Goal: Transaction & Acquisition: Book appointment/travel/reservation

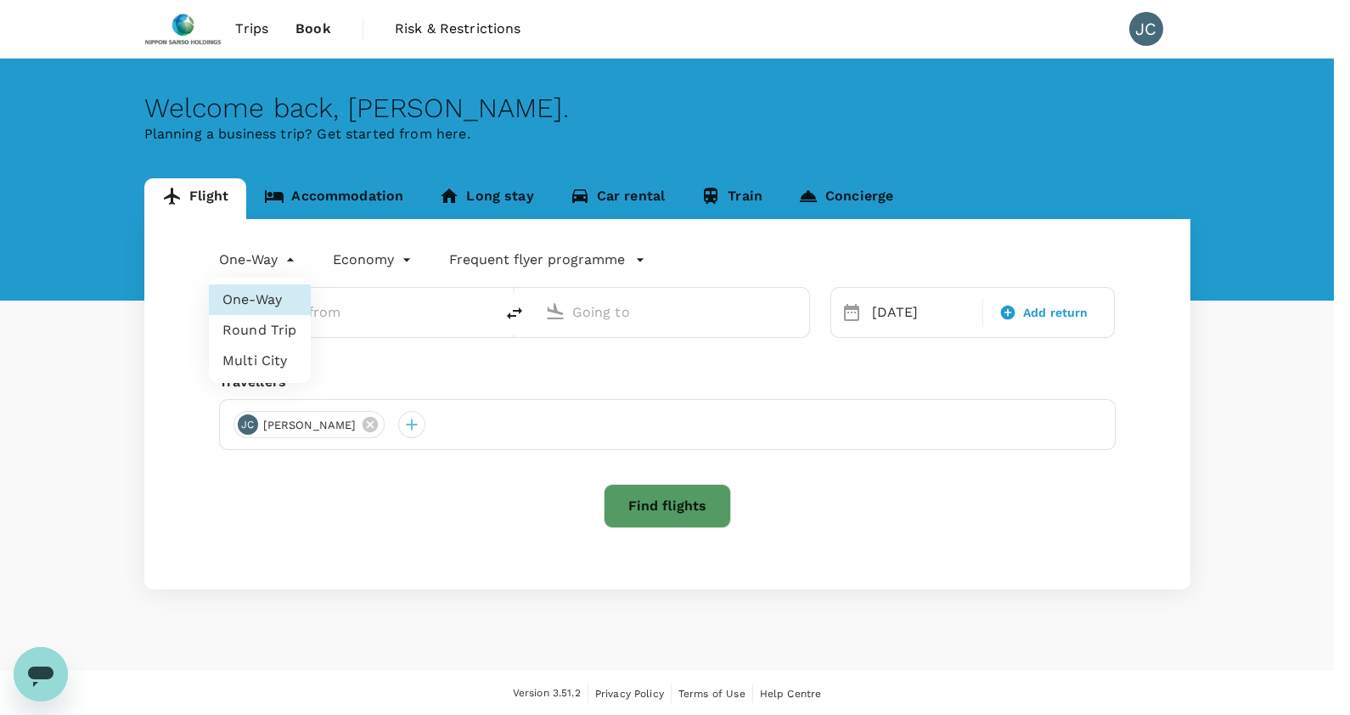
click at [284, 264] on body "Trips Book Risk & Restrictions JC Welcome back , [PERSON_NAME] . Planning a bus…" at bounding box center [675, 358] width 1350 height 717
type input "Singapore Changi (SIN)"
type input "[GEOGRAPHIC_DATA] (BRU)"
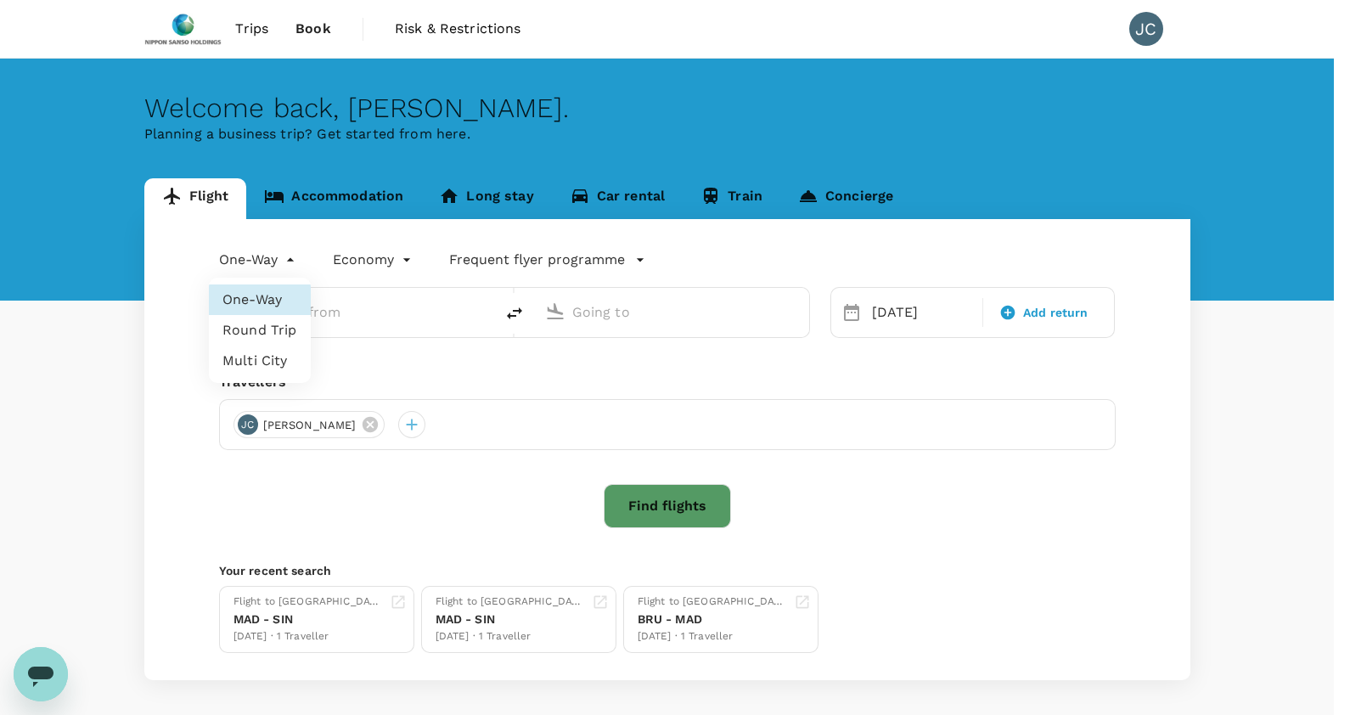
type input "Singapore Changi (SIN)"
type input "[GEOGRAPHIC_DATA] (BRU)"
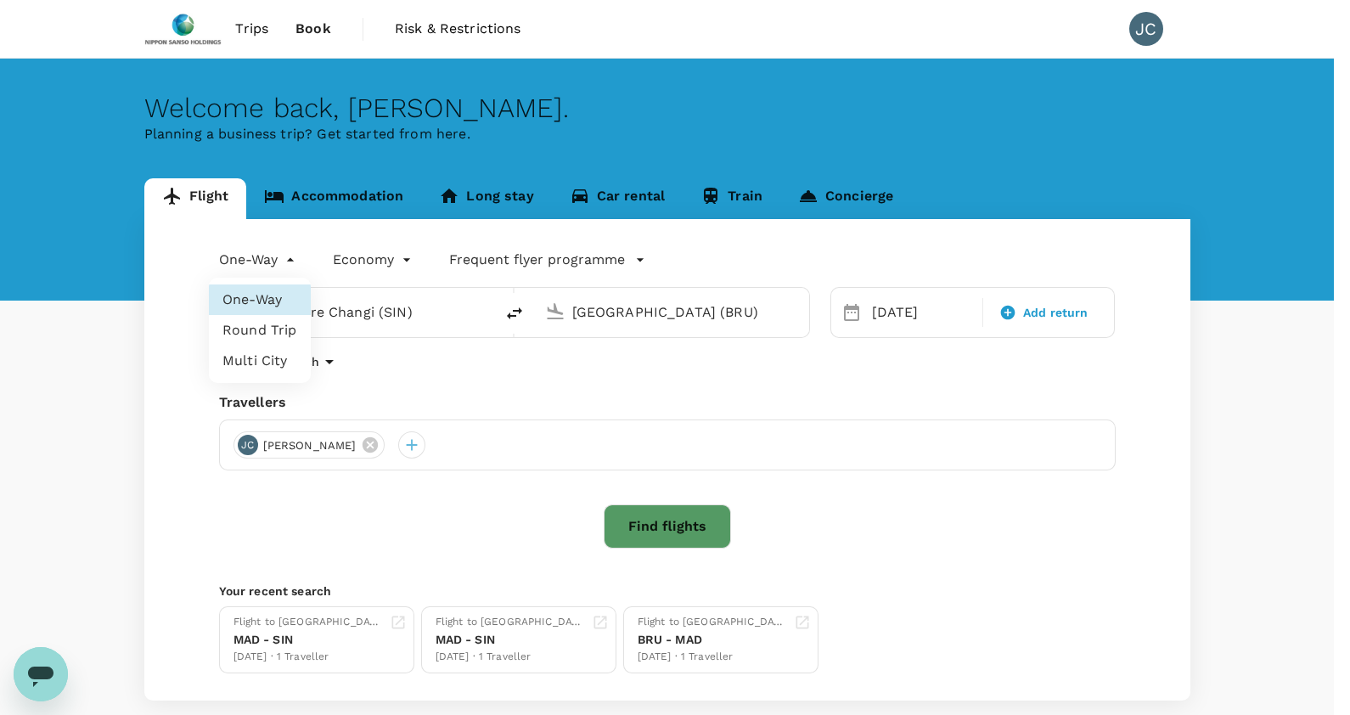
click at [288, 364] on li "Multi City" at bounding box center [260, 361] width 102 height 31
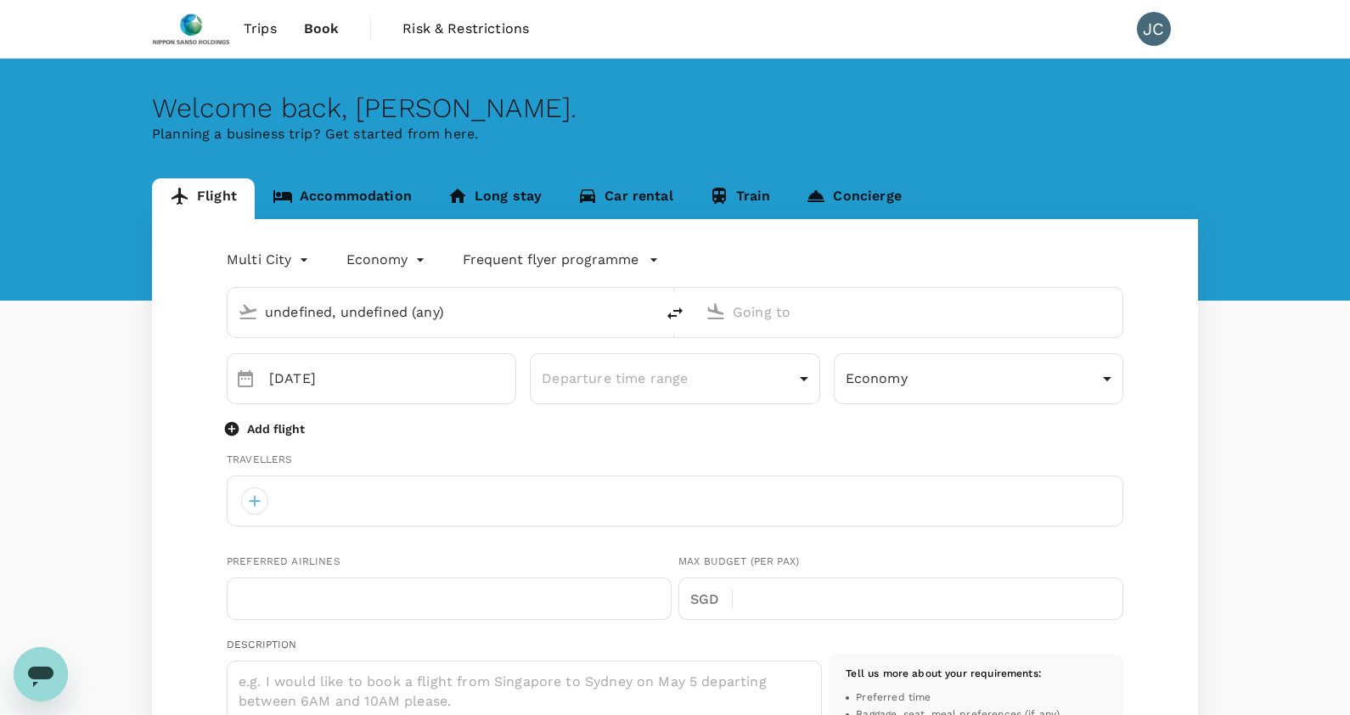
type input "multicity"
type input "undefined, undefined (any)"
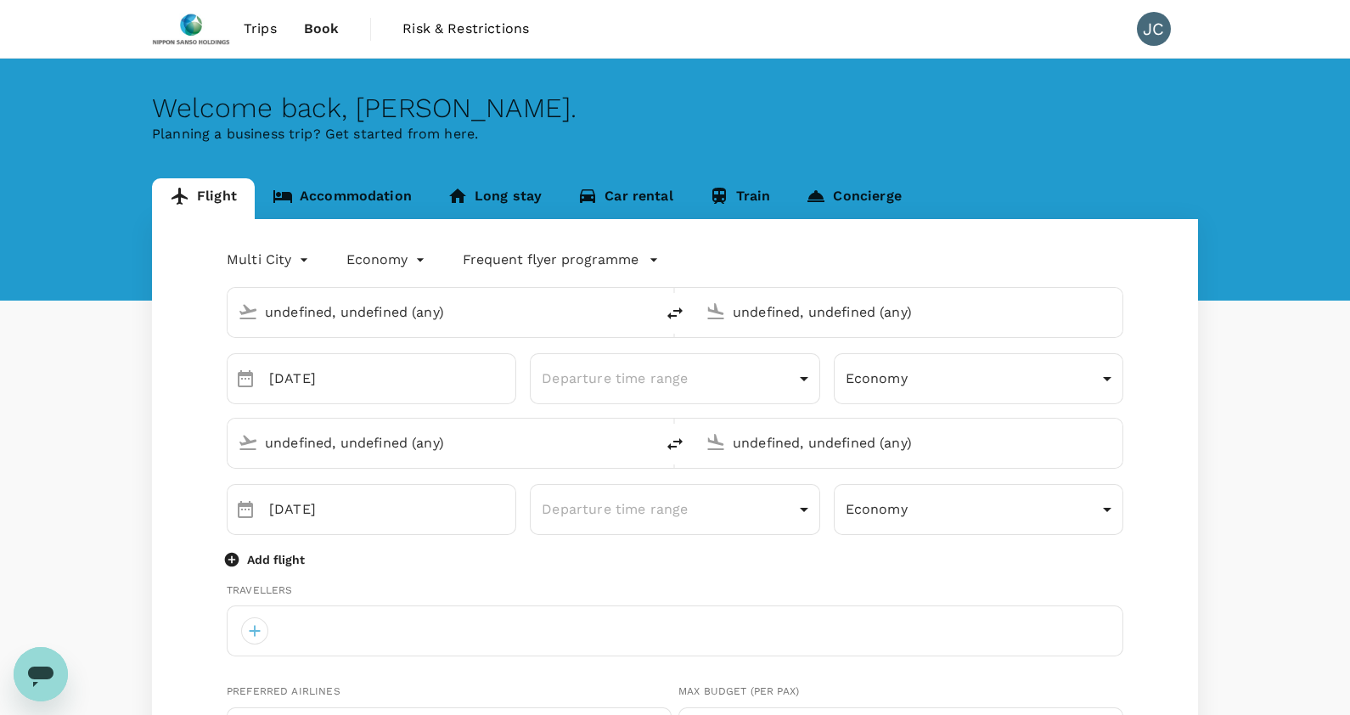
type input "Singapore Changi (SIN)"
type input "[GEOGRAPHIC_DATA] (BRU)"
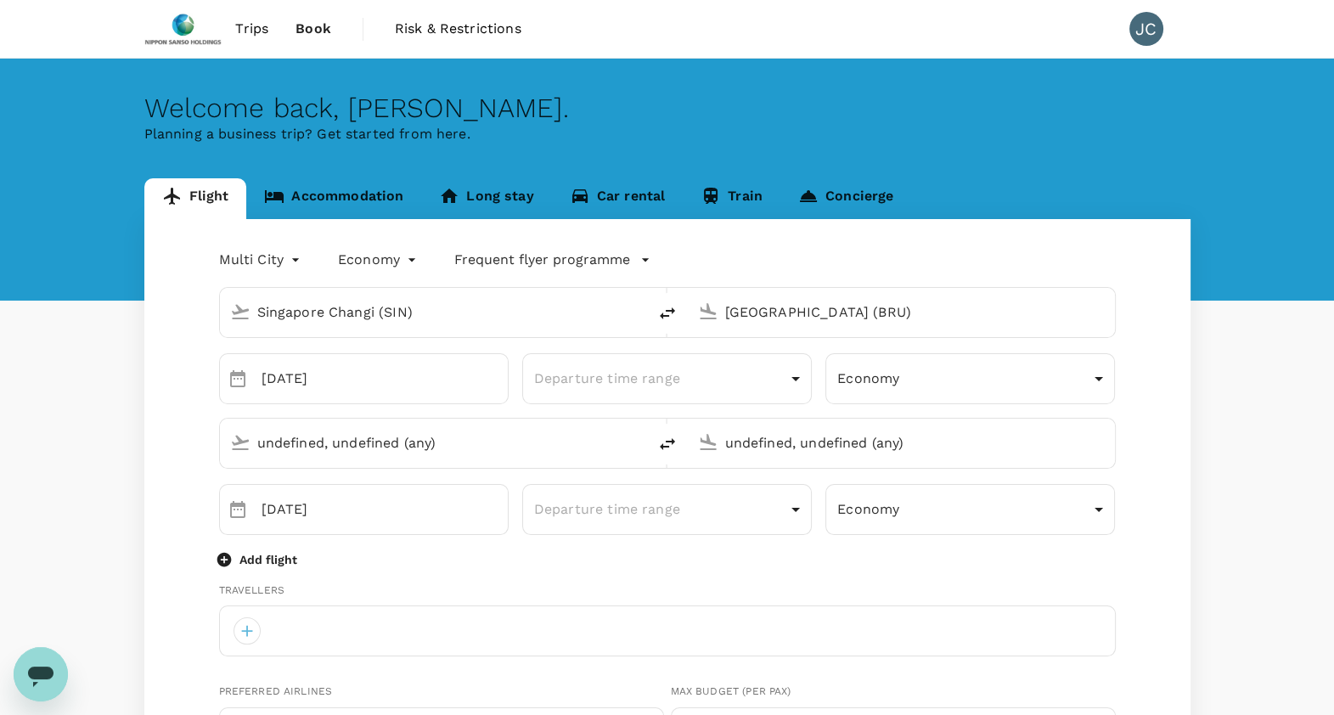
type input "[GEOGRAPHIC_DATA] (BRU)"
type input "[PERSON_NAME][EMAIL_ADDRESS][DOMAIN_NAME]"
type input "65"
type input "93226111"
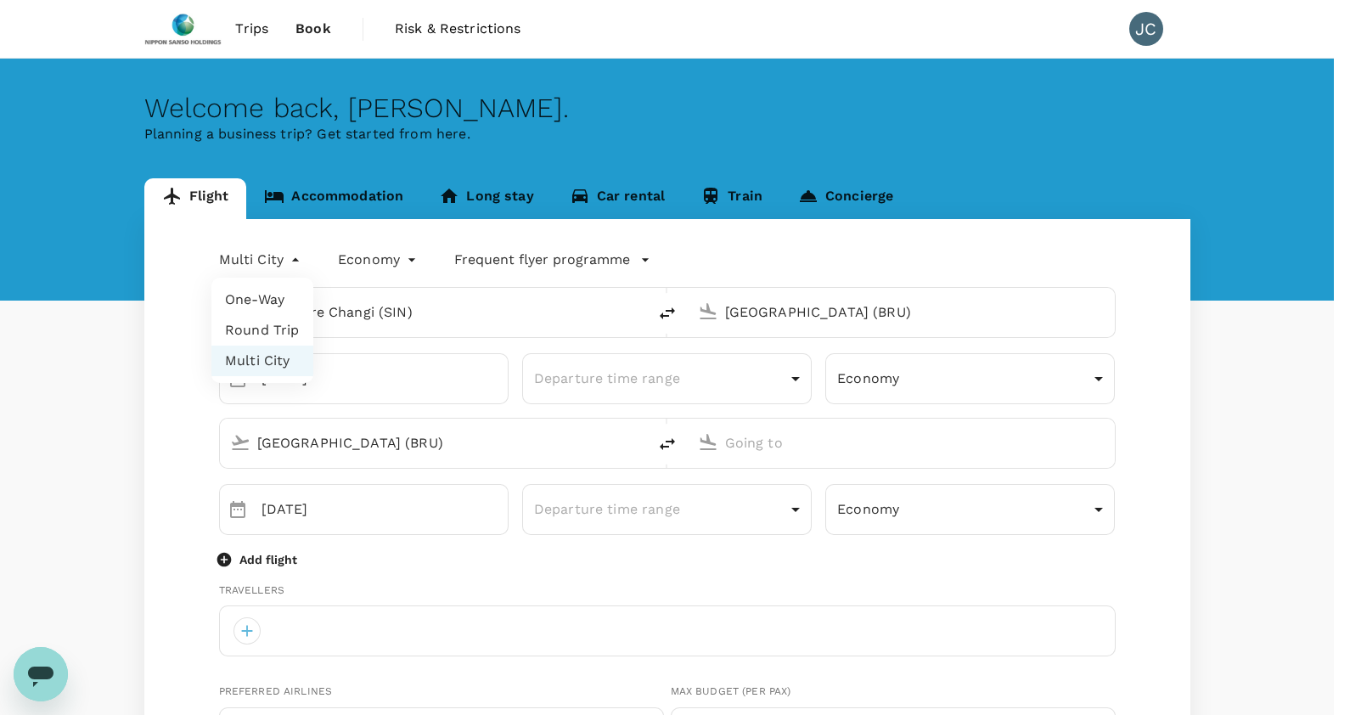
click at [298, 290] on li "One-Way" at bounding box center [262, 299] width 102 height 31
type input "oneway"
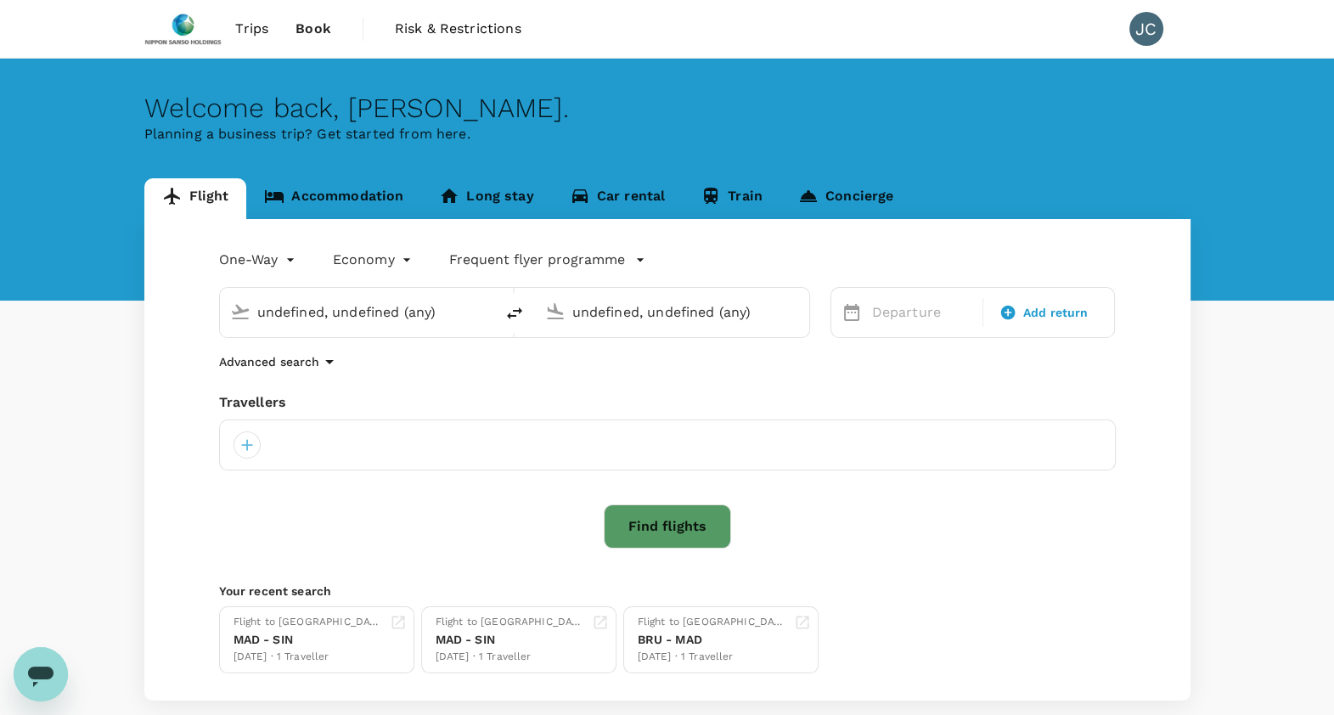
type input "Singapore Changi (SIN)"
type input "[GEOGRAPHIC_DATA] (BRU)"
click at [484, 320] on div "Singapore Changi (SIN)" at bounding box center [357, 312] width 274 height 49
click at [459, 319] on div "Singapore Changi (SIN)" at bounding box center [370, 312] width 227 height 27
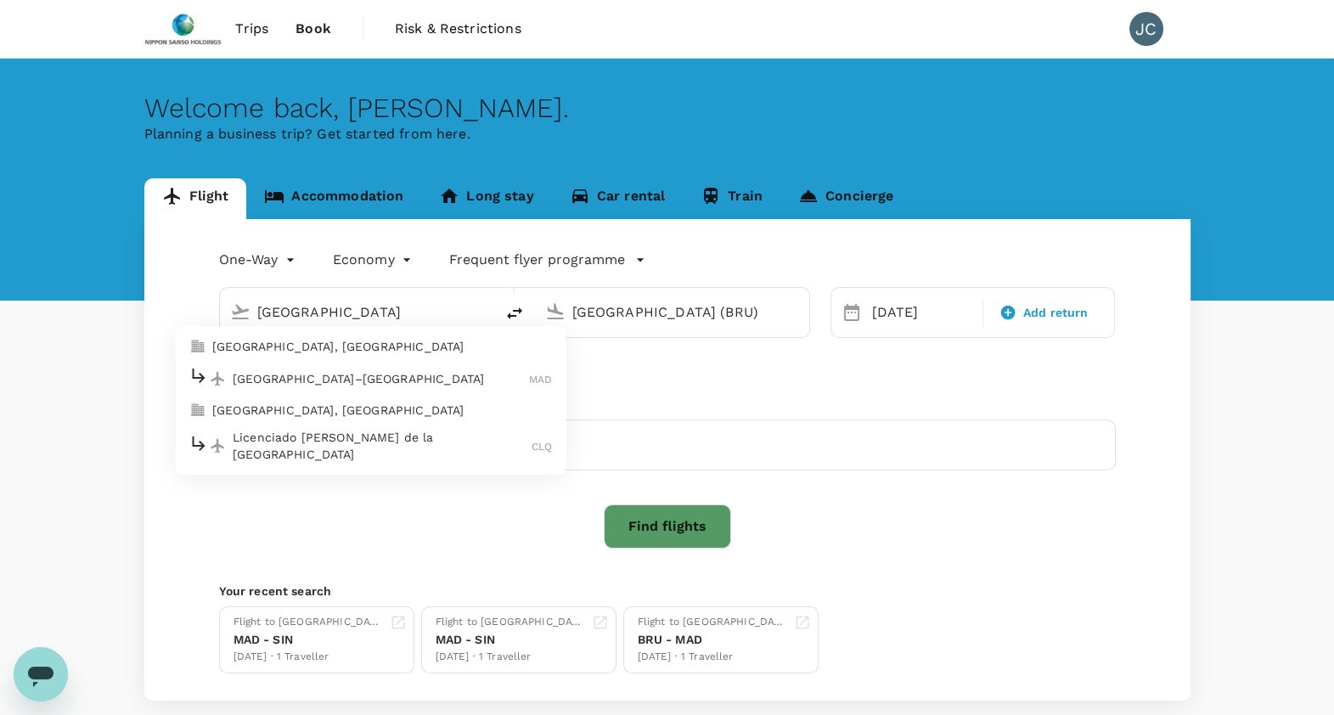
click at [426, 378] on p "[GEOGRAPHIC_DATA]–[GEOGRAPHIC_DATA]" at bounding box center [381, 378] width 296 height 17
type input "[GEOGRAPHIC_DATA]–[PERSON_NAME] (MAD)"
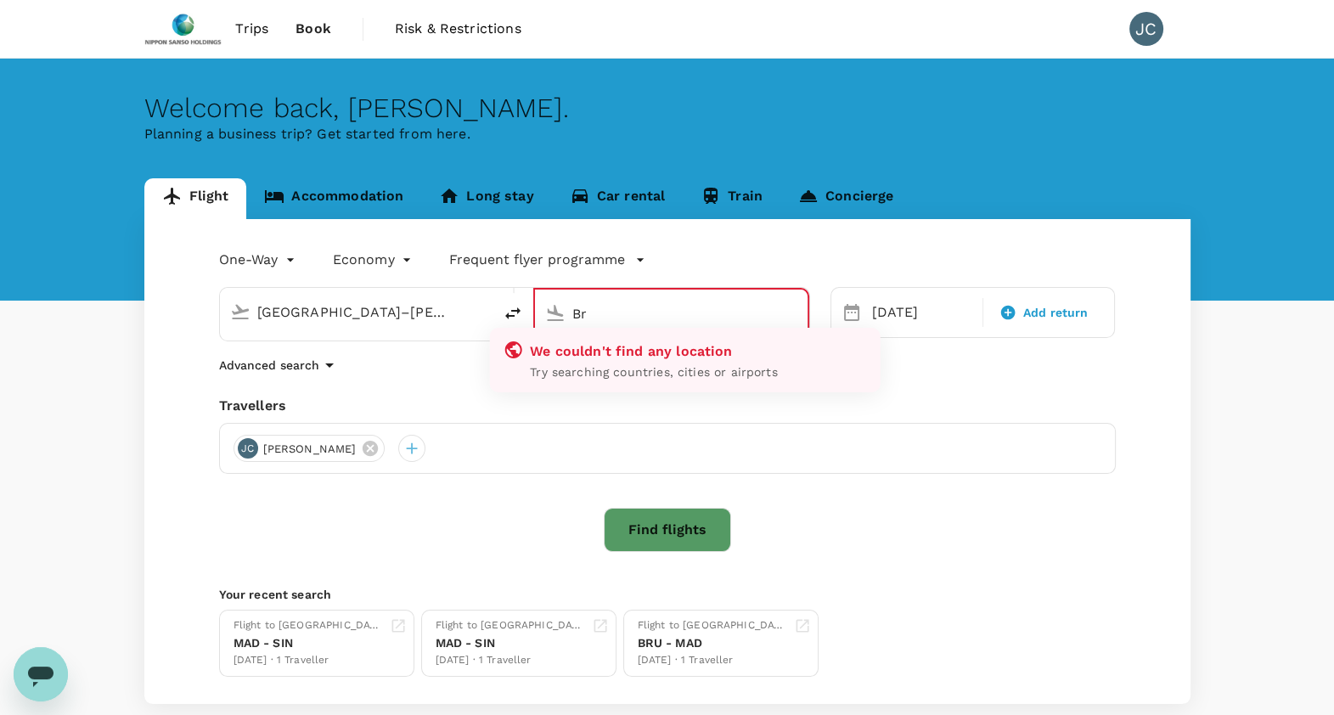
type input "B"
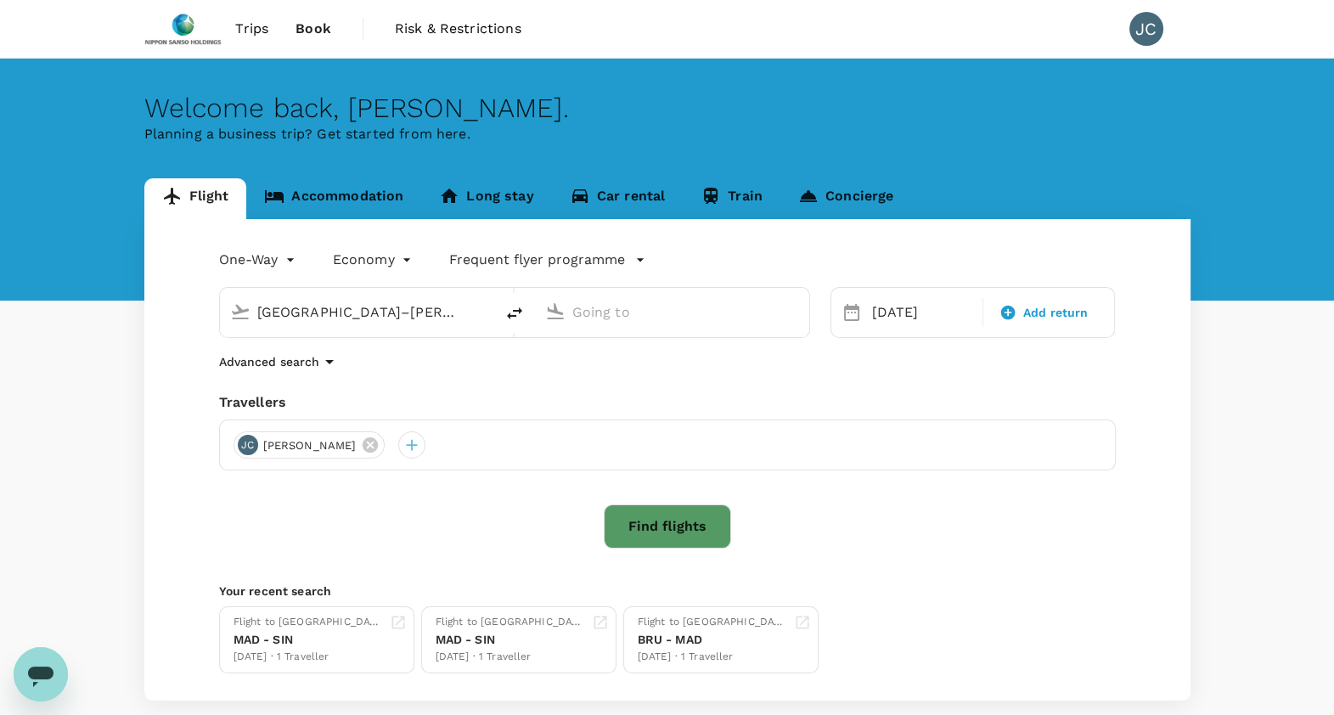
type input "[GEOGRAPHIC_DATA] (BRU)"
click at [514, 313] on icon "delete" at bounding box center [514, 313] width 20 height 20
type input "[GEOGRAPHIC_DATA] (BRU)"
type input "[GEOGRAPHIC_DATA]–[PERSON_NAME] (MAD)"
click at [519, 308] on icon "delete" at bounding box center [514, 313] width 15 height 12
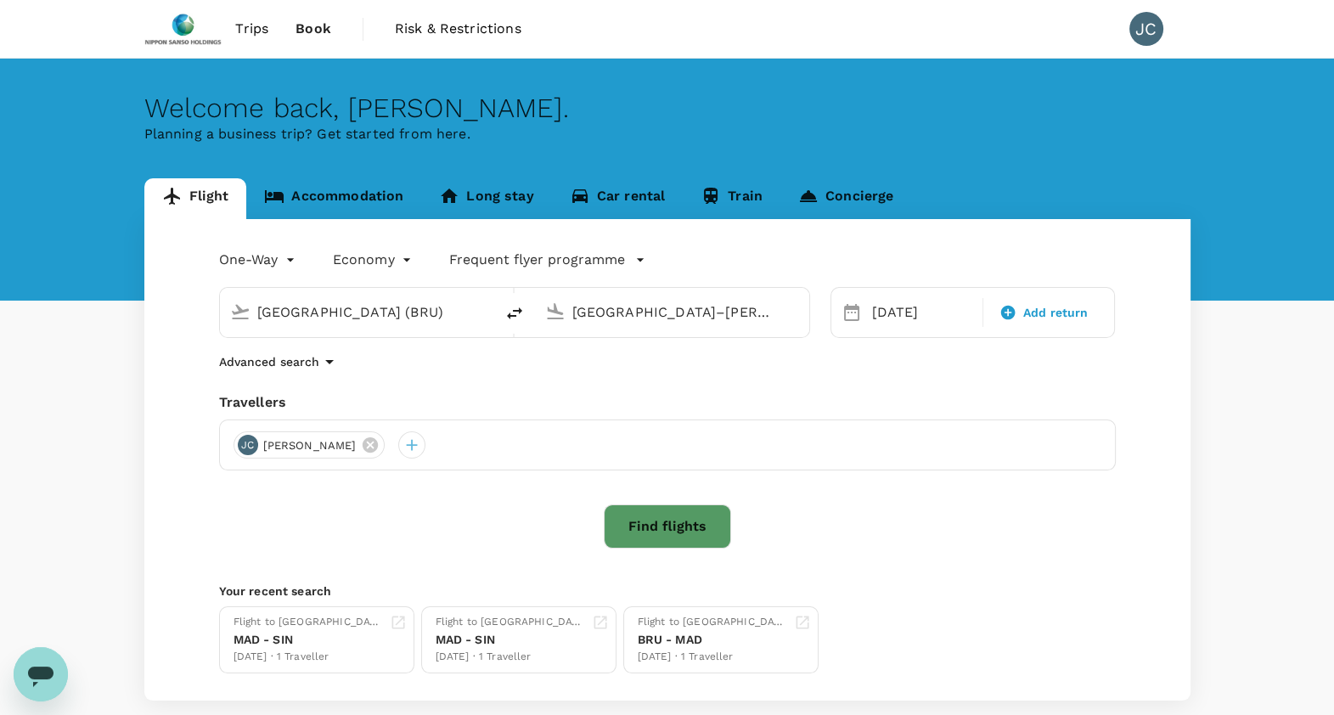
type input "[GEOGRAPHIC_DATA]–[PERSON_NAME] (MAD)"
click at [694, 308] on input "[GEOGRAPHIC_DATA] (BRU)" at bounding box center [672, 312] width 201 height 26
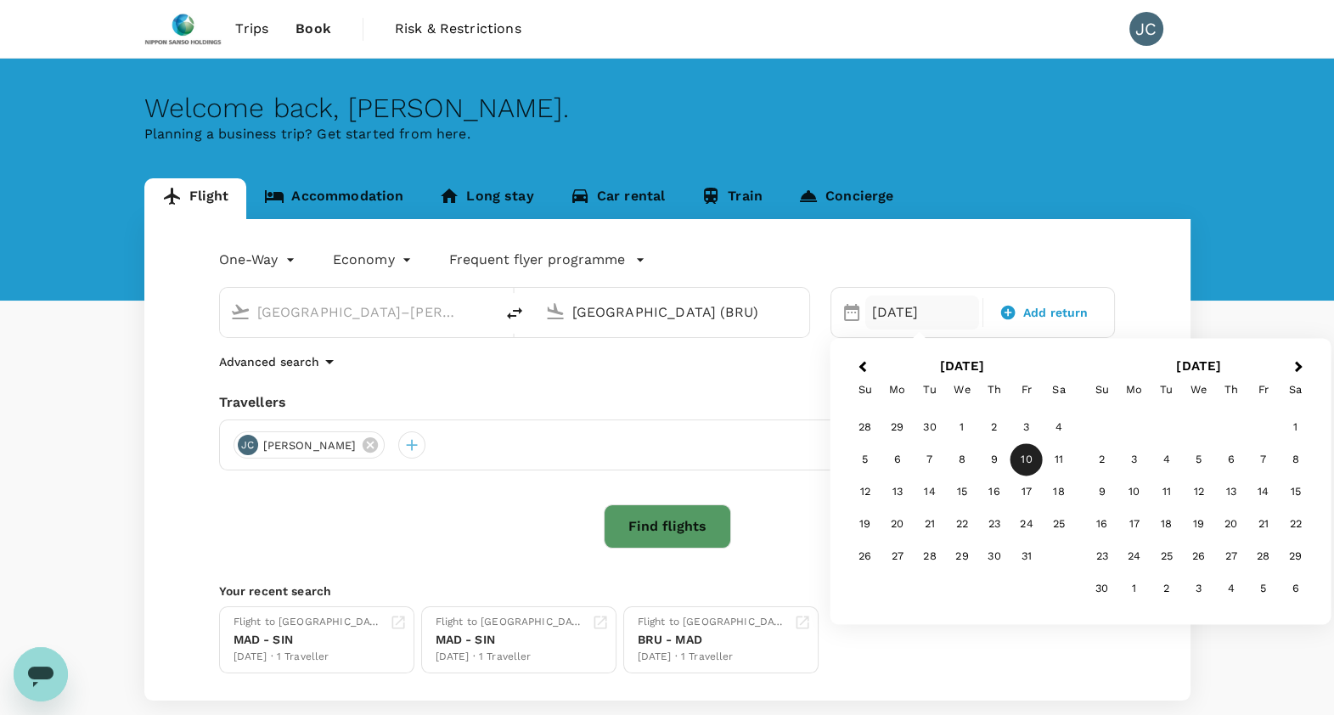
drag, startPoint x: 694, startPoint y: 308, endPoint x: 694, endPoint y: 325, distance: 17.0
click at [694, 325] on div "[GEOGRAPHIC_DATA] (BRU)" at bounding box center [685, 312] width 227 height 27
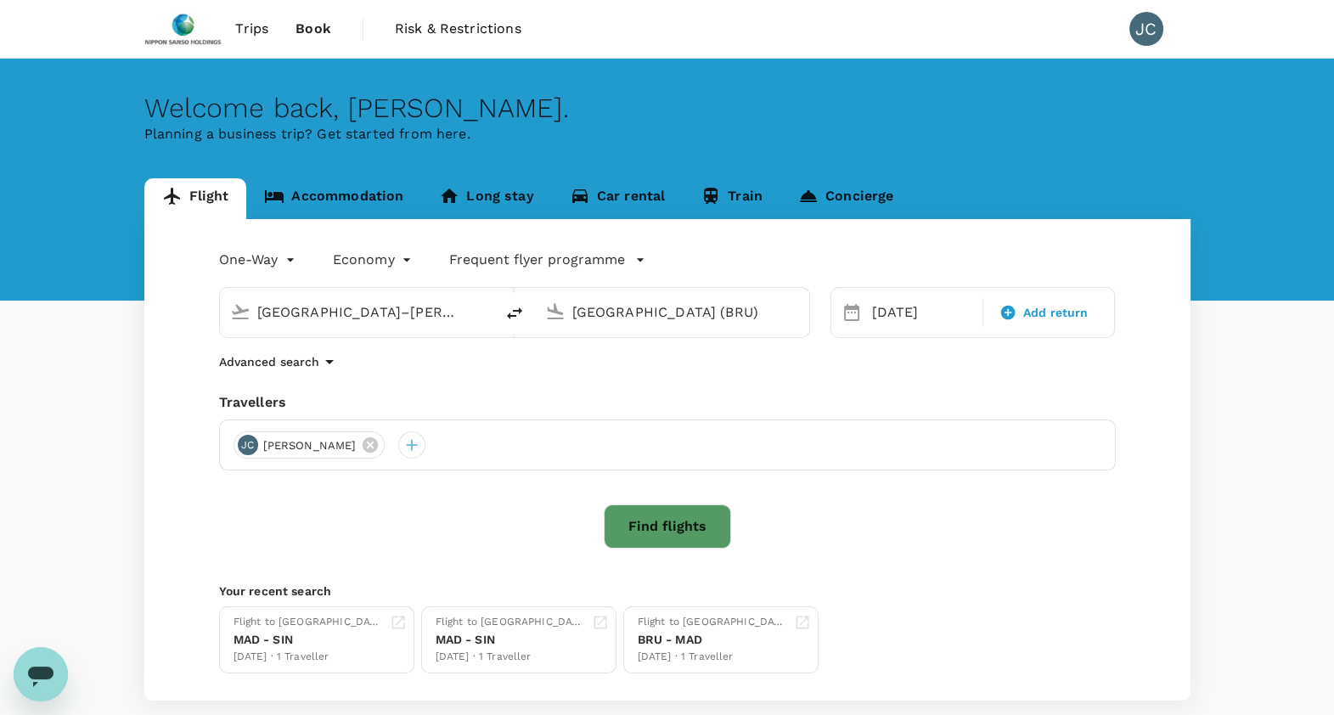
drag, startPoint x: 694, startPoint y: 306, endPoint x: 528, endPoint y: 338, distance: 168.7
click at [528, 338] on div "One-Way oneway Economy economy Frequent flyer programme [GEOGRAPHIC_DATA]–[GEOG…" at bounding box center [667, 459] width 1046 height 481
click at [543, 382] on div "Singapore Changi SIN" at bounding box center [684, 378] width 363 height 26
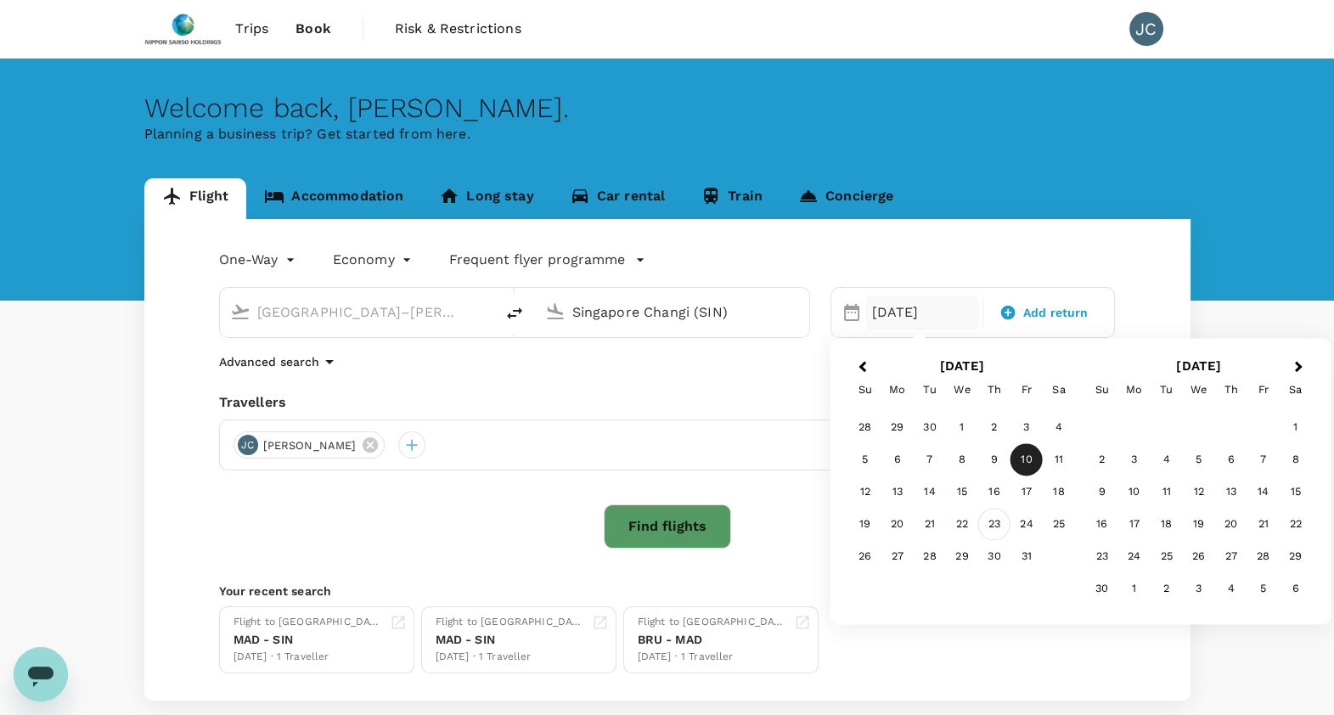
type input "Singapore Changi (SIN)"
click at [1007, 521] on div "23" at bounding box center [994, 525] width 32 height 32
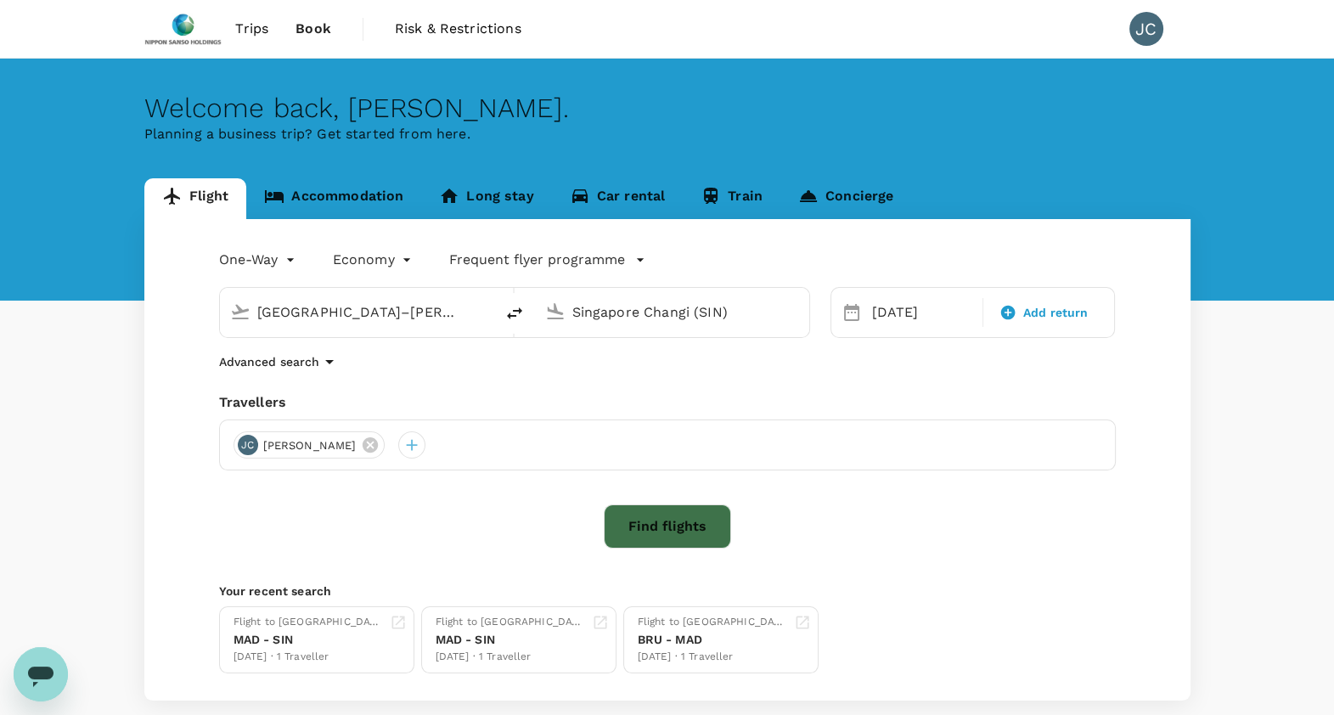
click at [684, 535] on button "Find flights" at bounding box center [667, 526] width 127 height 44
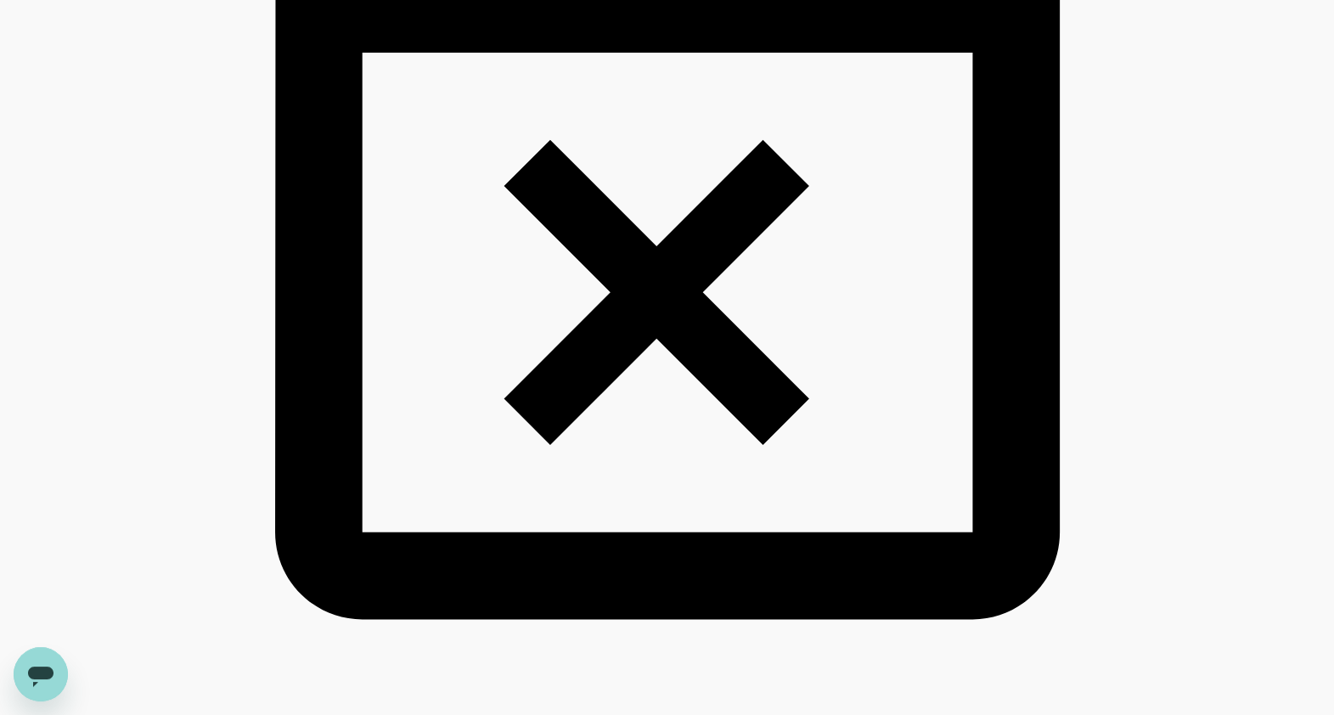
scroll to position [2342, 0]
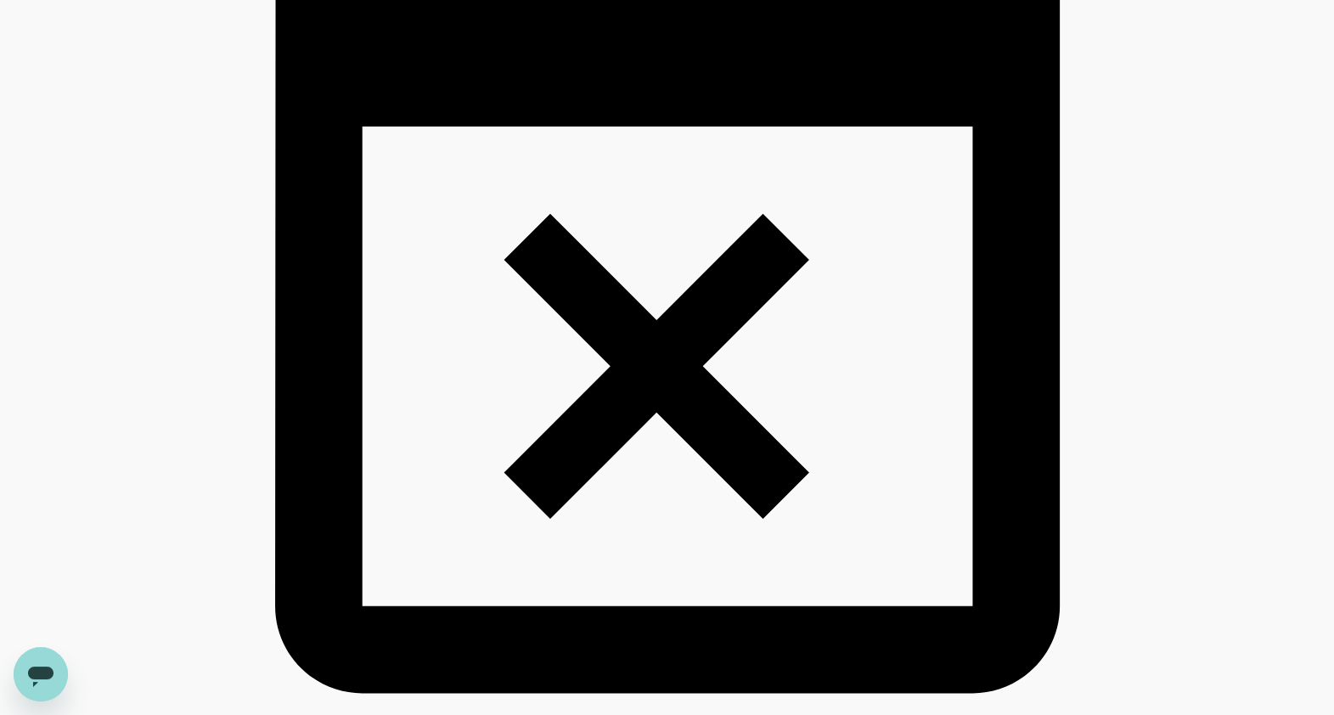
type input "2700"
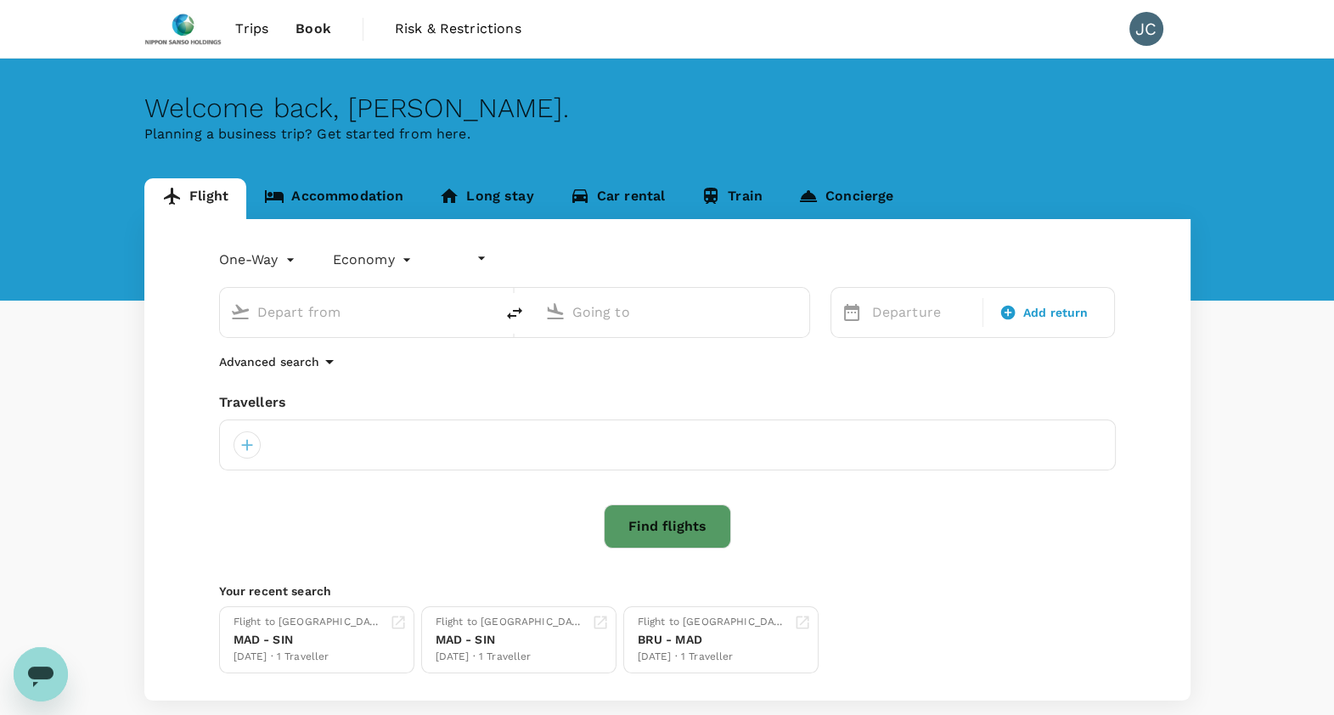
type input "undefined, undefined (any)"
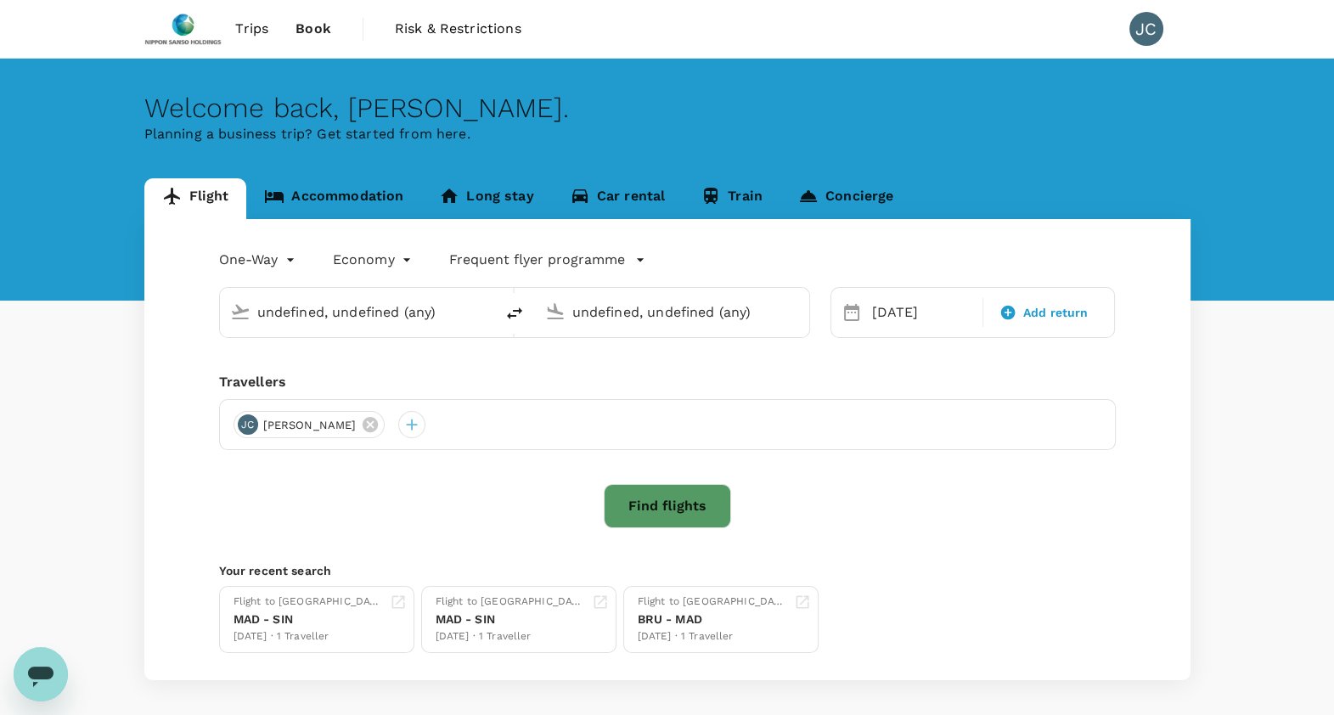
type input "[GEOGRAPHIC_DATA]–[PERSON_NAME] (MAD)"
type input "Singapore Changi (SIN)"
type input "[GEOGRAPHIC_DATA]–[PERSON_NAME] (MAD)"
type input "Singapore Changi (SIN)"
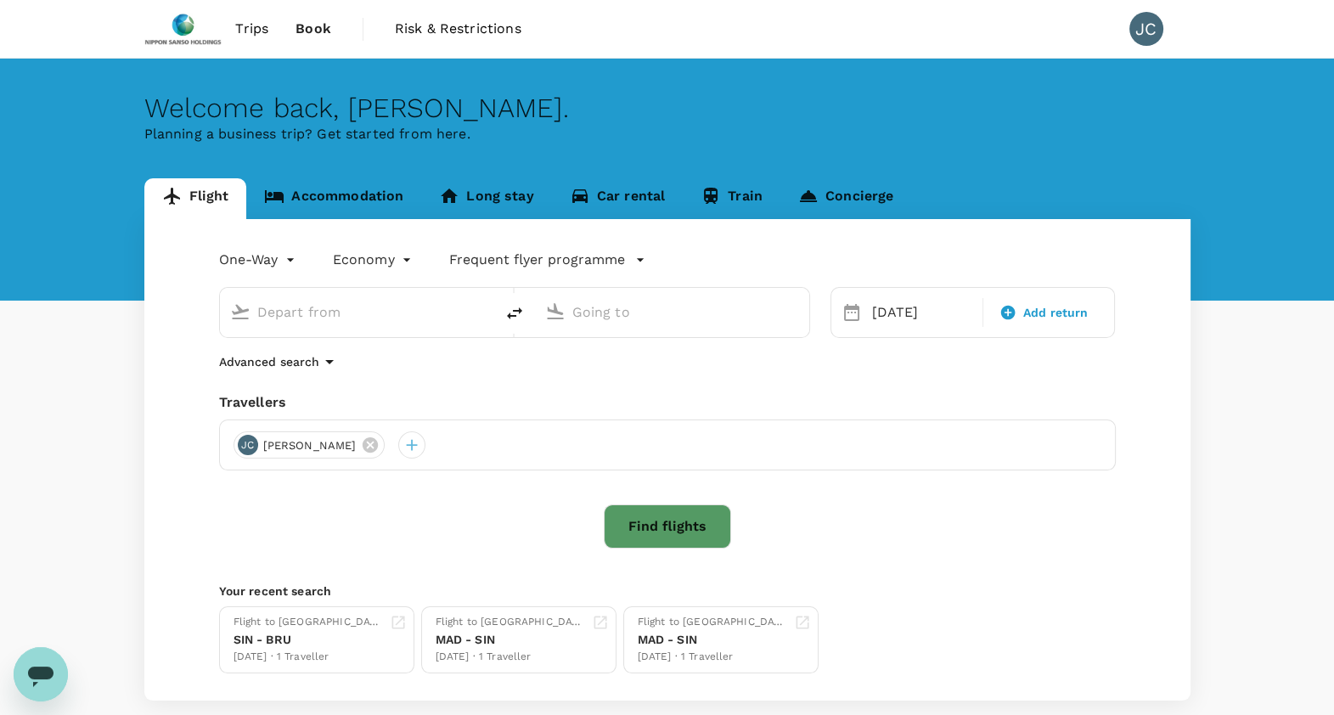
type input "[GEOGRAPHIC_DATA]–[PERSON_NAME] (MAD)"
type input "Singapore Changi (SIN)"
click at [900, 311] on div "[DATE]" at bounding box center [922, 312] width 114 height 34
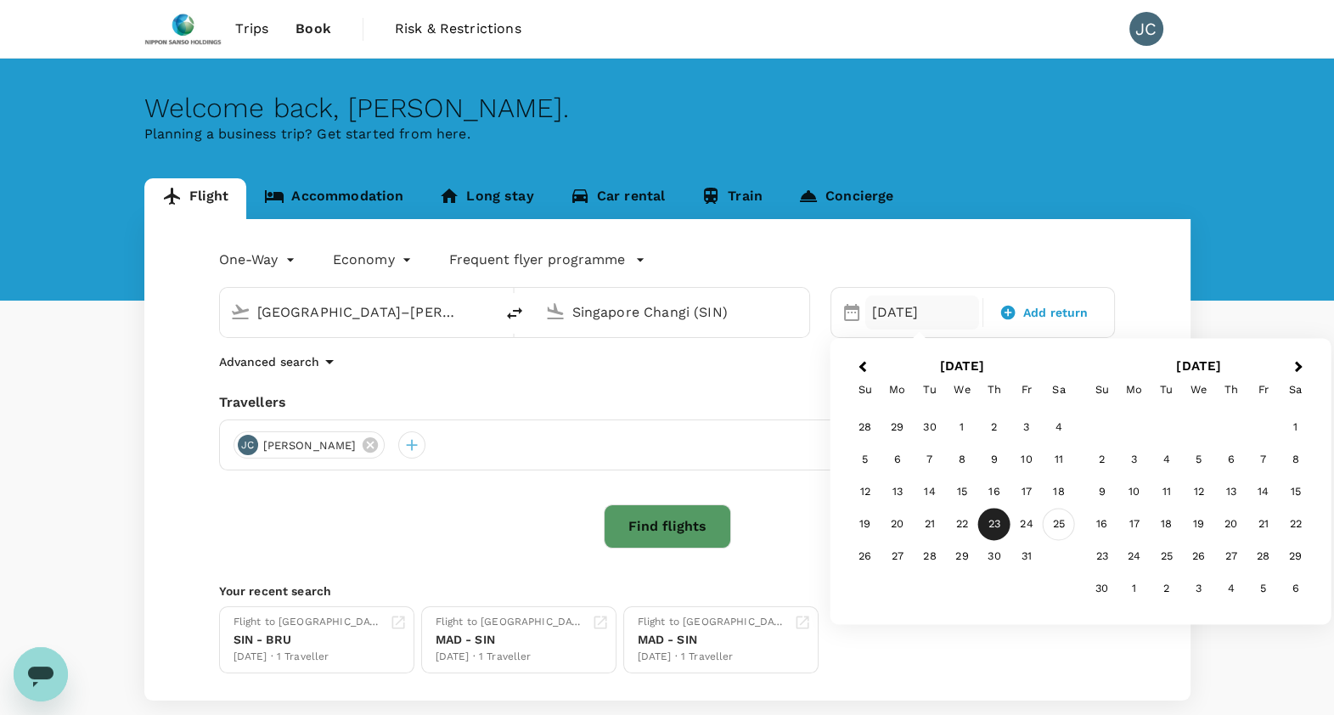
click at [1057, 523] on div "25" at bounding box center [1059, 525] width 32 height 32
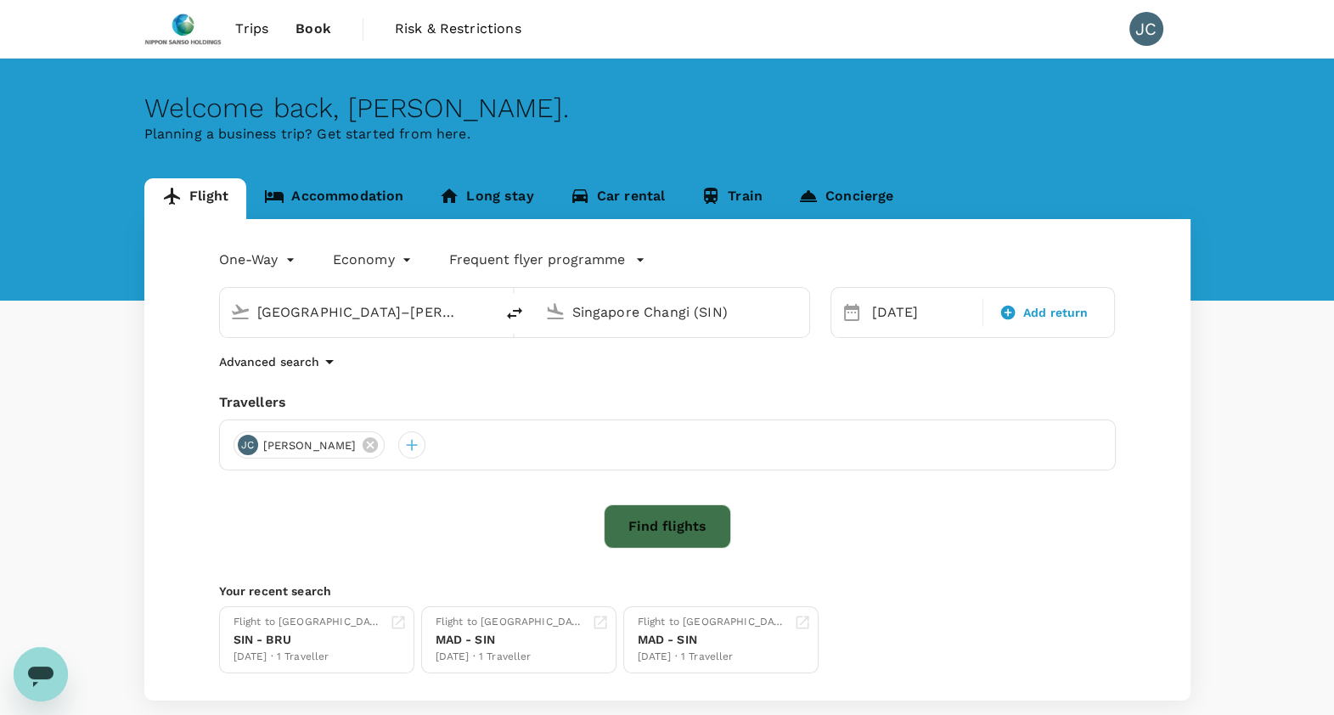
click at [711, 529] on button "Find flights" at bounding box center [667, 526] width 127 height 44
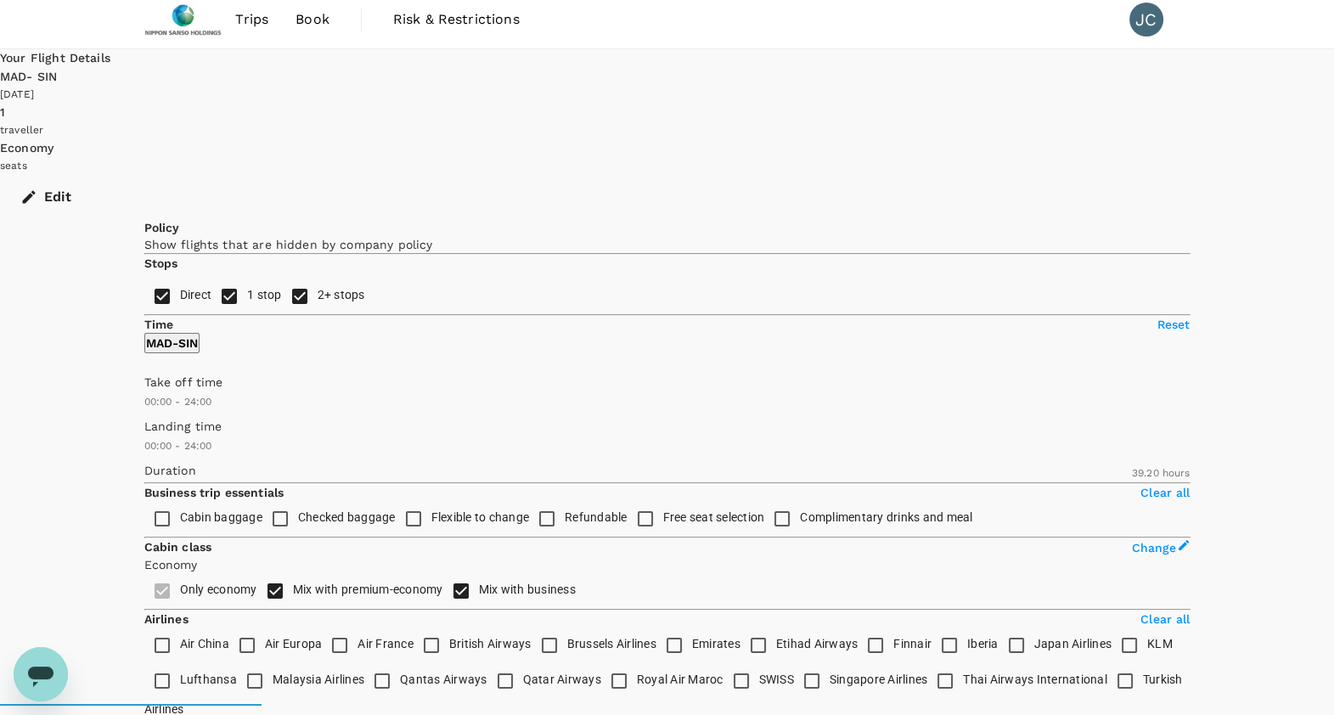
scroll to position [8, 0]
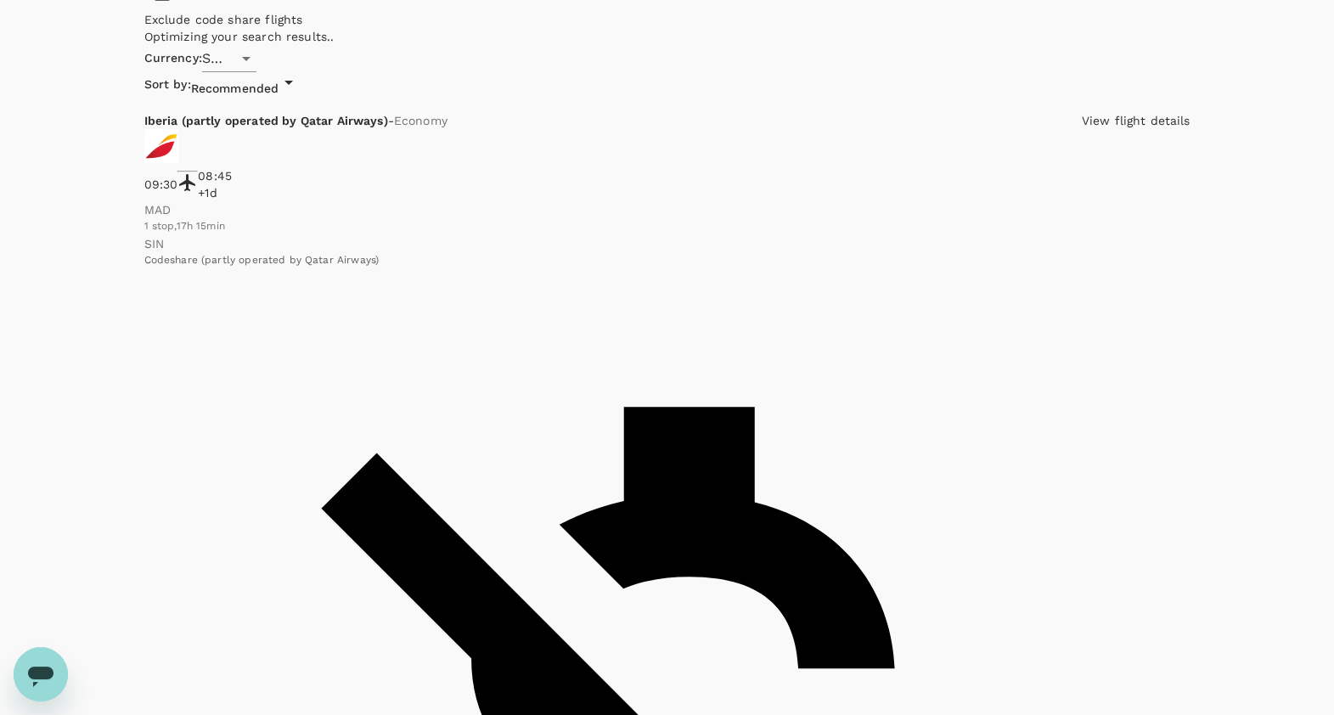
type input "2460"
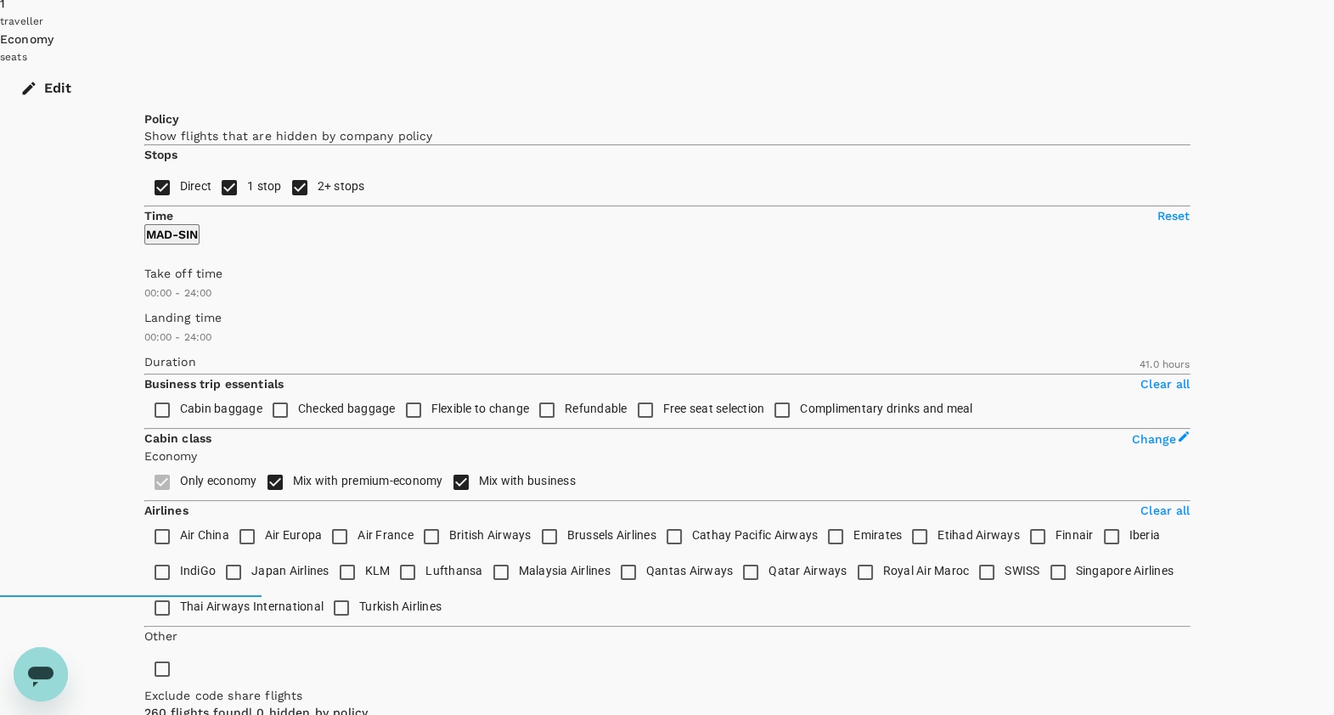
scroll to position [76, 0]
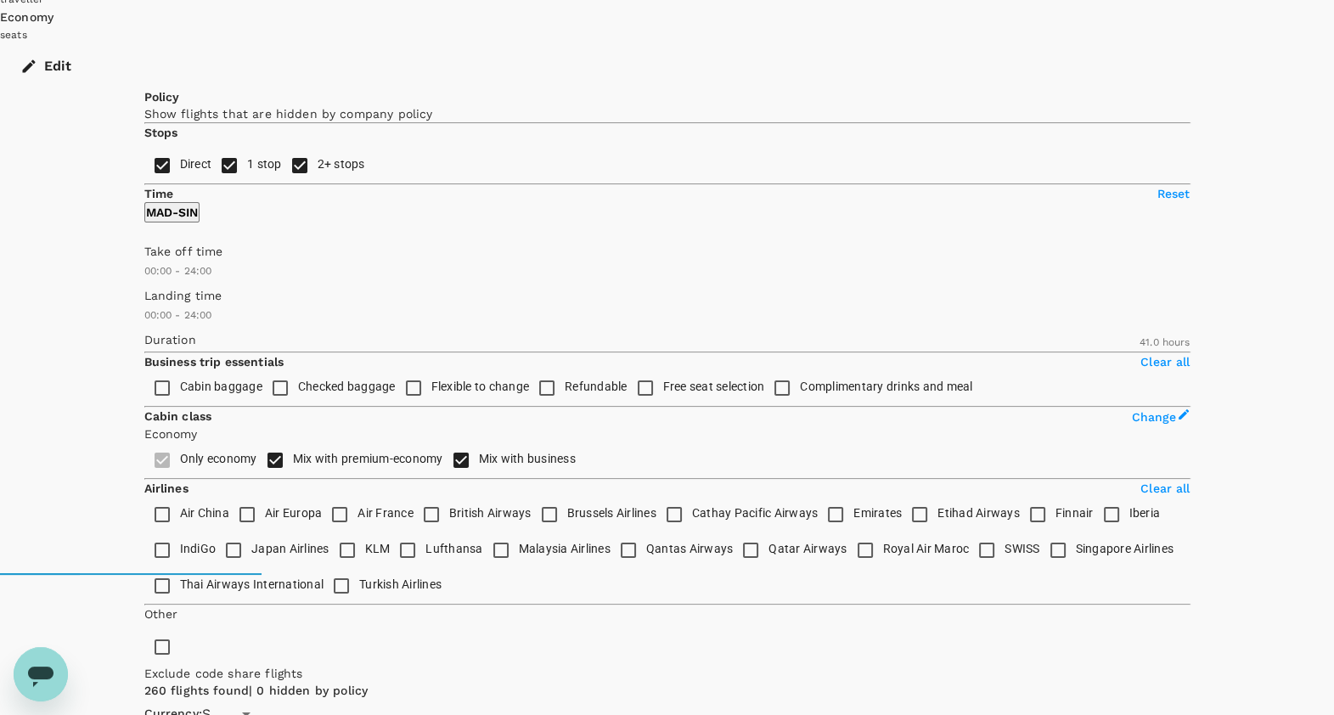
scroll to position [178, 0]
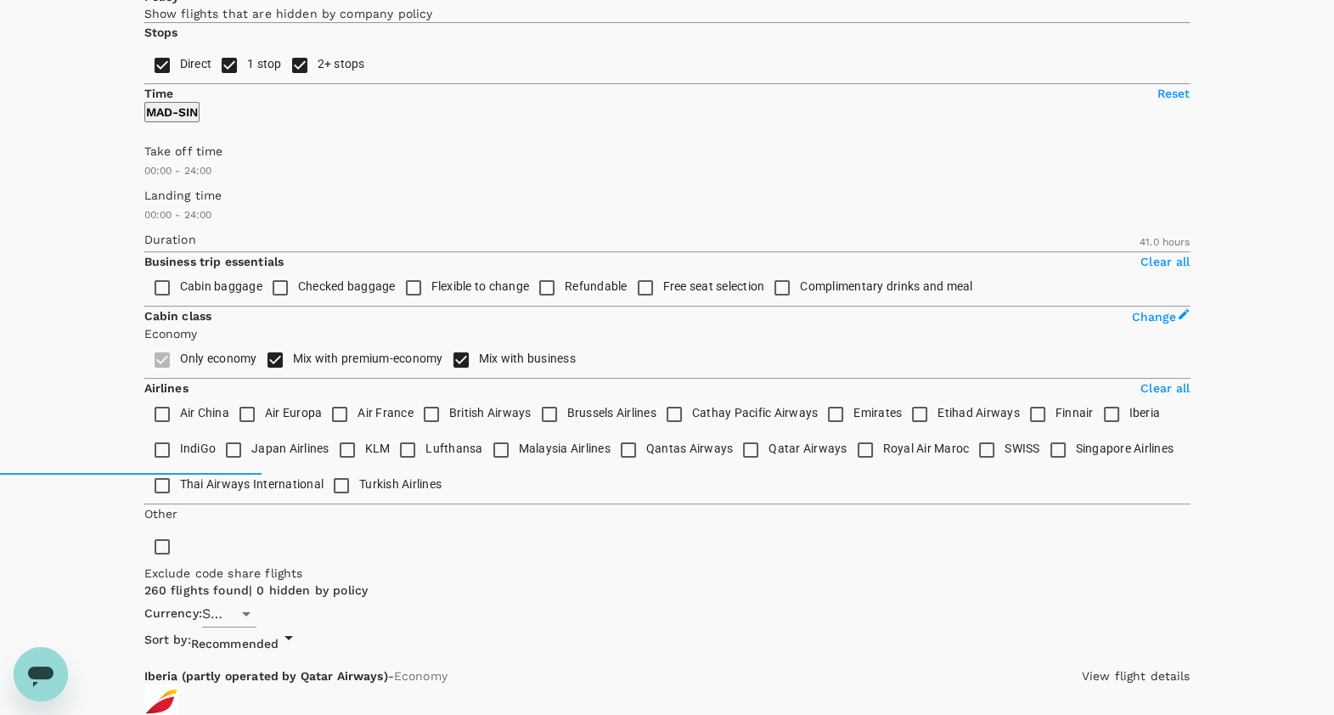
scroll to position [244, 0]
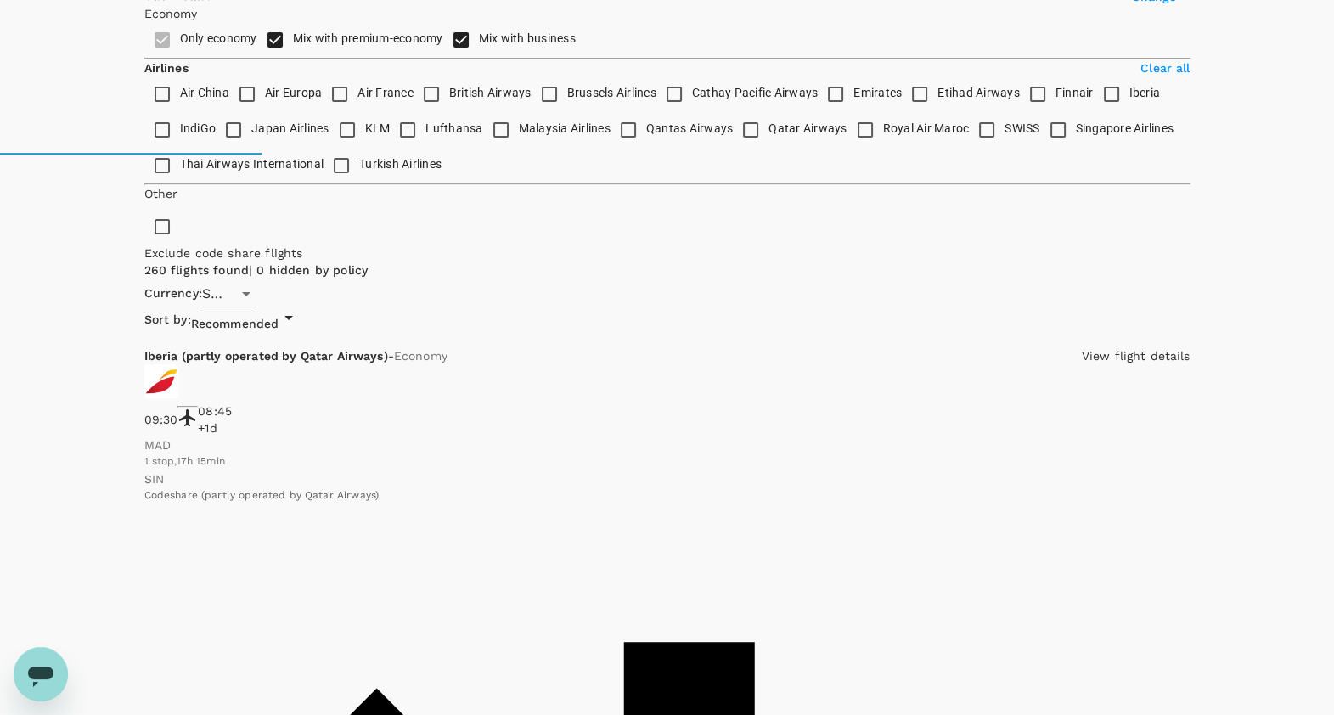
scroll to position [573, 0]
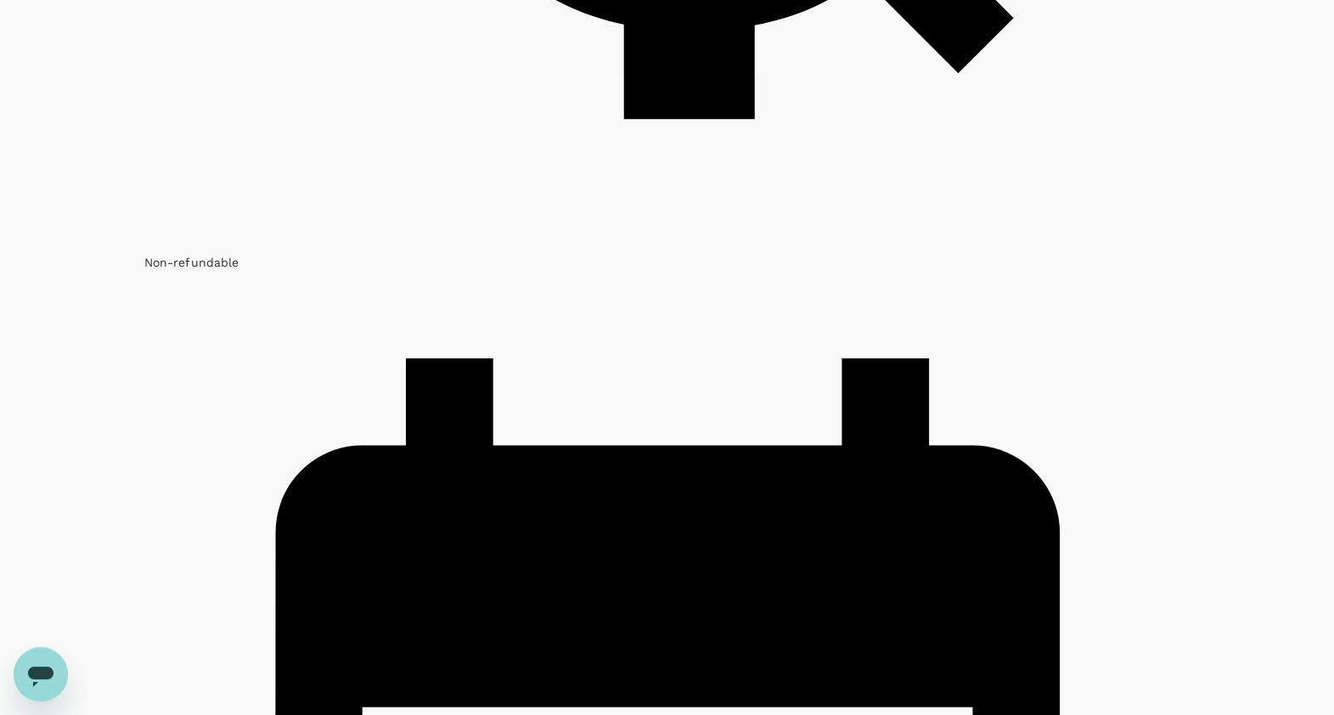
scroll to position [1868, 0]
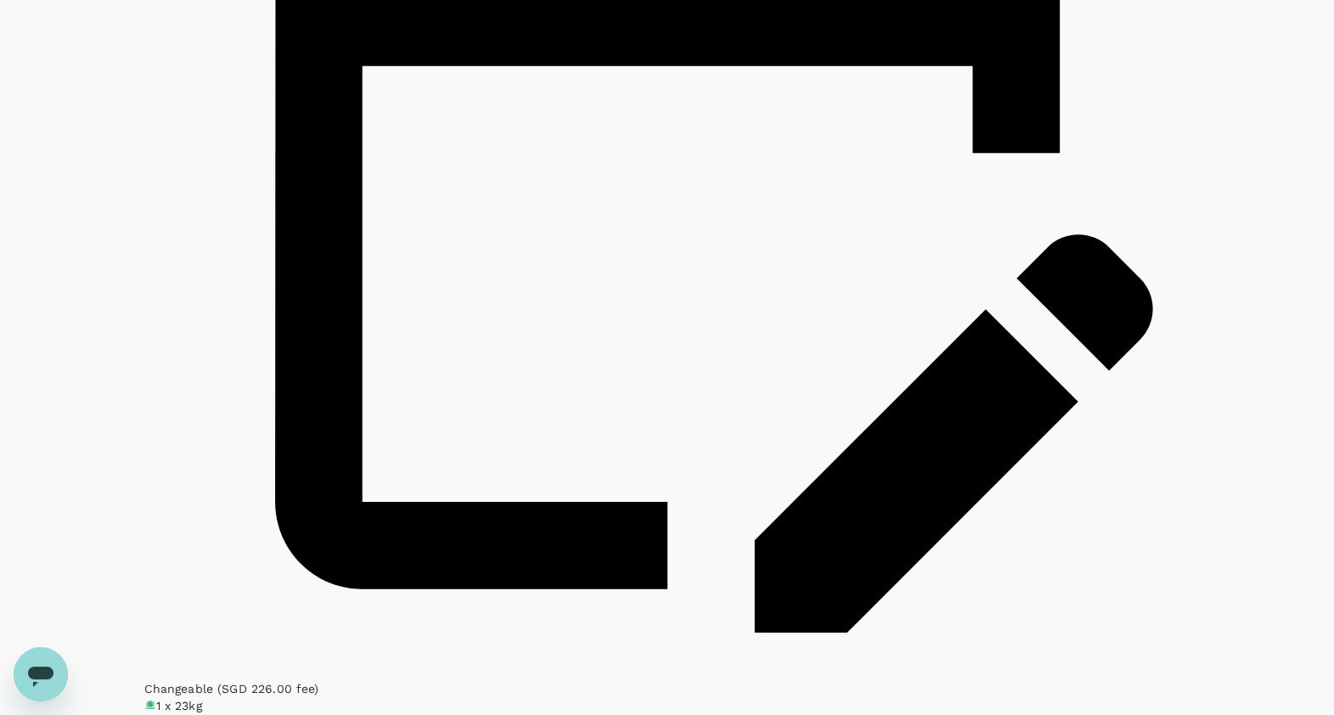
scroll to position [2549, 0]
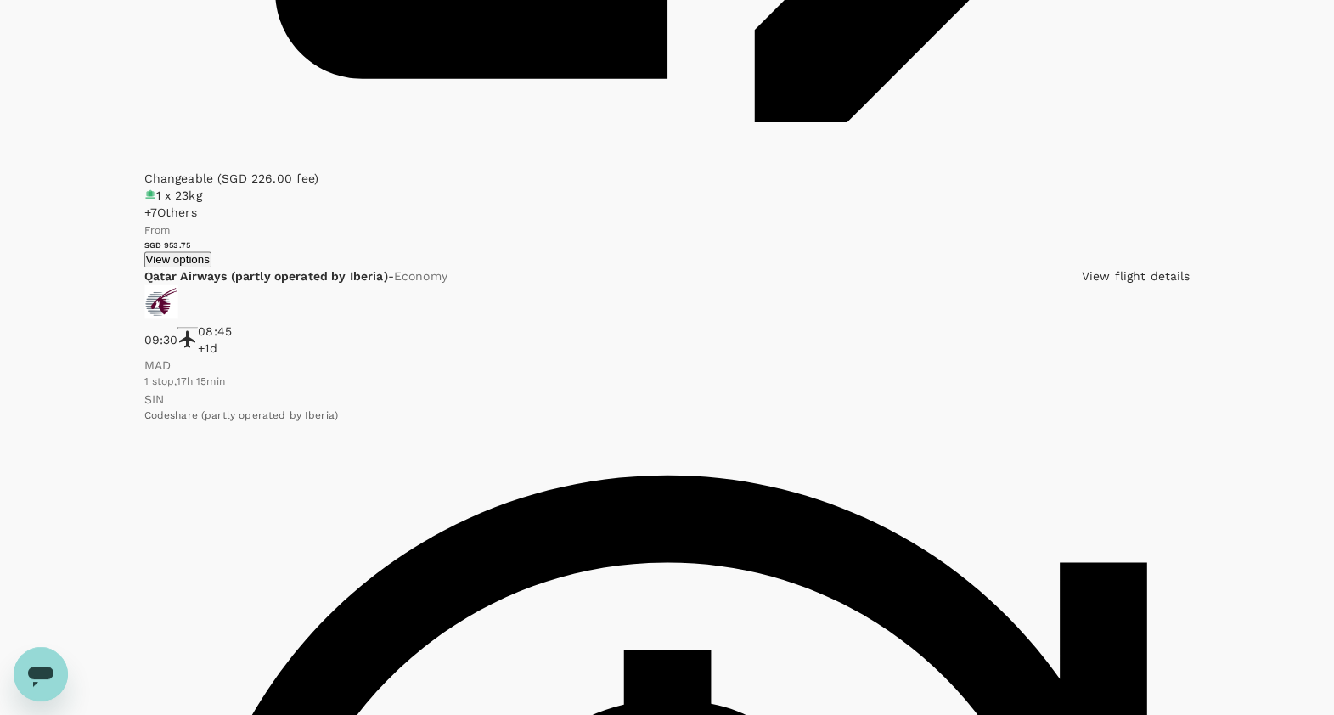
scroll to position [3061, 0]
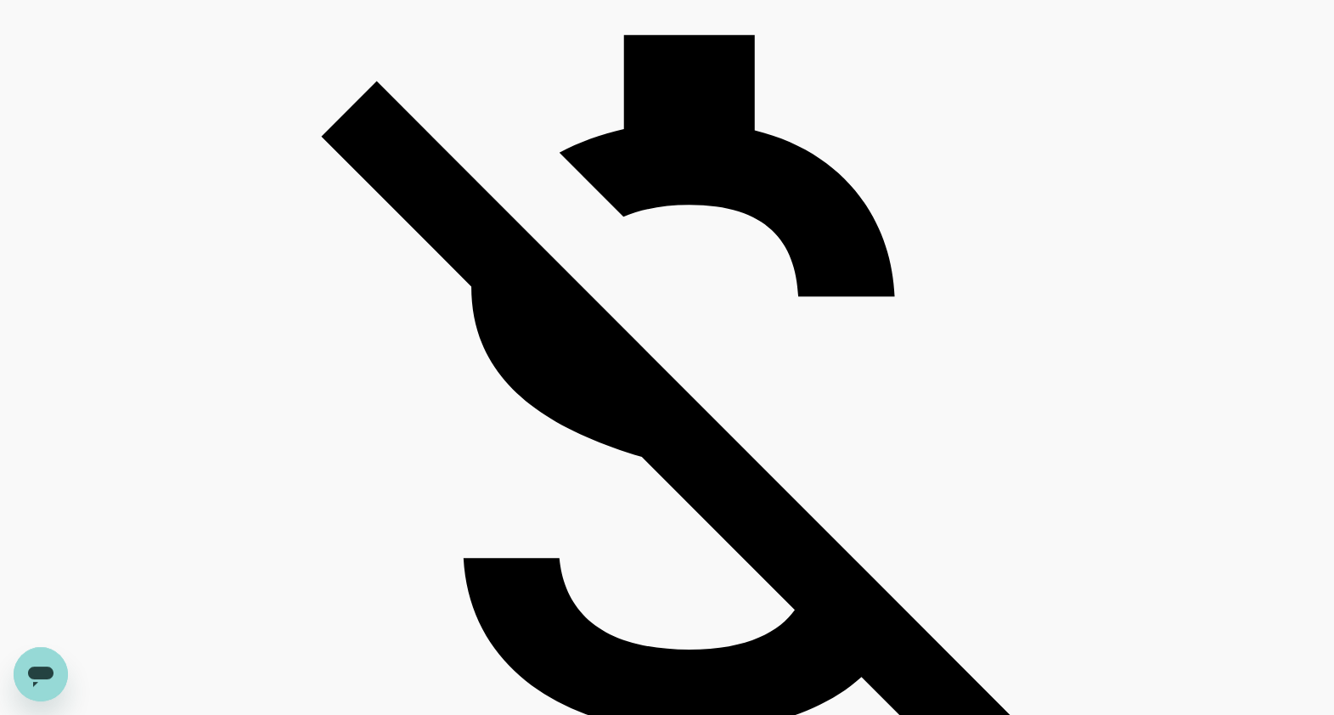
scroll to position [1178, 0]
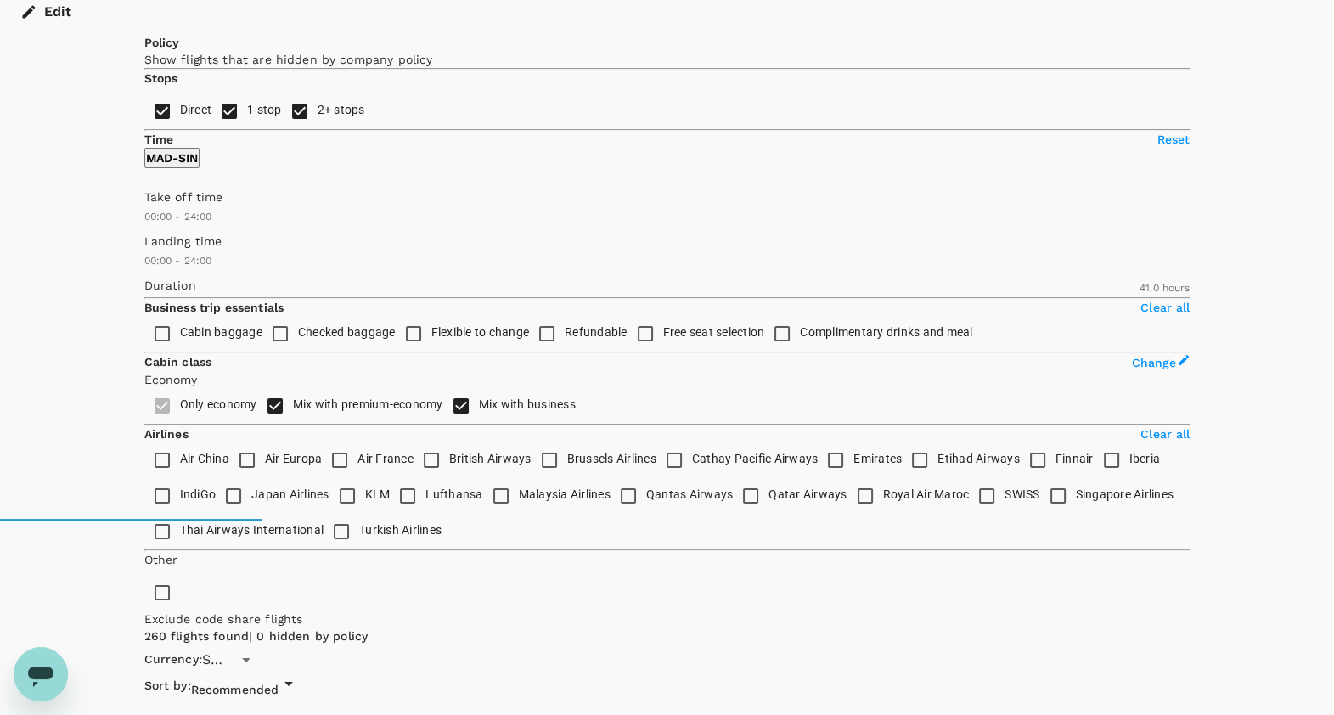
scroll to position [0, 0]
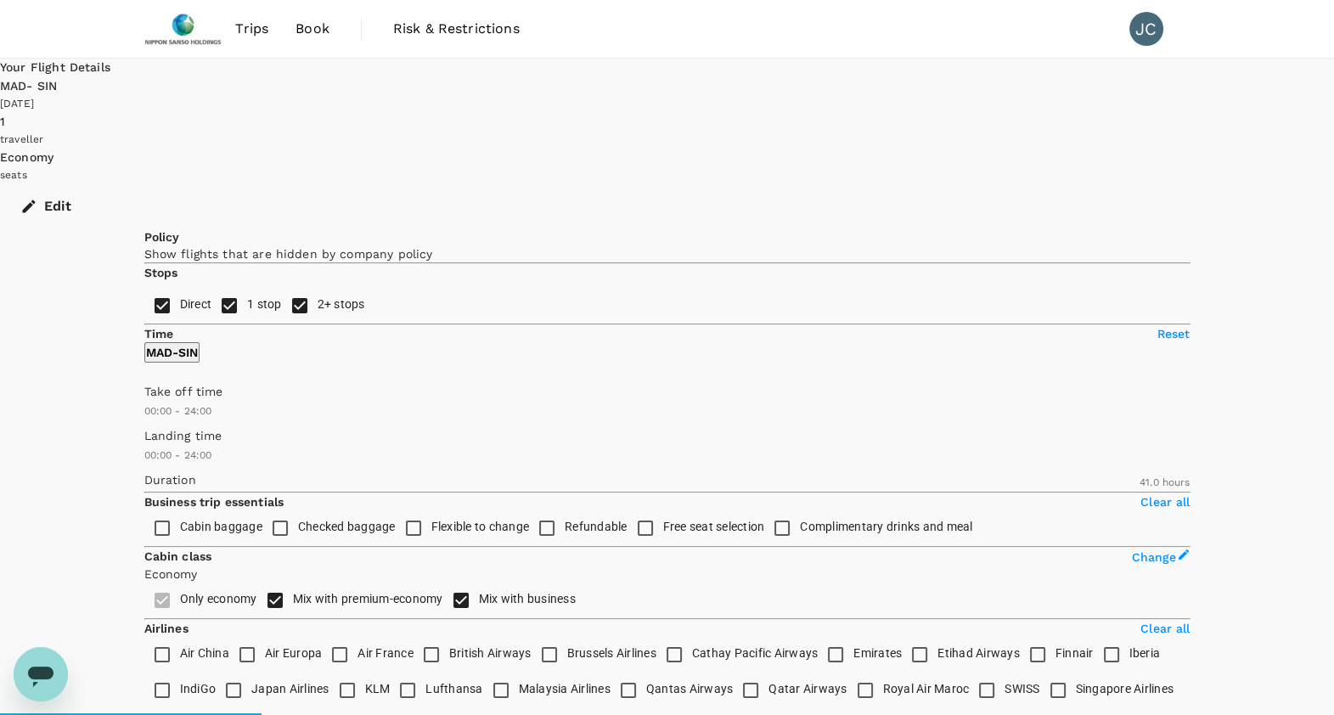
click at [891, 96] on div "[DATE]" at bounding box center [667, 104] width 1334 height 17
click at [95, 184] on button "Edit" at bounding box center [47, 206] width 95 height 44
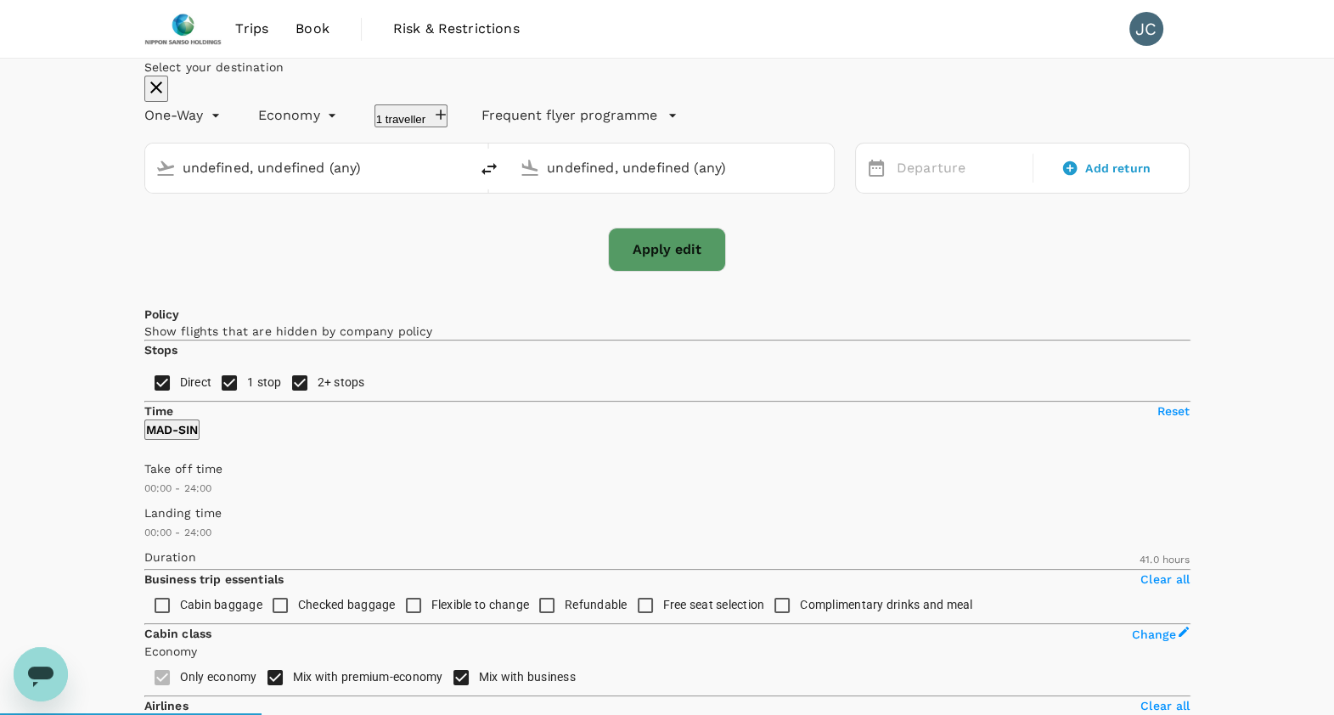
type input "[GEOGRAPHIC_DATA]–[PERSON_NAME] (MAD)"
type input "Singapore Changi (SIN)"
type input "[GEOGRAPHIC_DATA]–[PERSON_NAME] (MAD)"
type input "Singapore Changi (SIN)"
click at [926, 185] on div "[DATE]" at bounding box center [959, 168] width 139 height 33
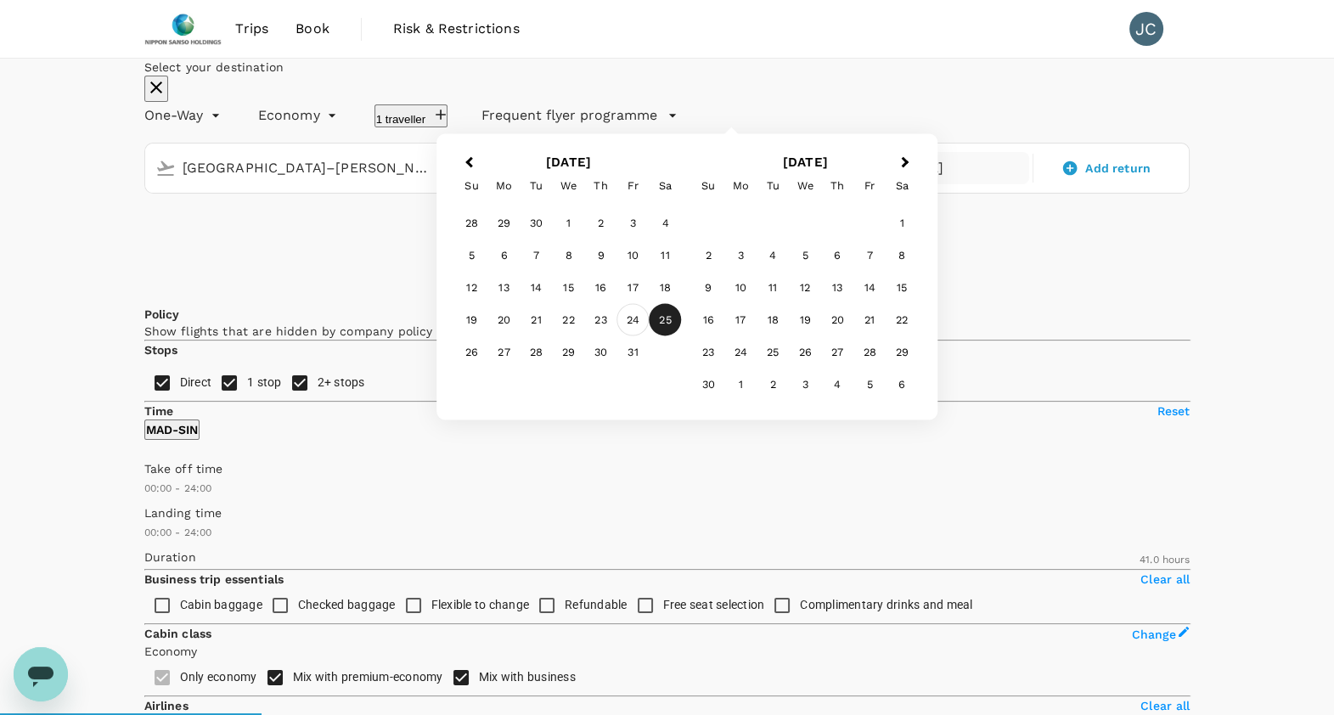
click at [649, 336] on div "24" at bounding box center [633, 320] width 32 height 32
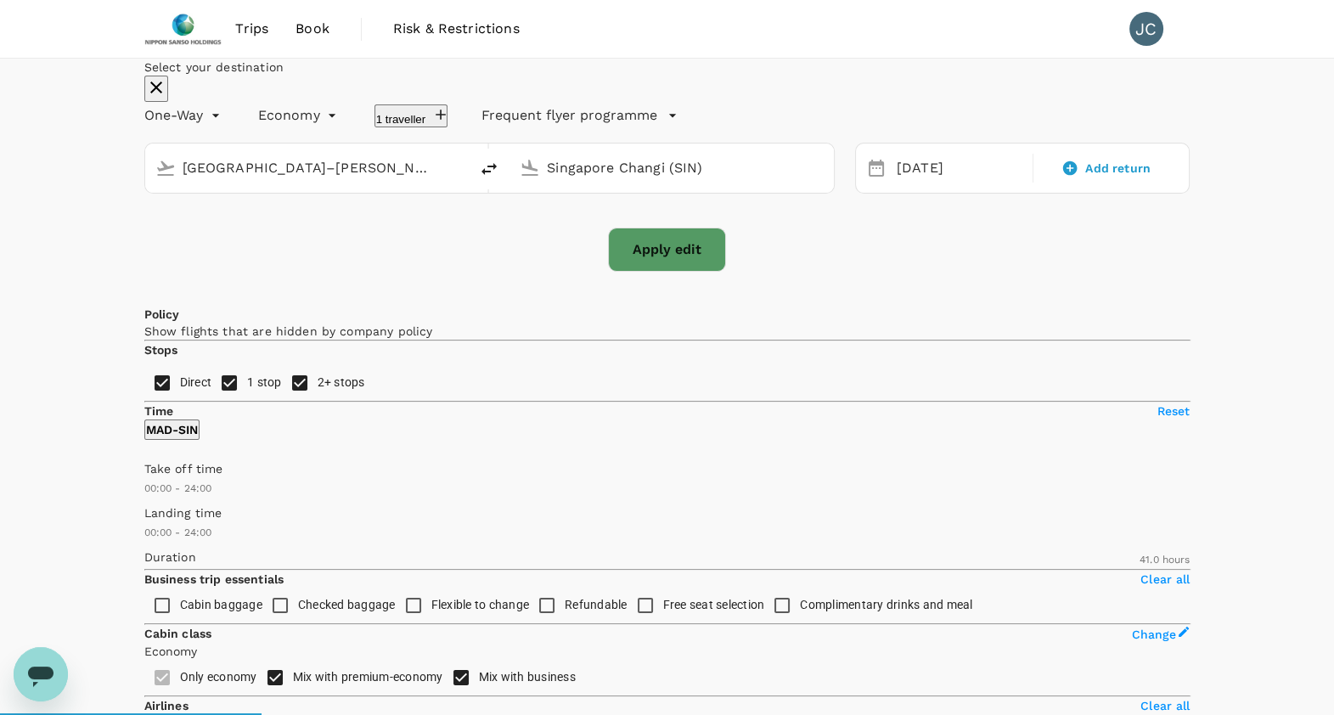
click at [700, 272] on button "Apply edit" at bounding box center [667, 250] width 118 height 44
checkbox input "false"
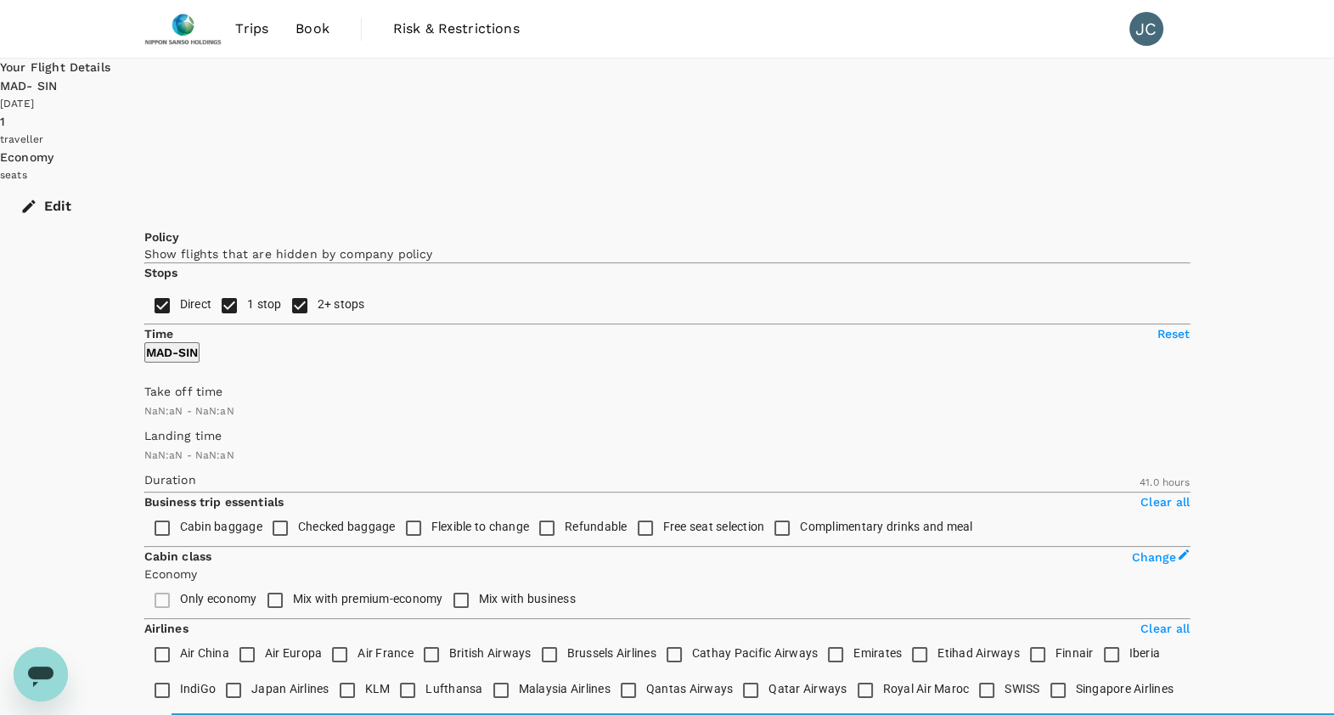
type input "1440"
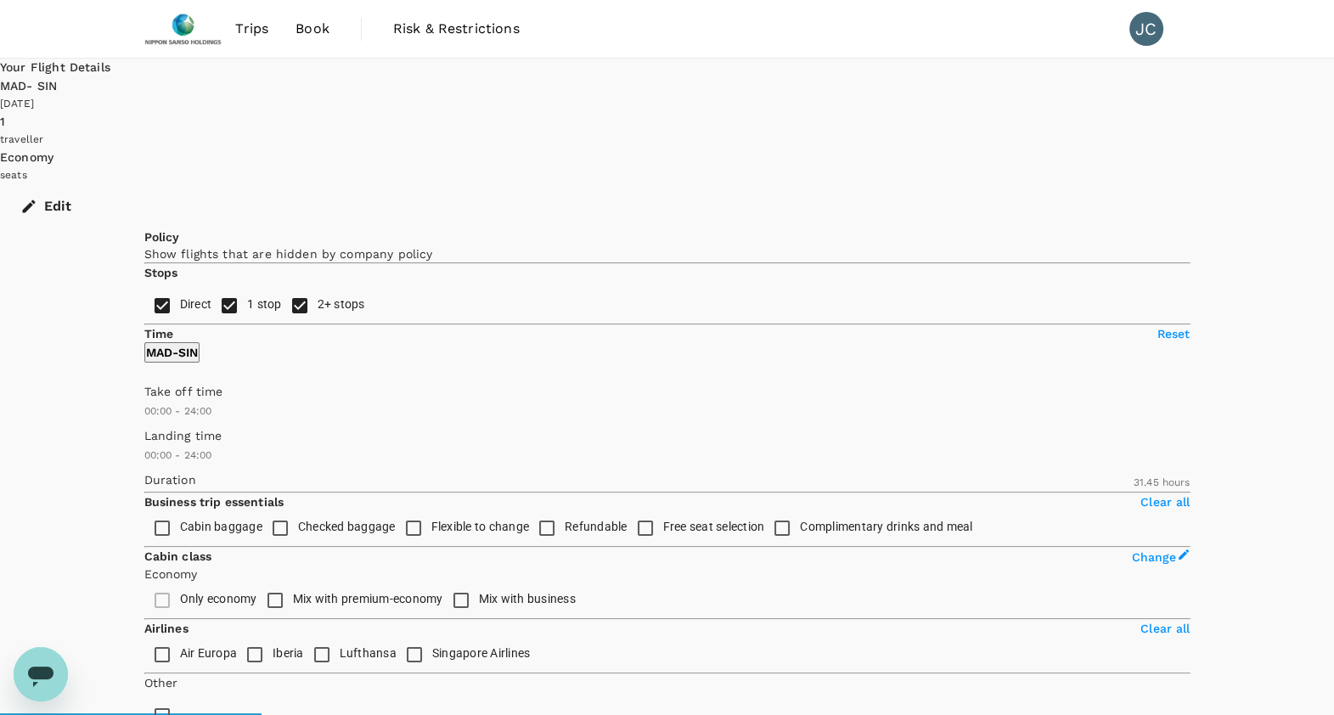
type input "1905"
checkbox input "true"
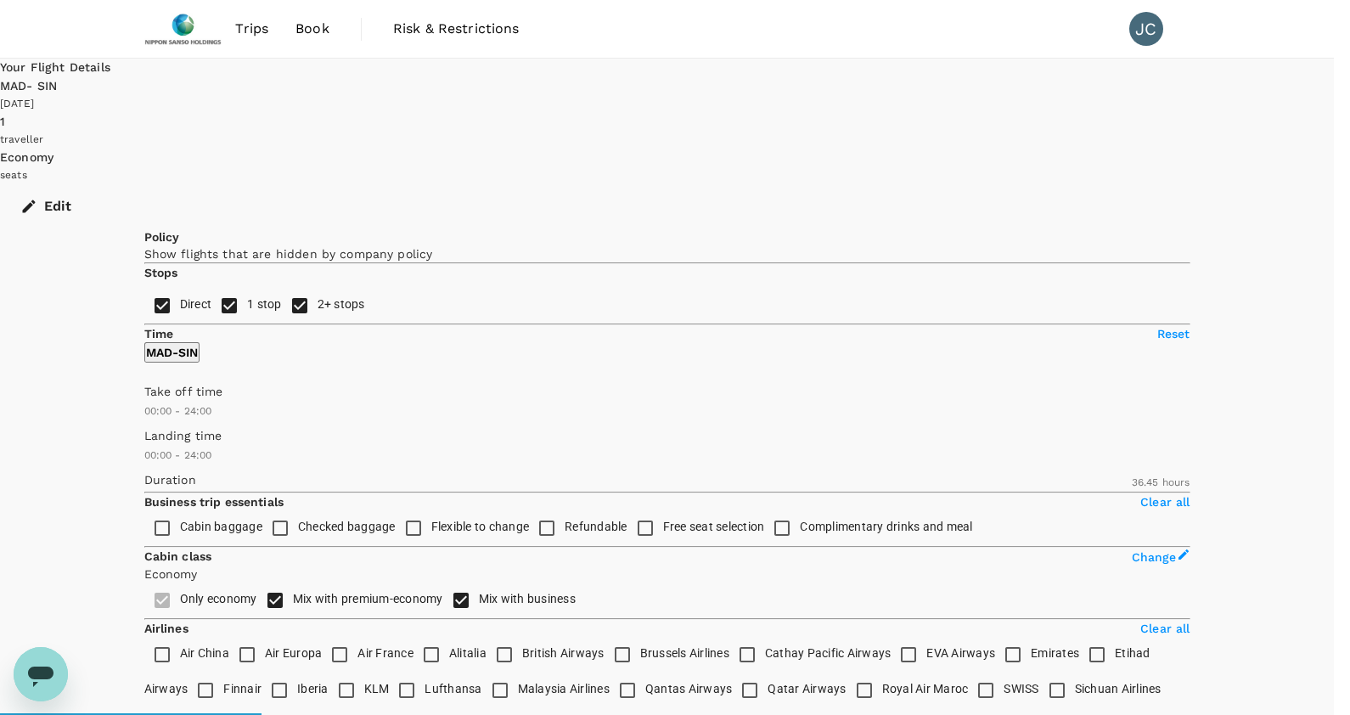
drag, startPoint x: 973, startPoint y: 214, endPoint x: 973, endPoint y: 181, distance: 33.1
type input "2325"
drag, startPoint x: 973, startPoint y: 181, endPoint x: 953, endPoint y: 116, distance: 67.4
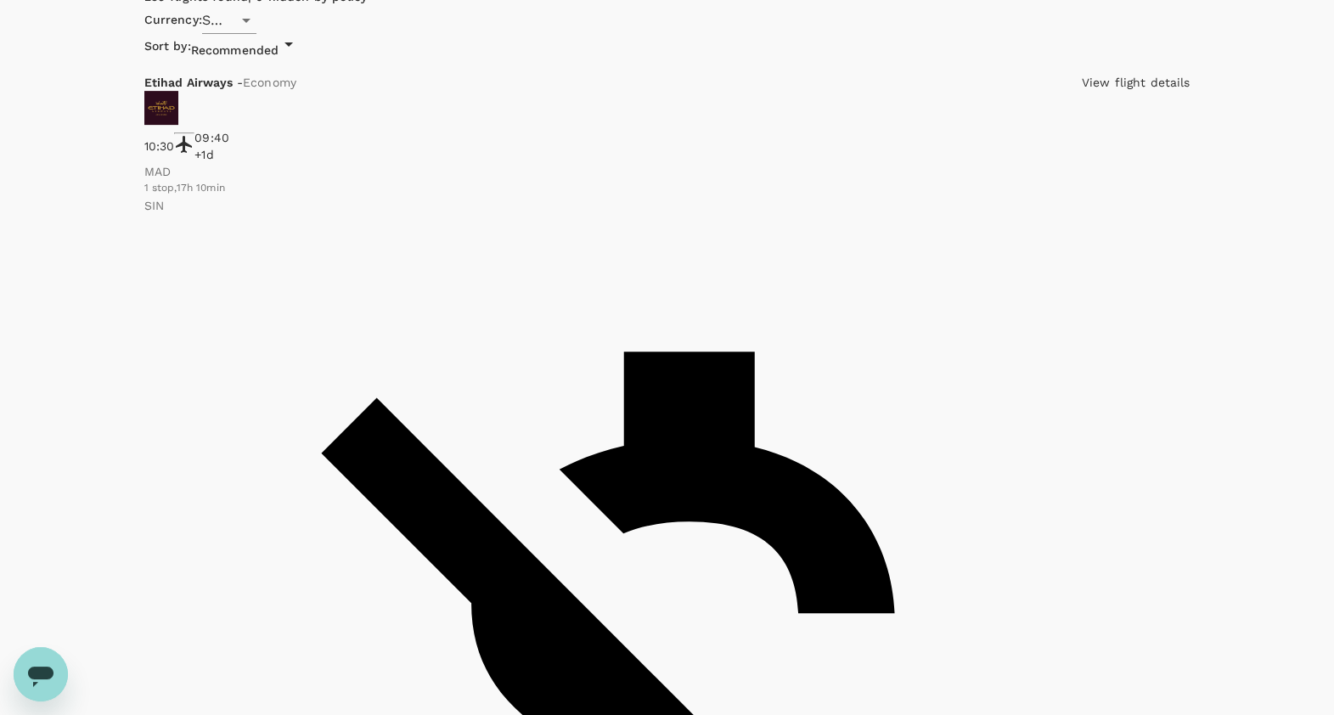
scroll to position [835, 0]
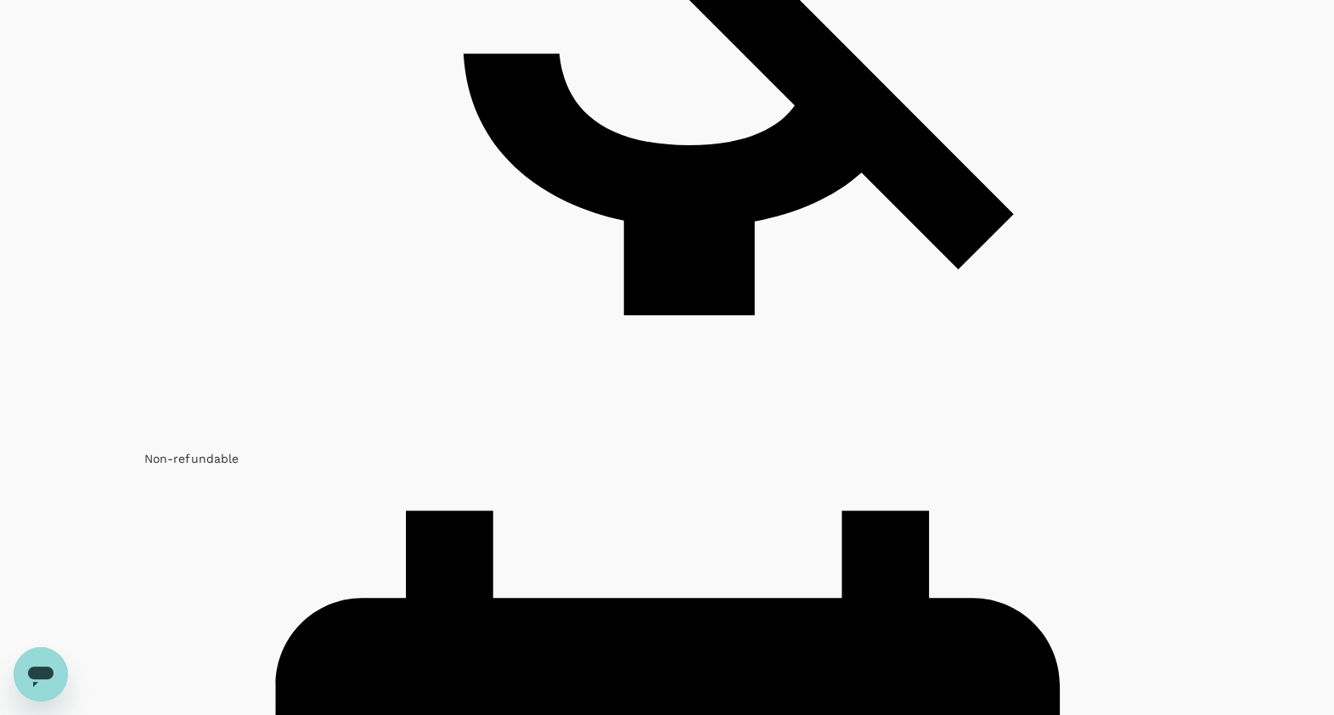
scroll to position [1676, 0]
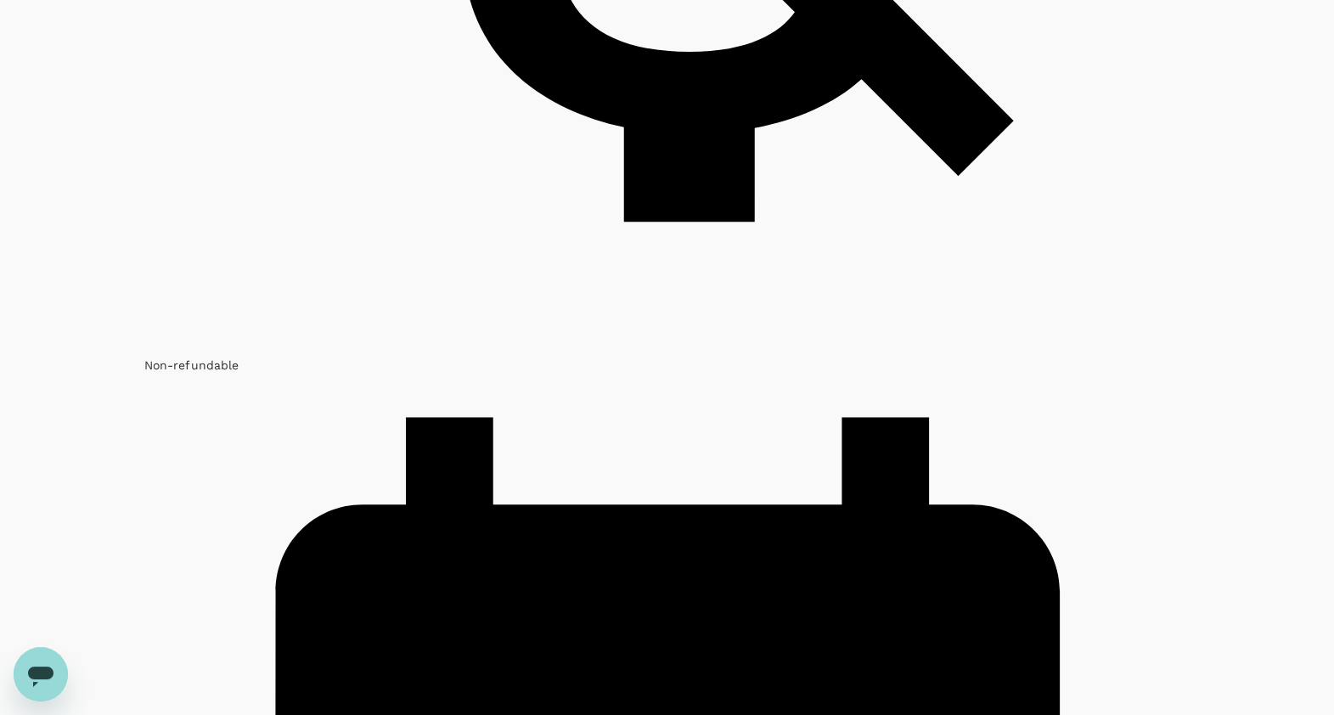
scroll to position [1749, 0]
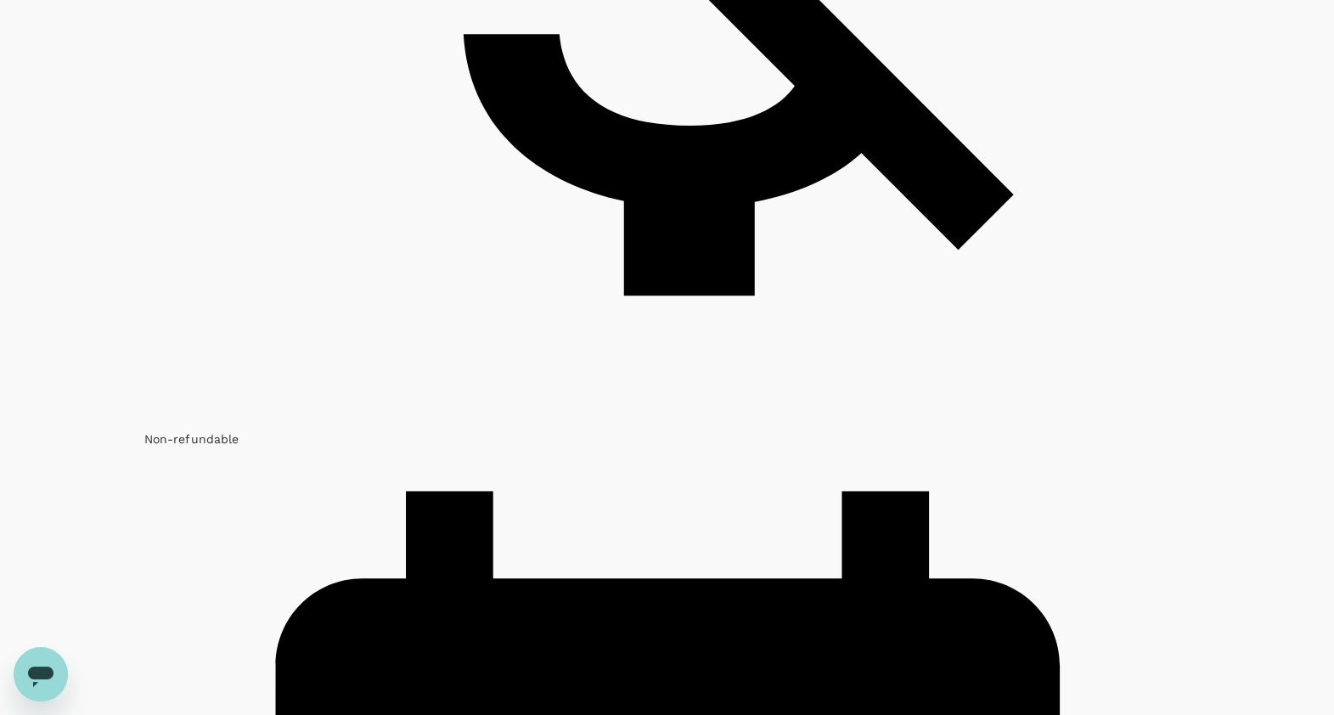
scroll to position [1642, 0]
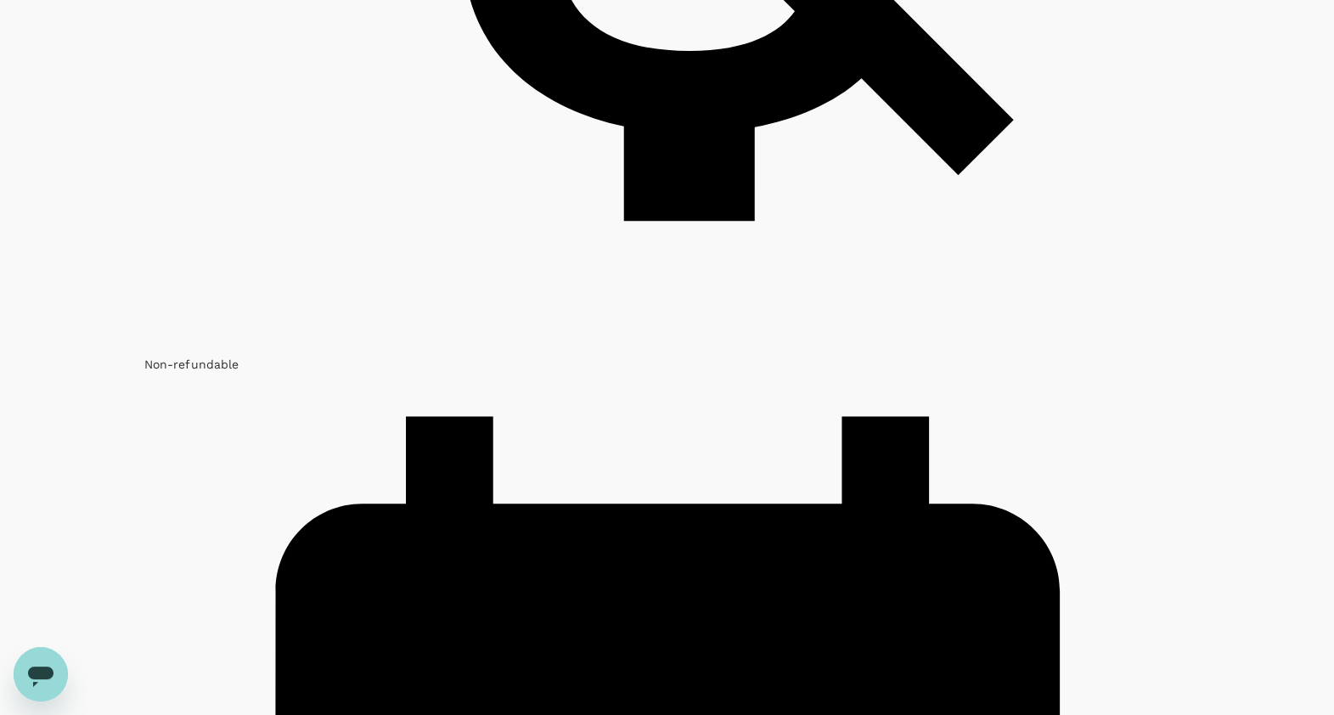
scroll to position [1855, 0]
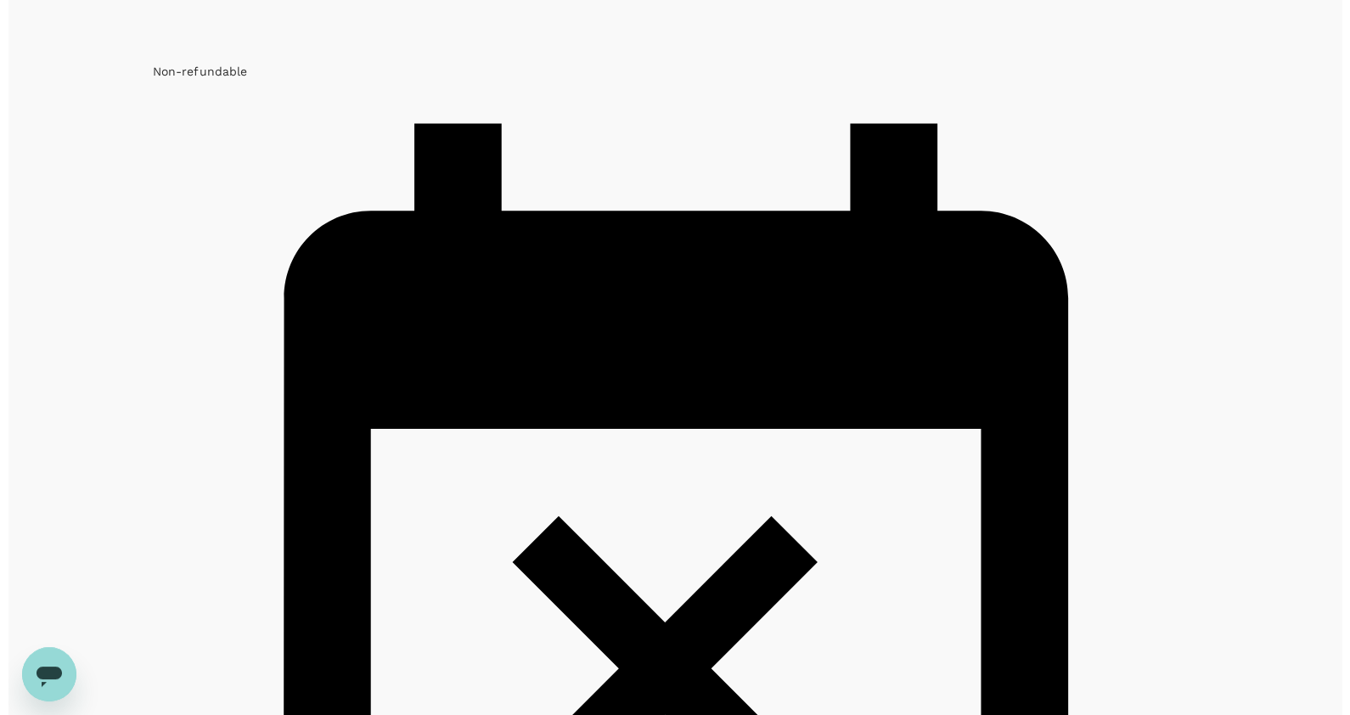
scroll to position [2173, 0]
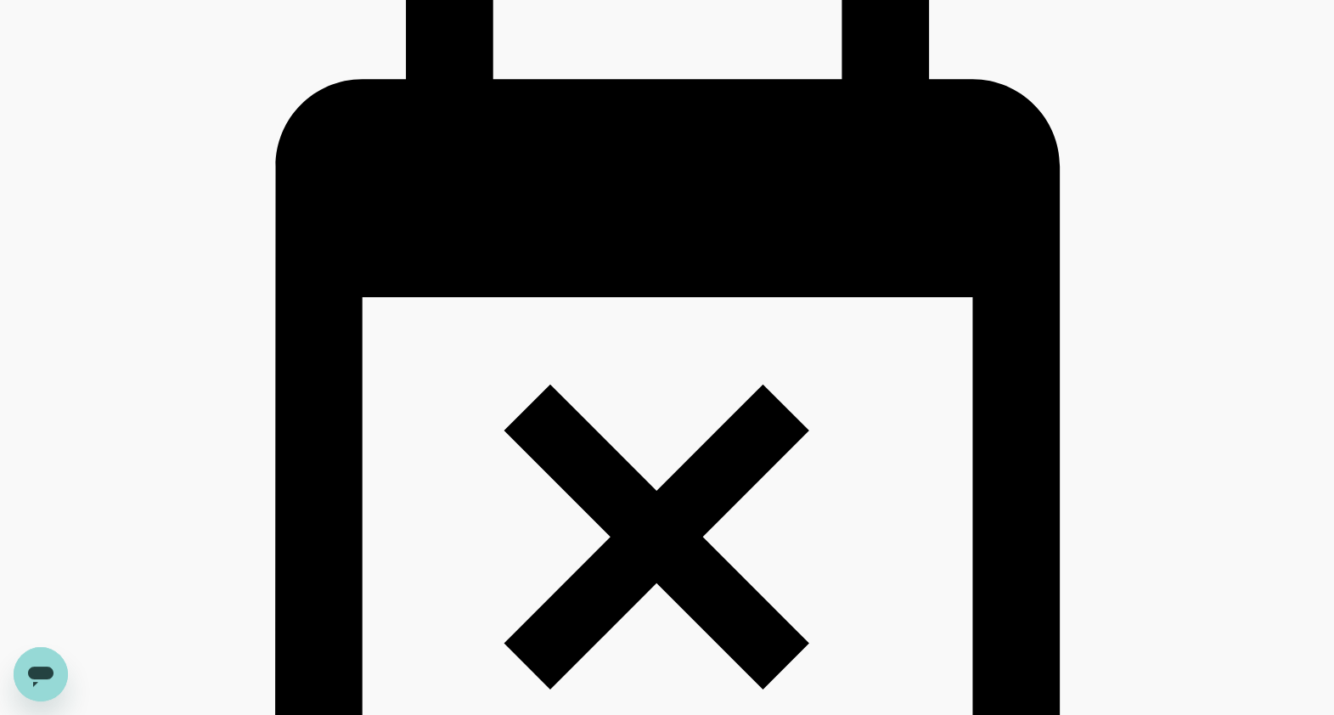
drag, startPoint x: 98, startPoint y: 53, endPoint x: 185, endPoint y: 589, distance: 542.7
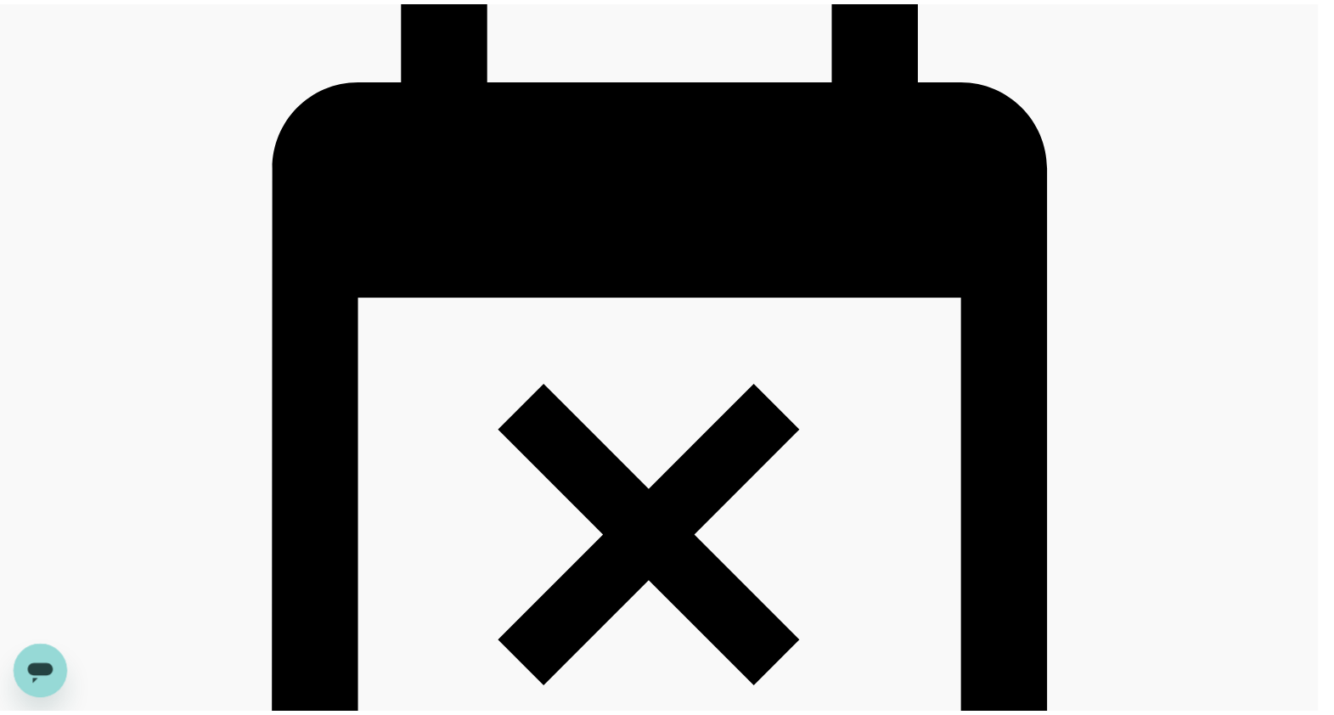
scroll to position [105, 0]
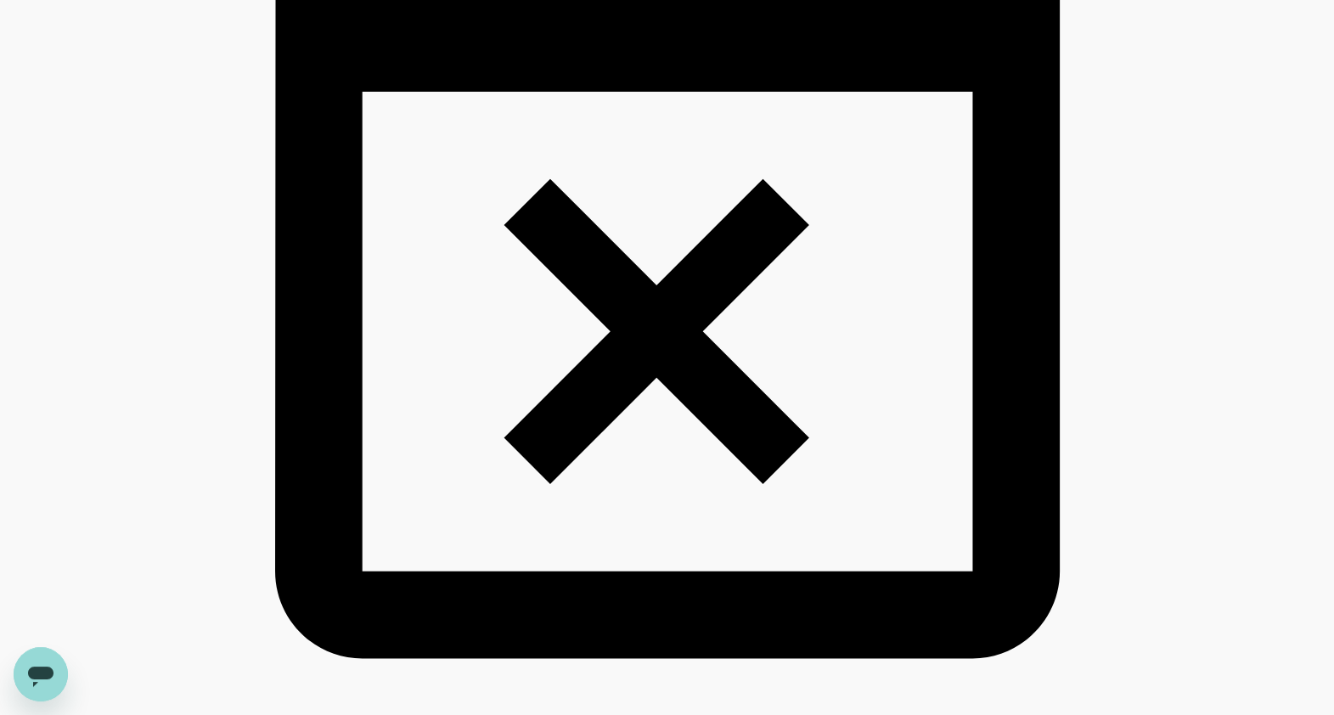
scroll to position [2386, 0]
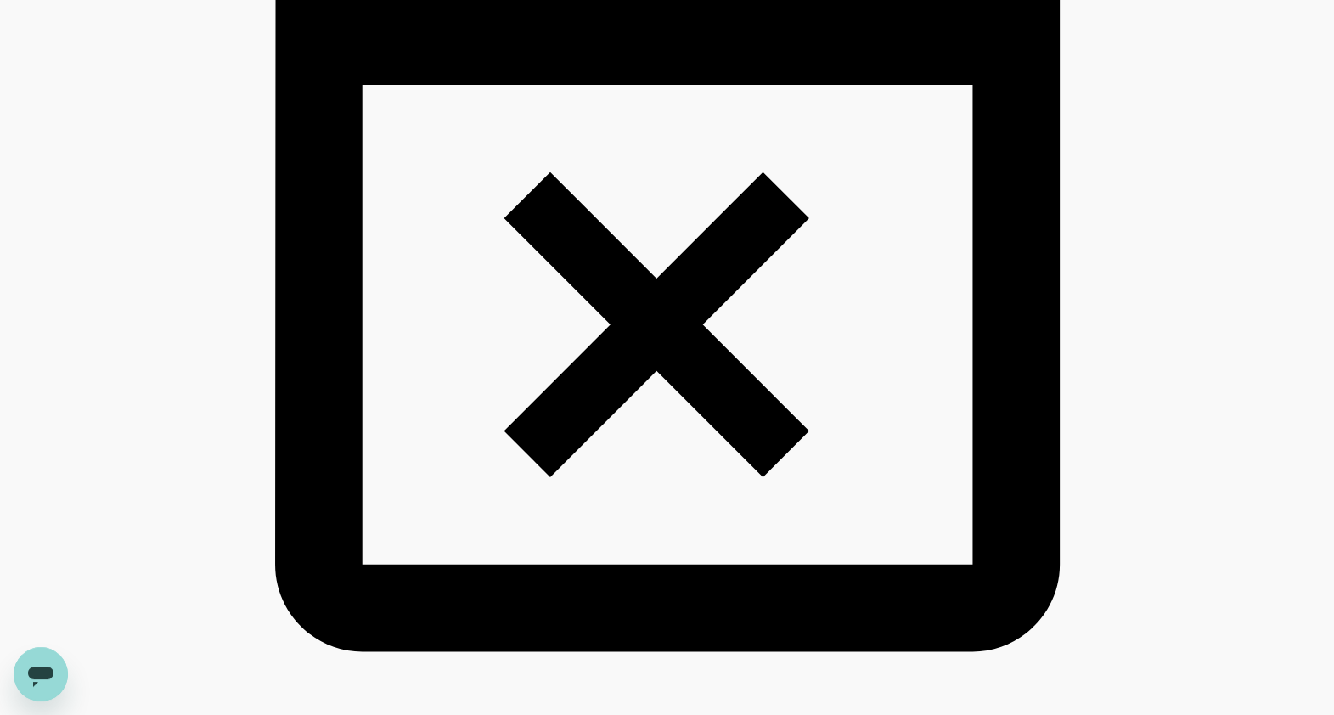
drag, startPoint x: 864, startPoint y: 467, endPoint x: 191, endPoint y: 485, distance: 673.5
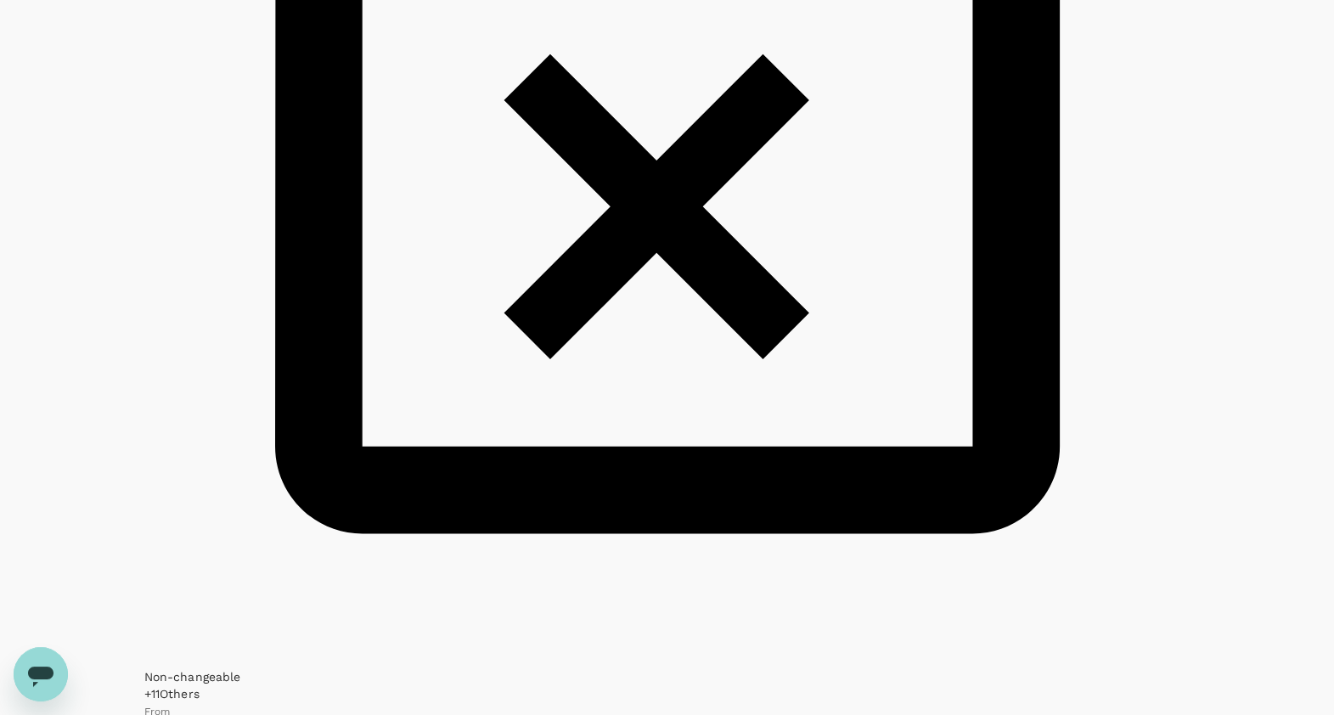
scroll to position [2598, 0]
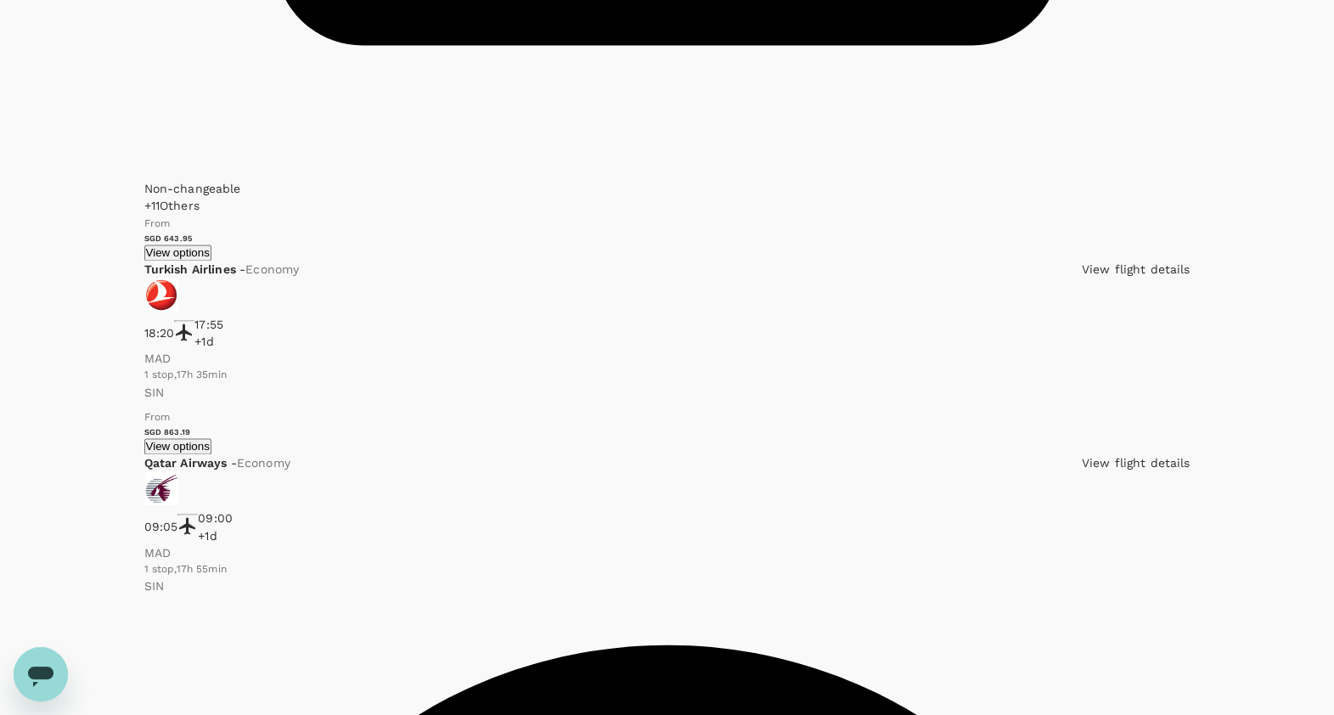
scroll to position [3021, 0]
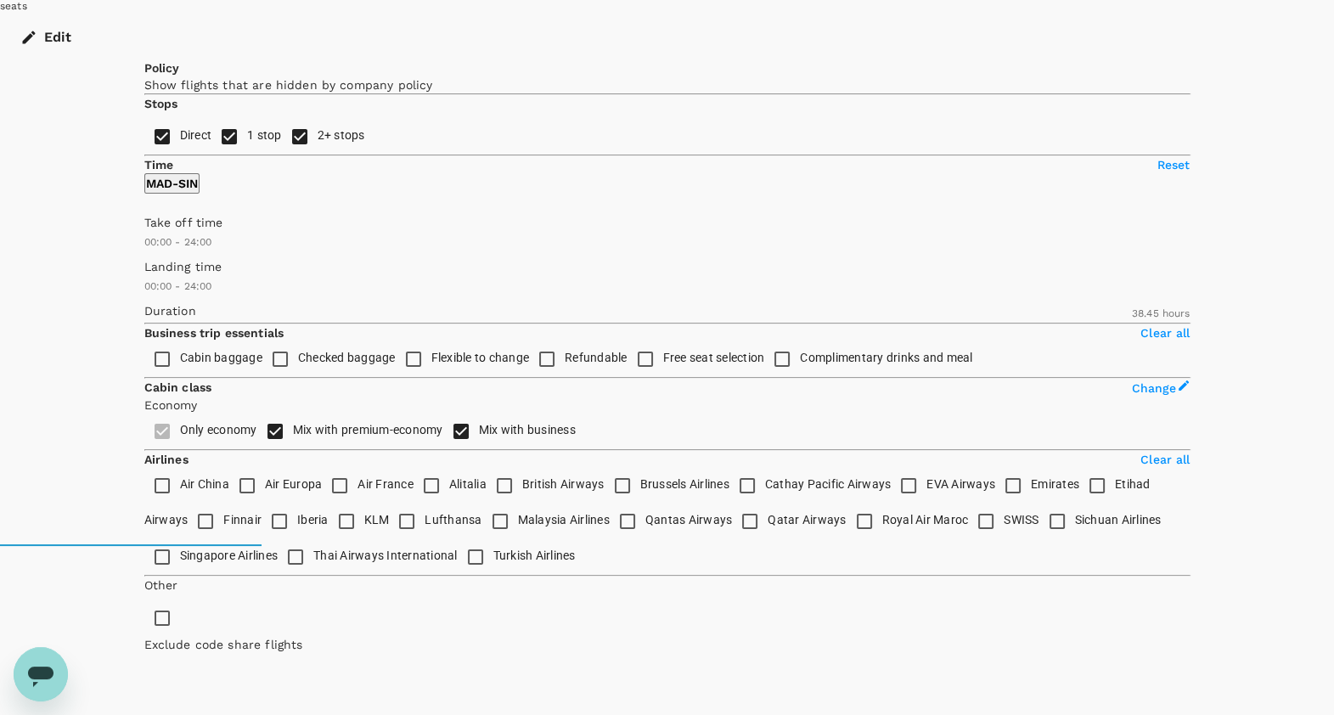
scroll to position [0, 0]
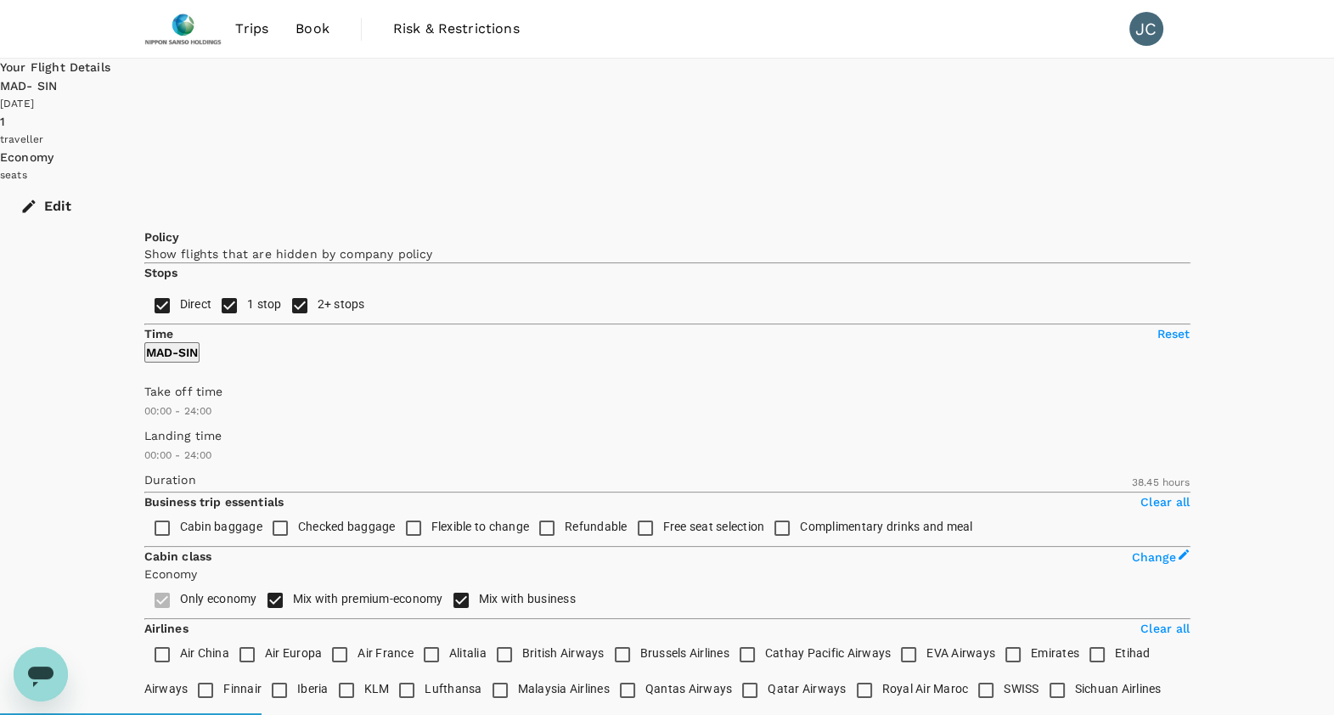
type input "SGD"
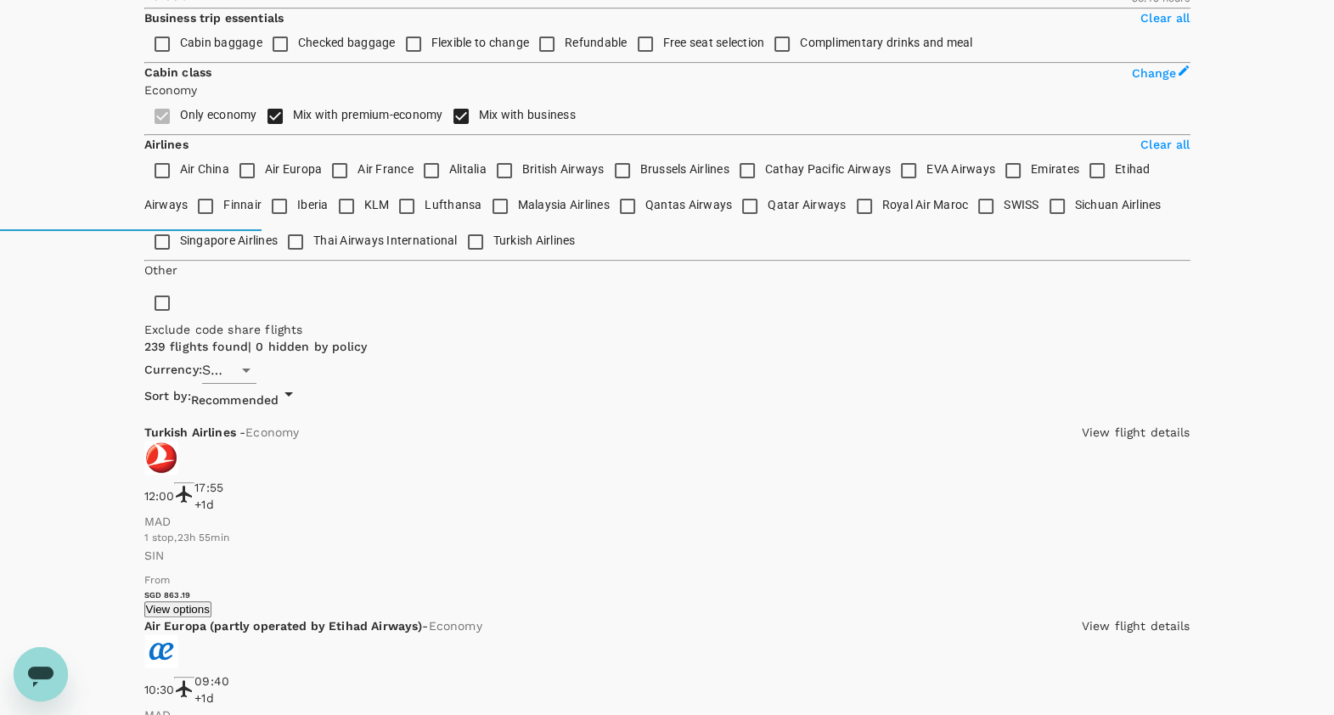
scroll to position [531, 0]
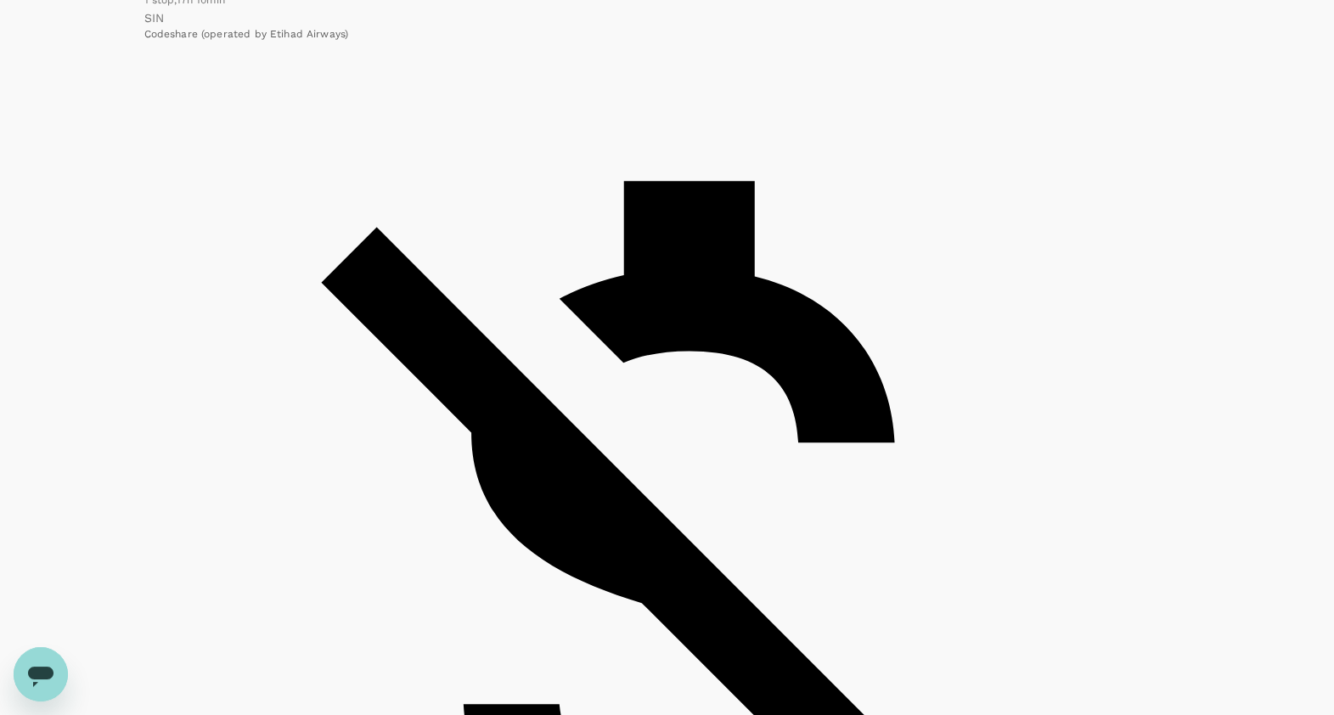
scroll to position [1273, 0]
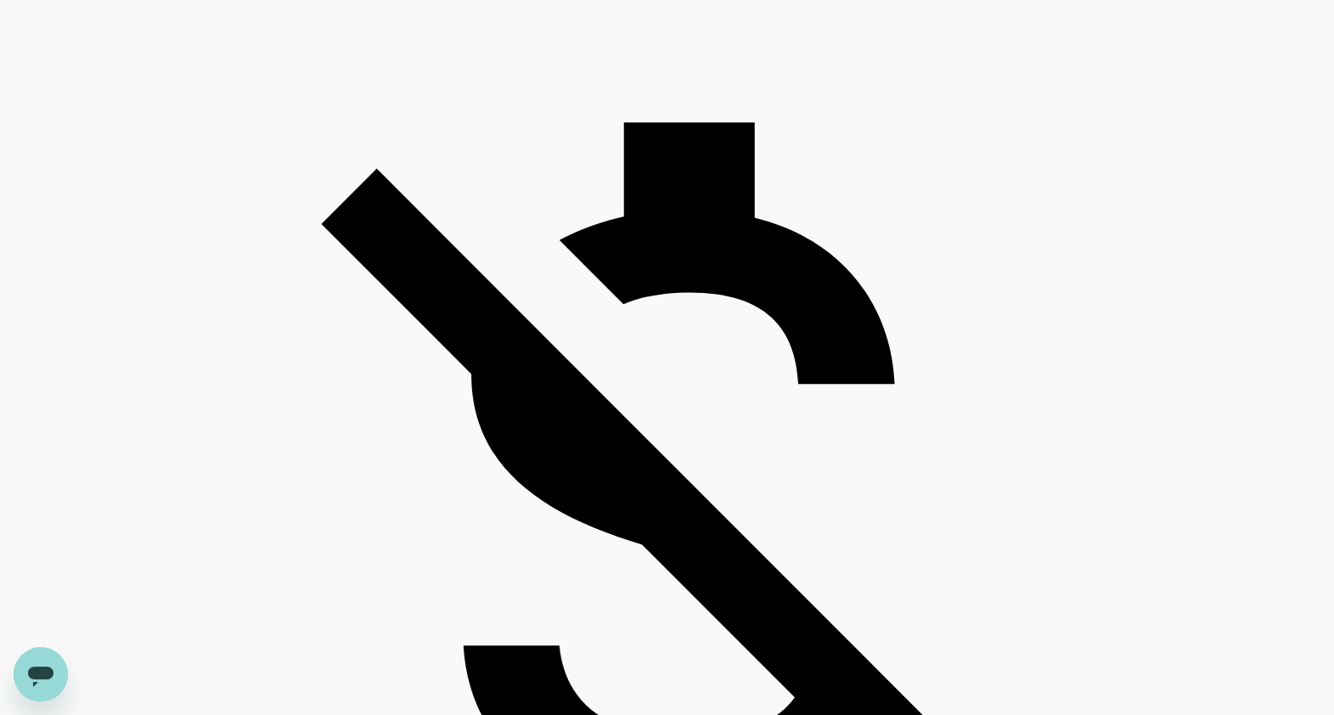
scroll to position [1591, 0]
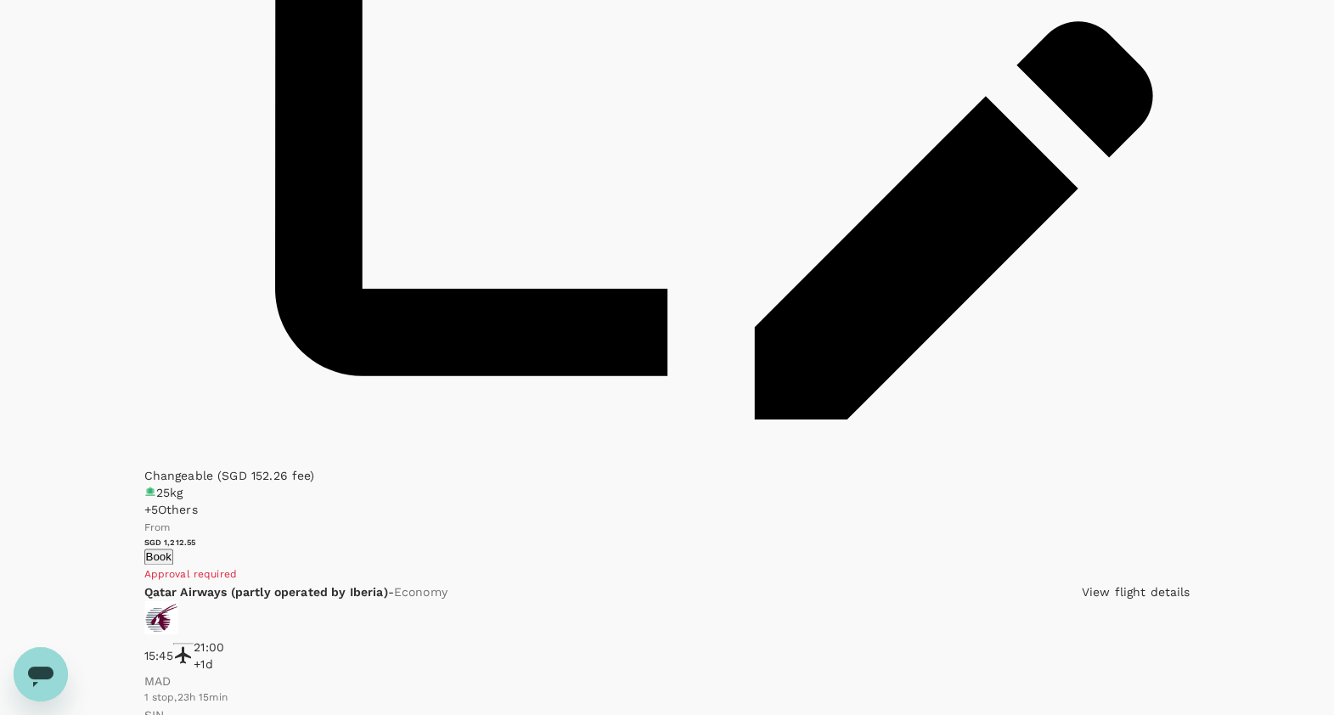
scroll to position [3077, 0]
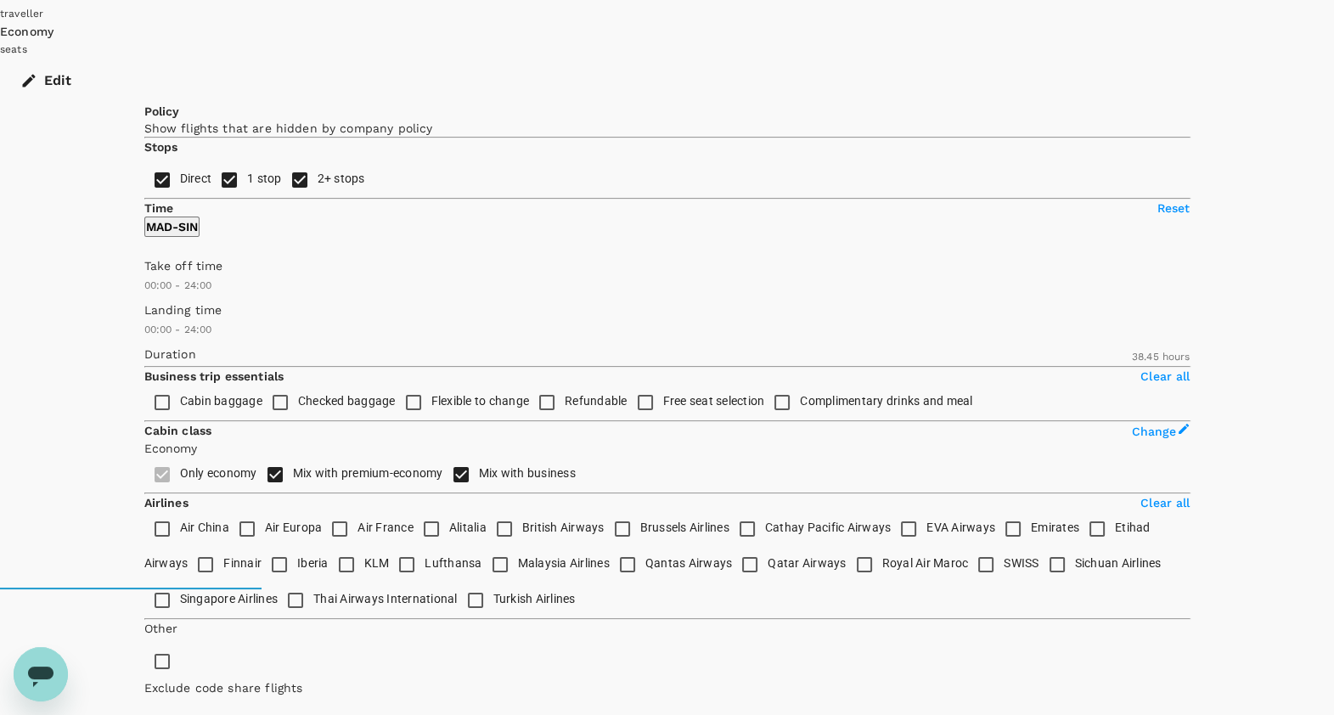
scroll to position [0, 0]
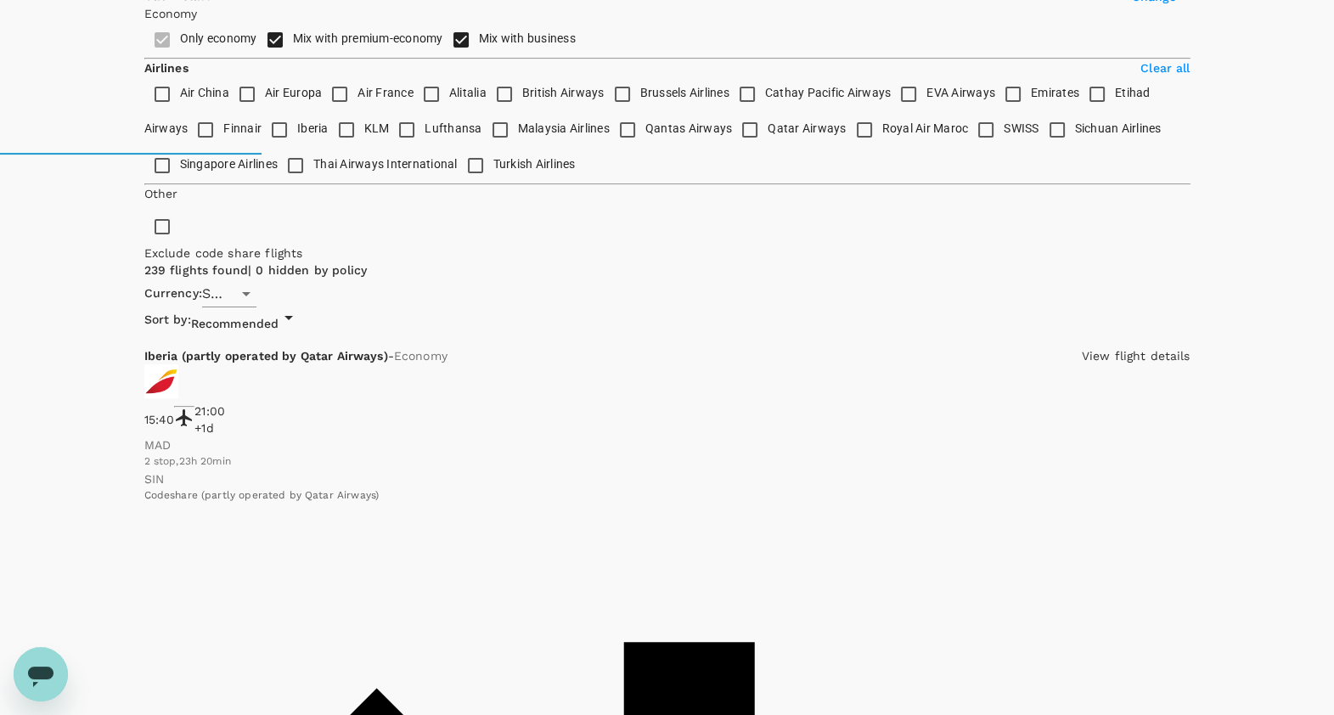
scroll to position [742, 0]
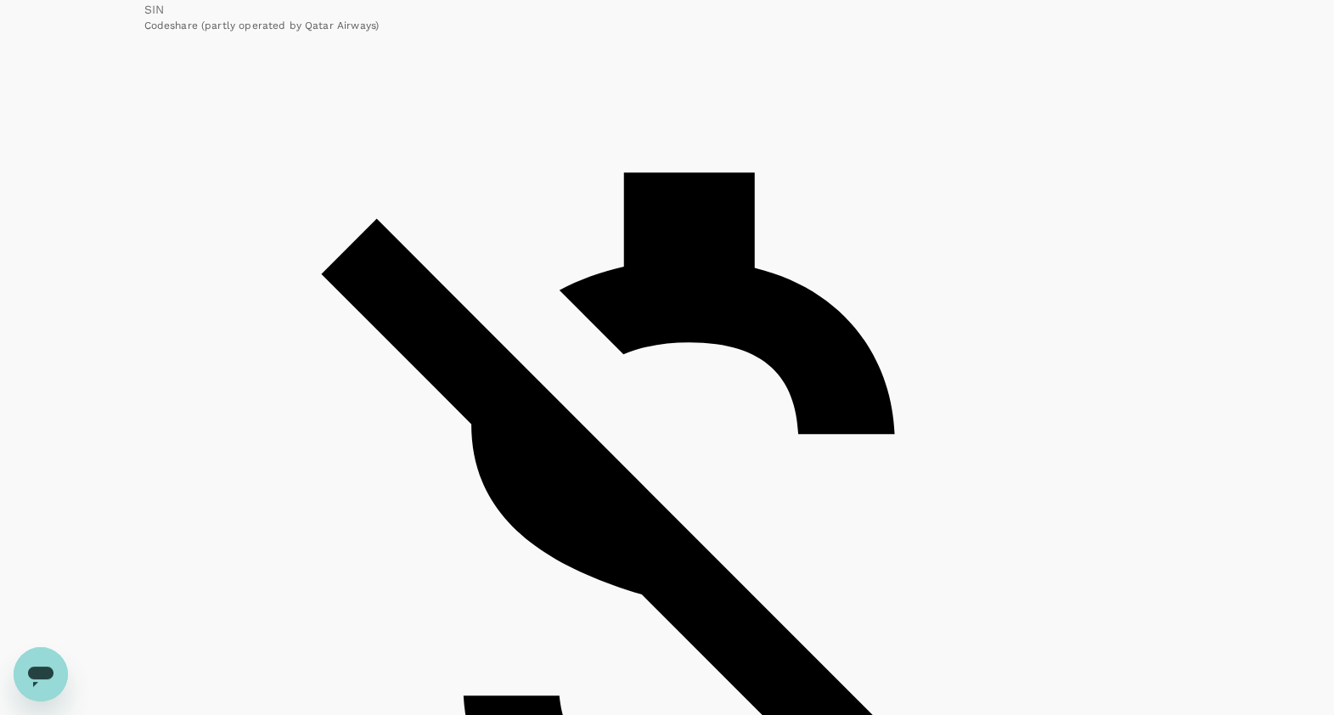
scroll to position [1061, 0]
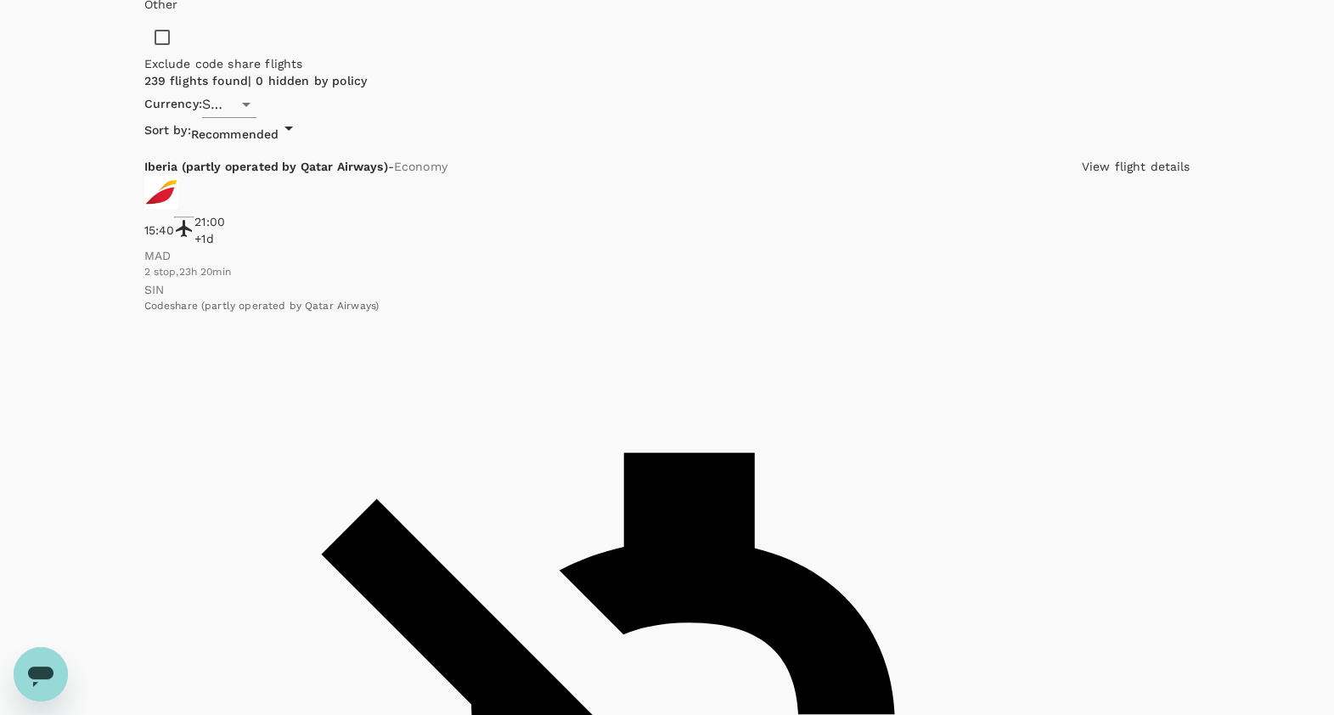
scroll to position [763, 0]
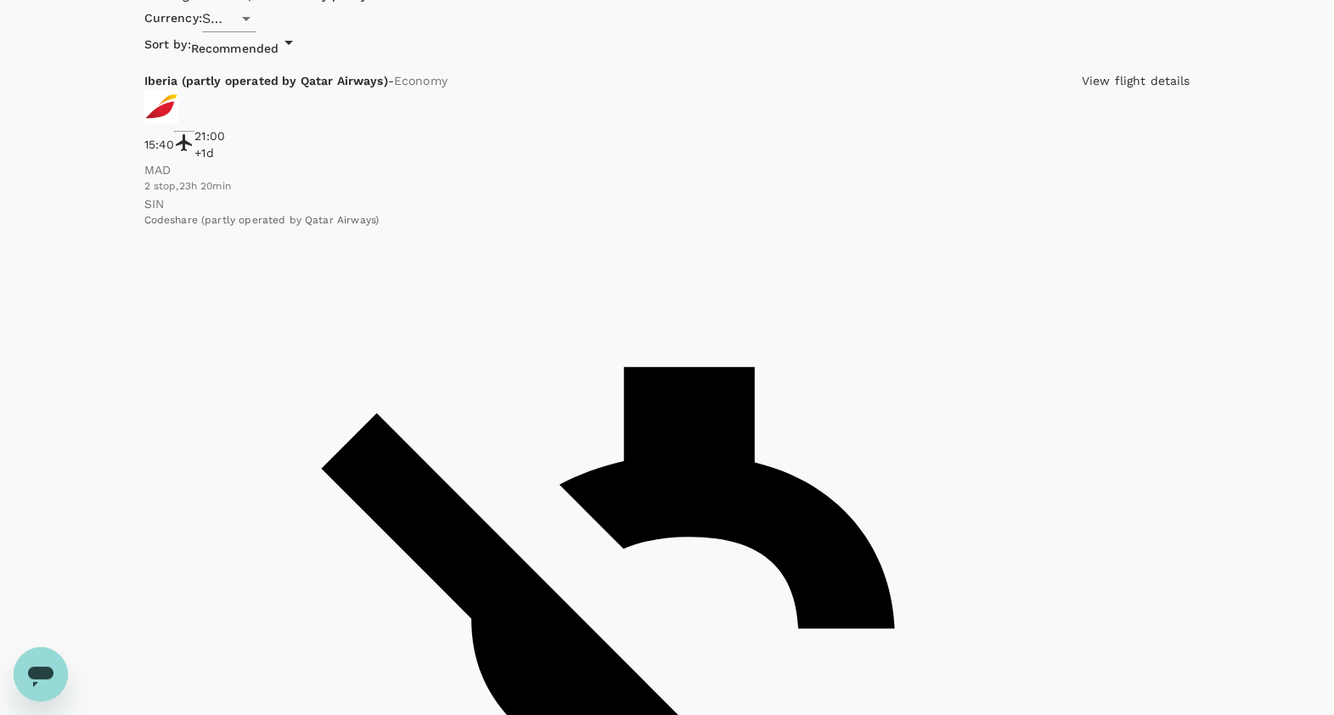
scroll to position [1042, 0]
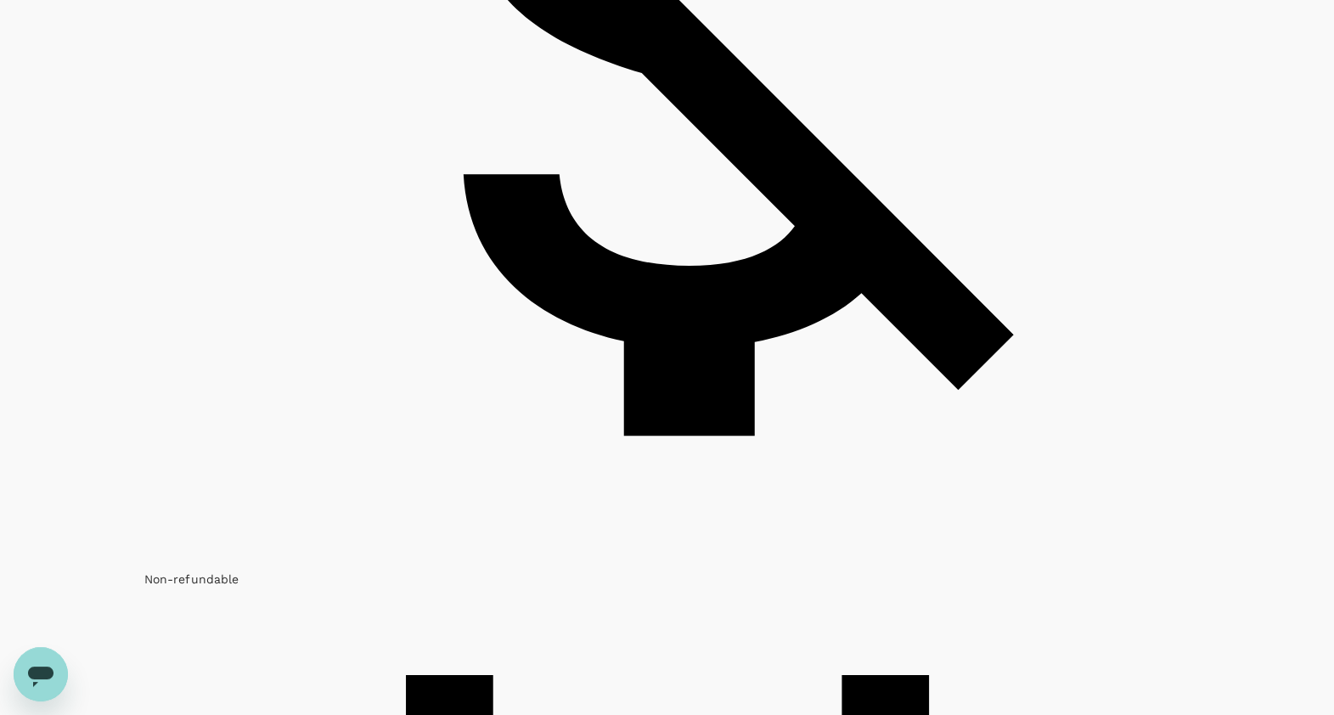
scroll to position [1594, 0]
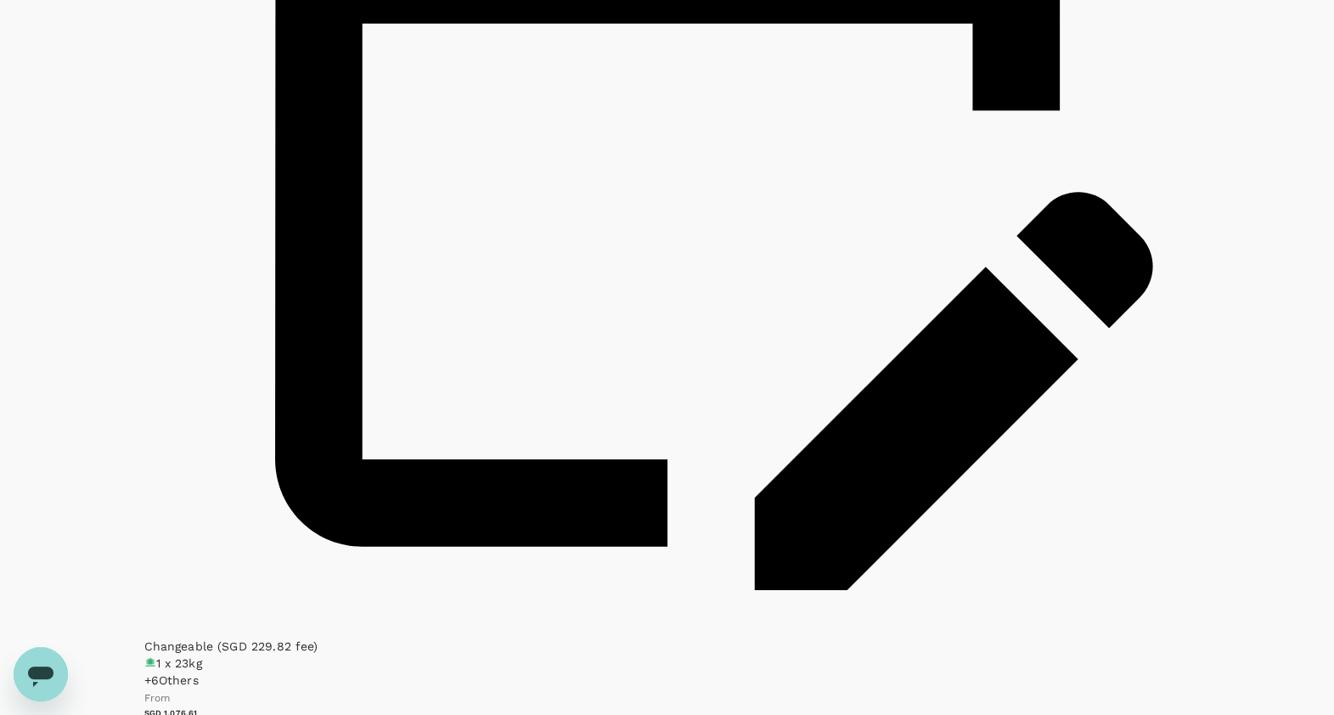
scroll to position [2570, 0]
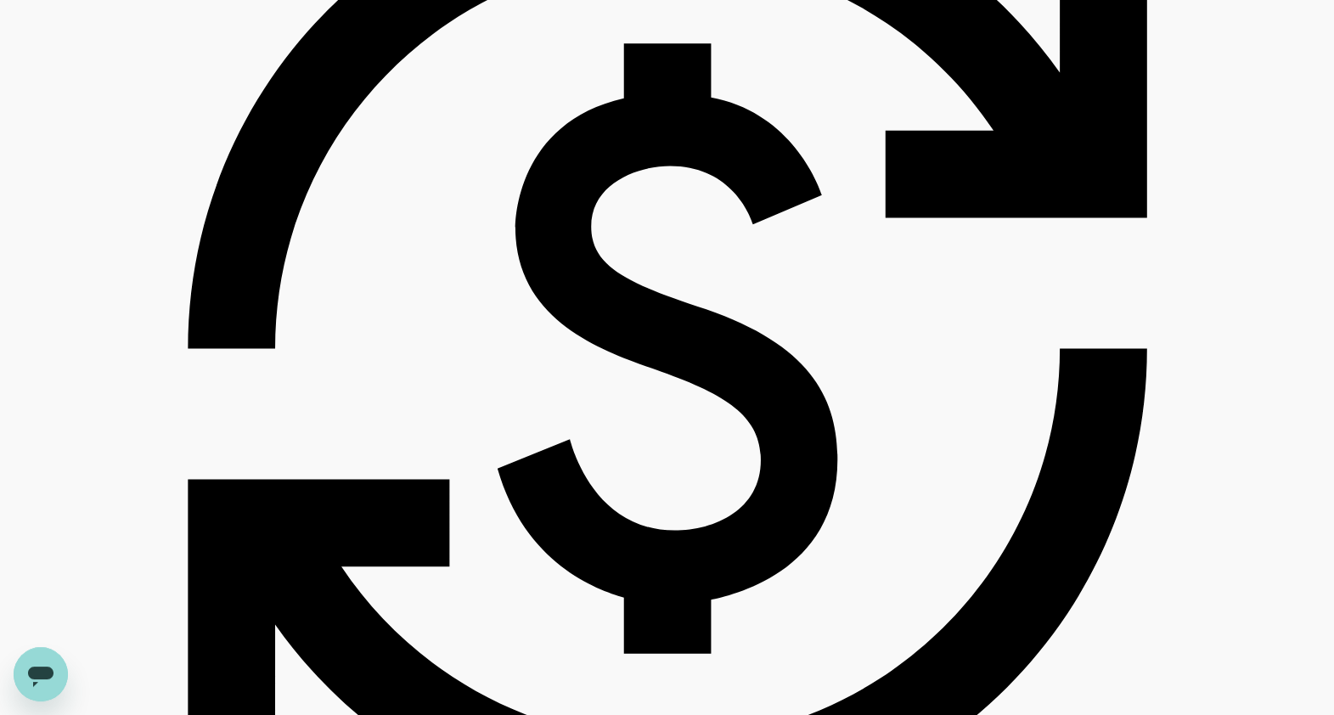
scroll to position [3663, 0]
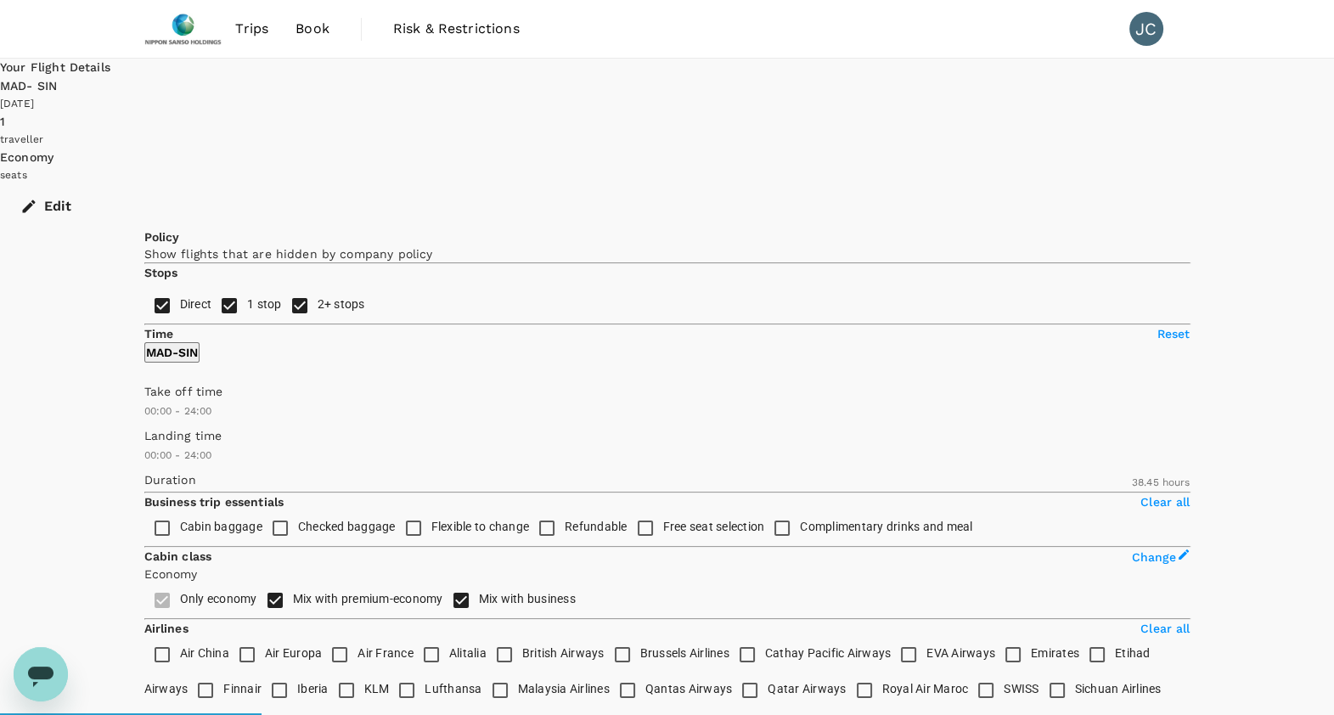
scroll to position [1, 0]
drag, startPoint x: 515, startPoint y: 637, endPoint x: 574, endPoint y: 688, distance: 77.6
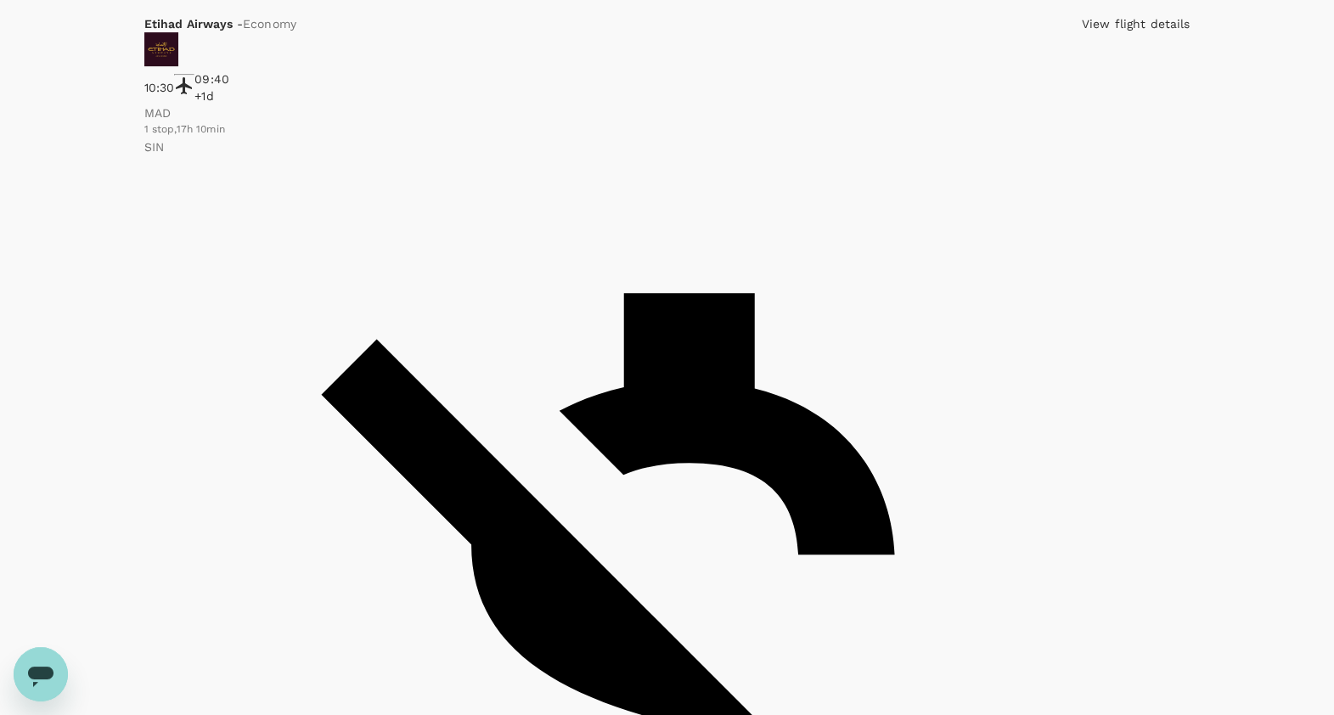
scroll to position [1518, 0]
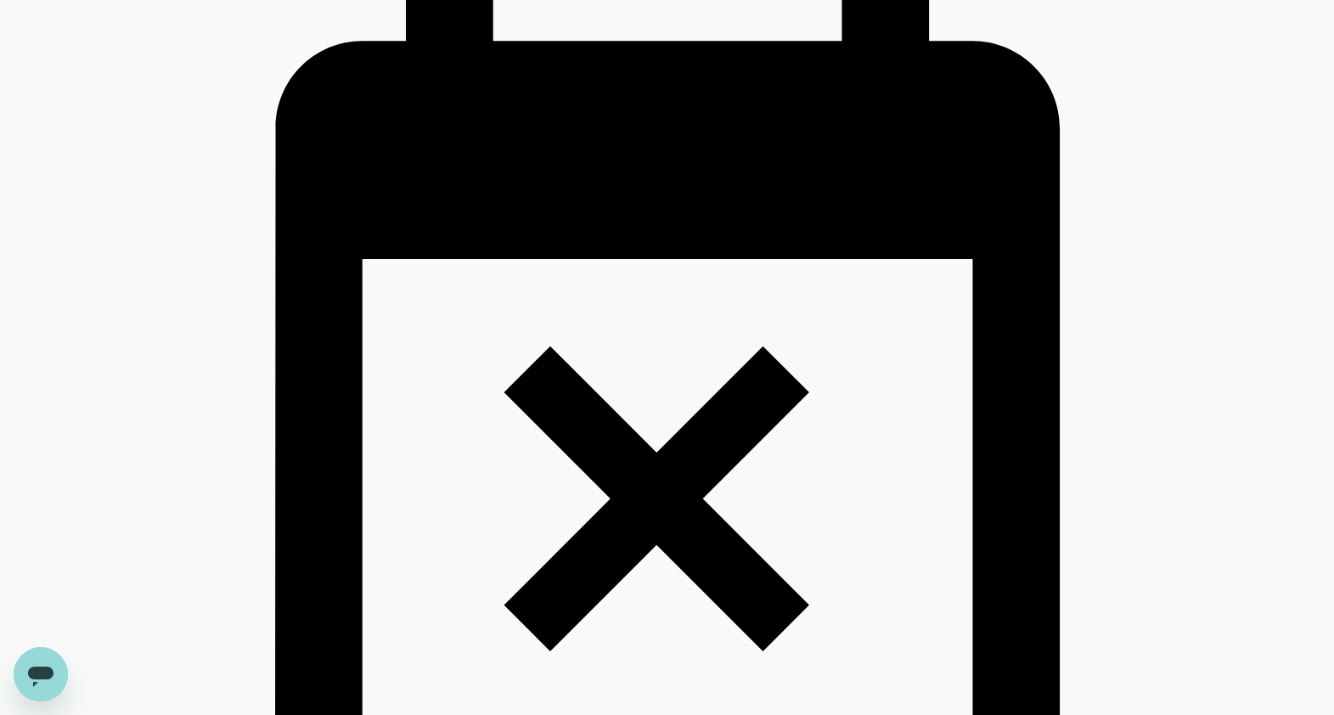
scroll to position [2254, 0]
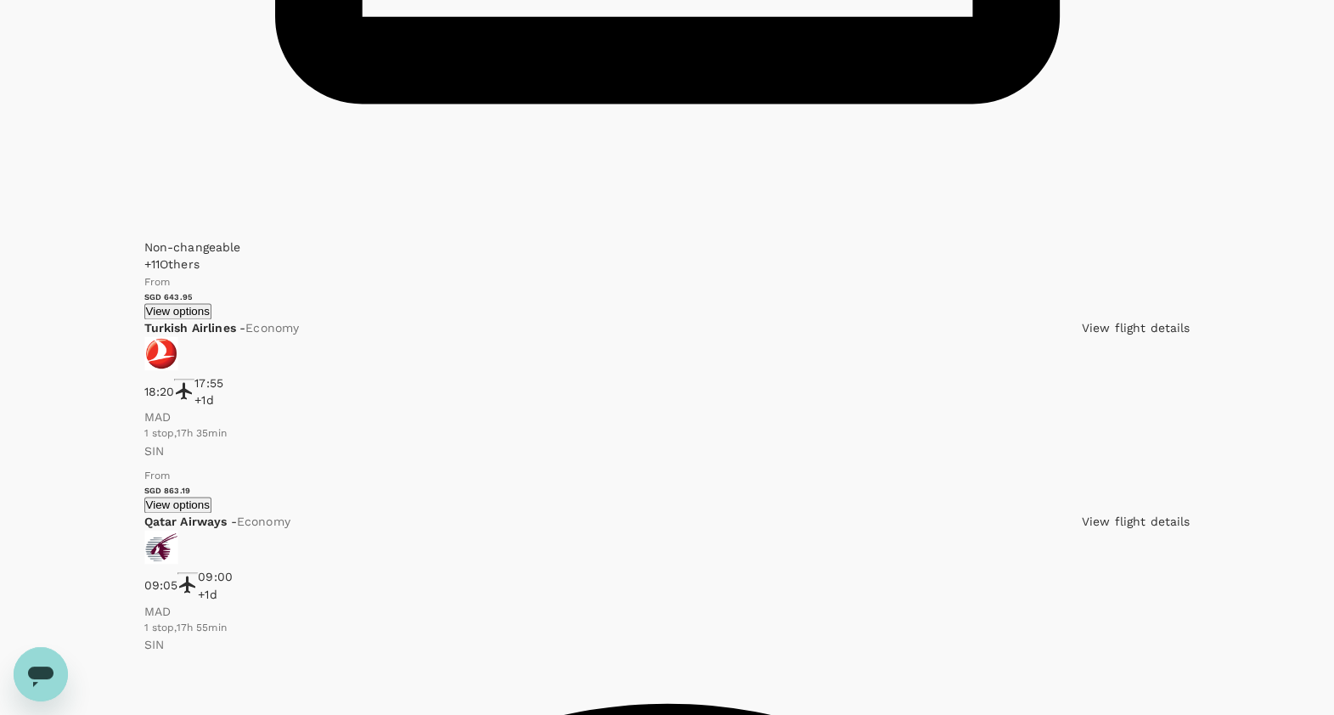
scroll to position [2976, 0]
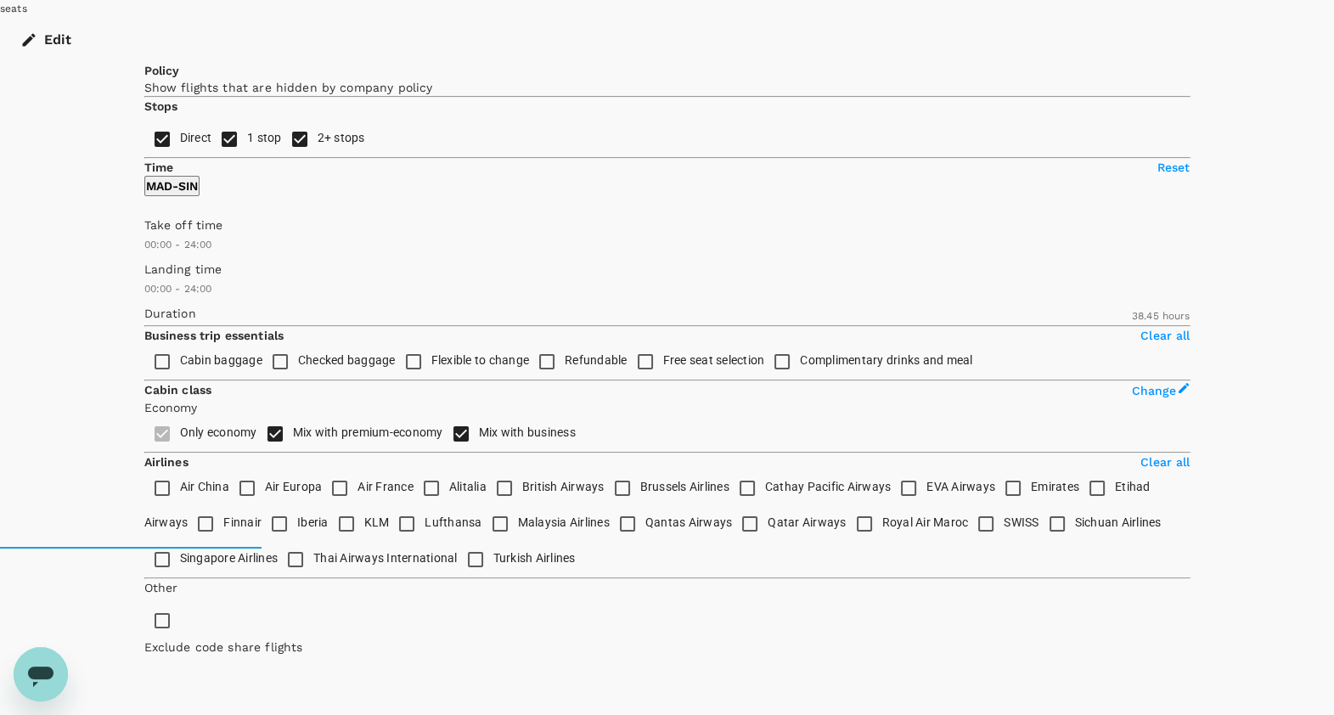
scroll to position [0, 0]
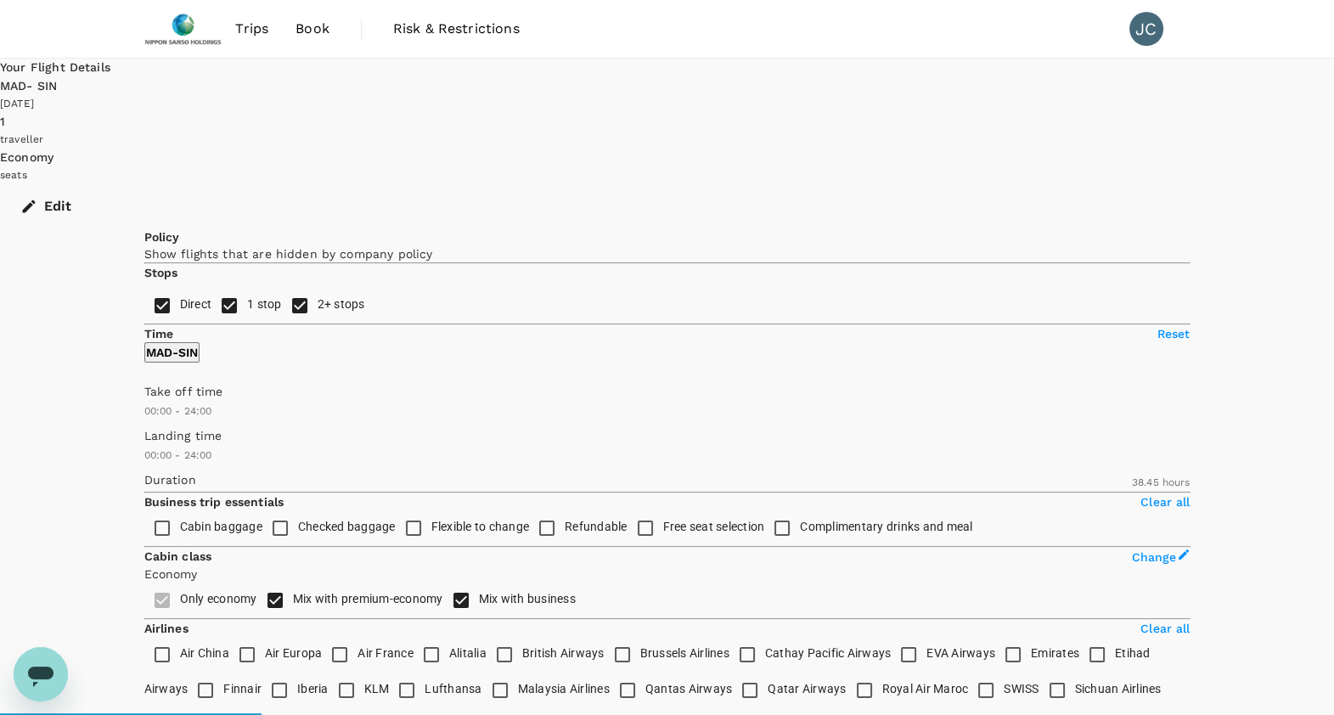
type input "SGD"
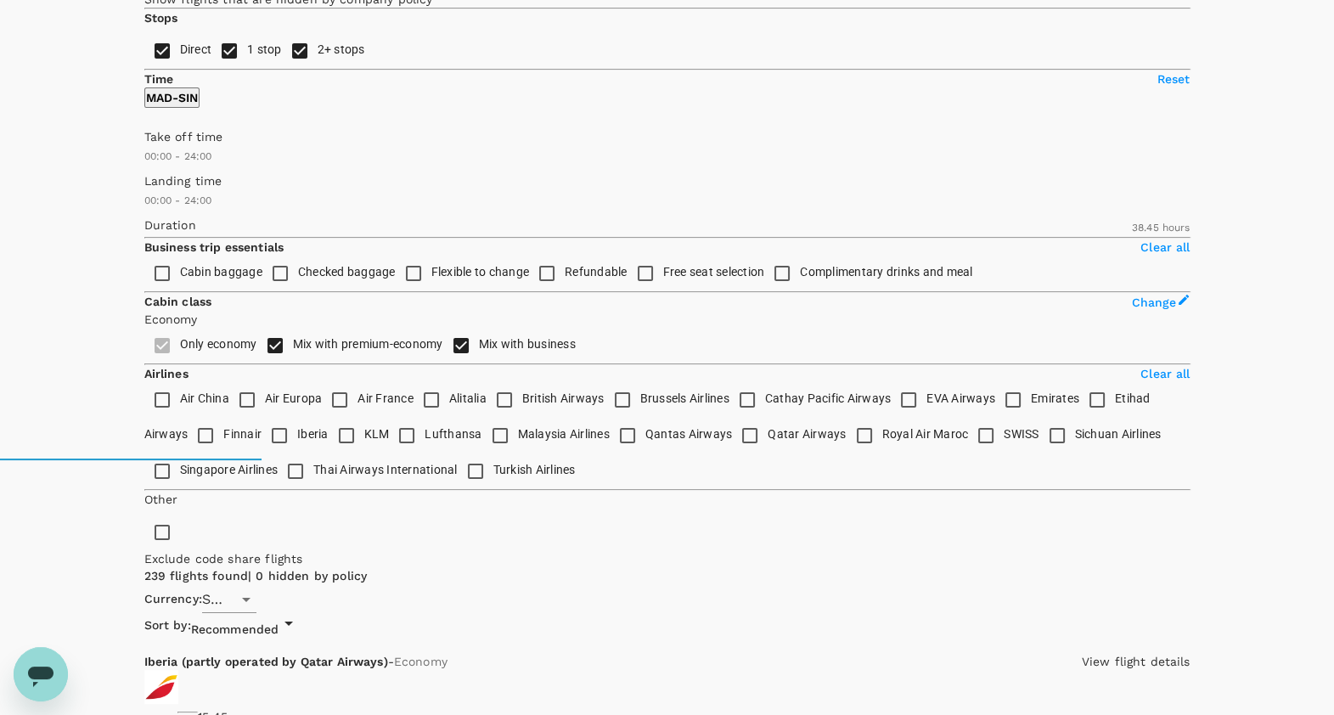
scroll to position [297, 0]
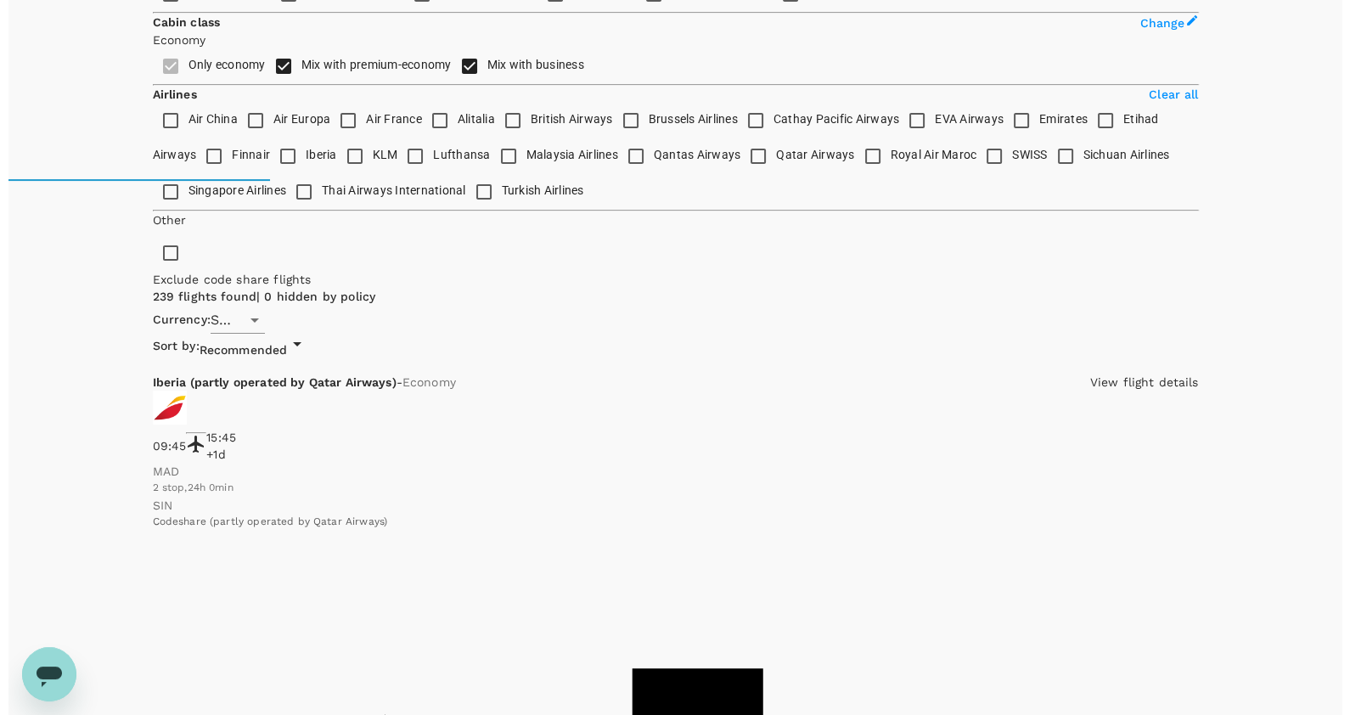
scroll to position [552, 0]
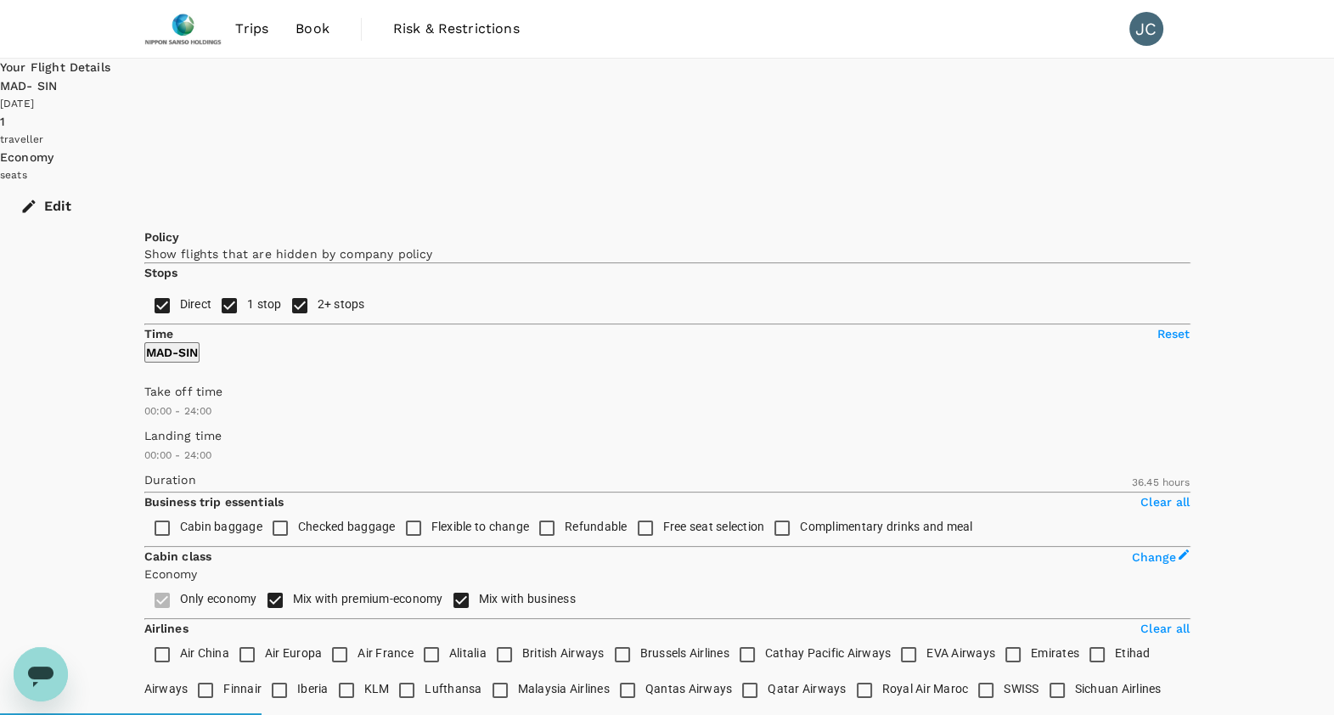
type input "2325"
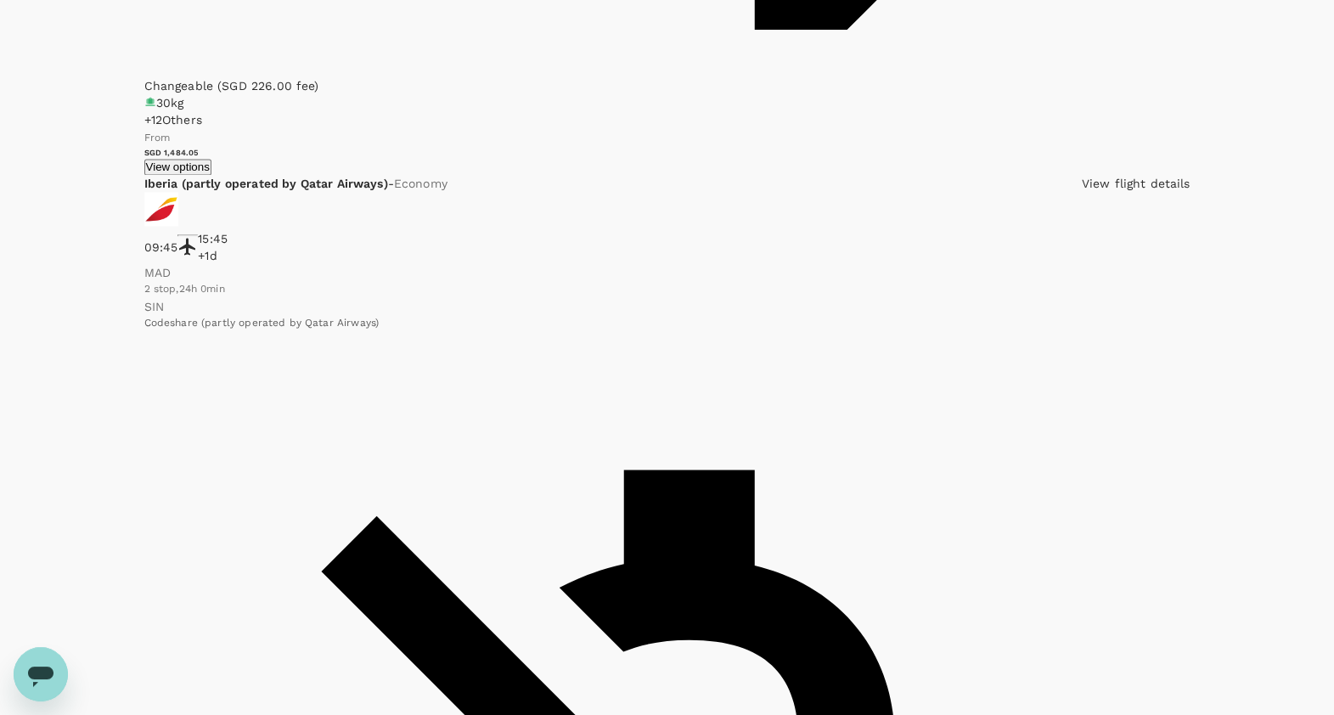
scroll to position [3098, 0]
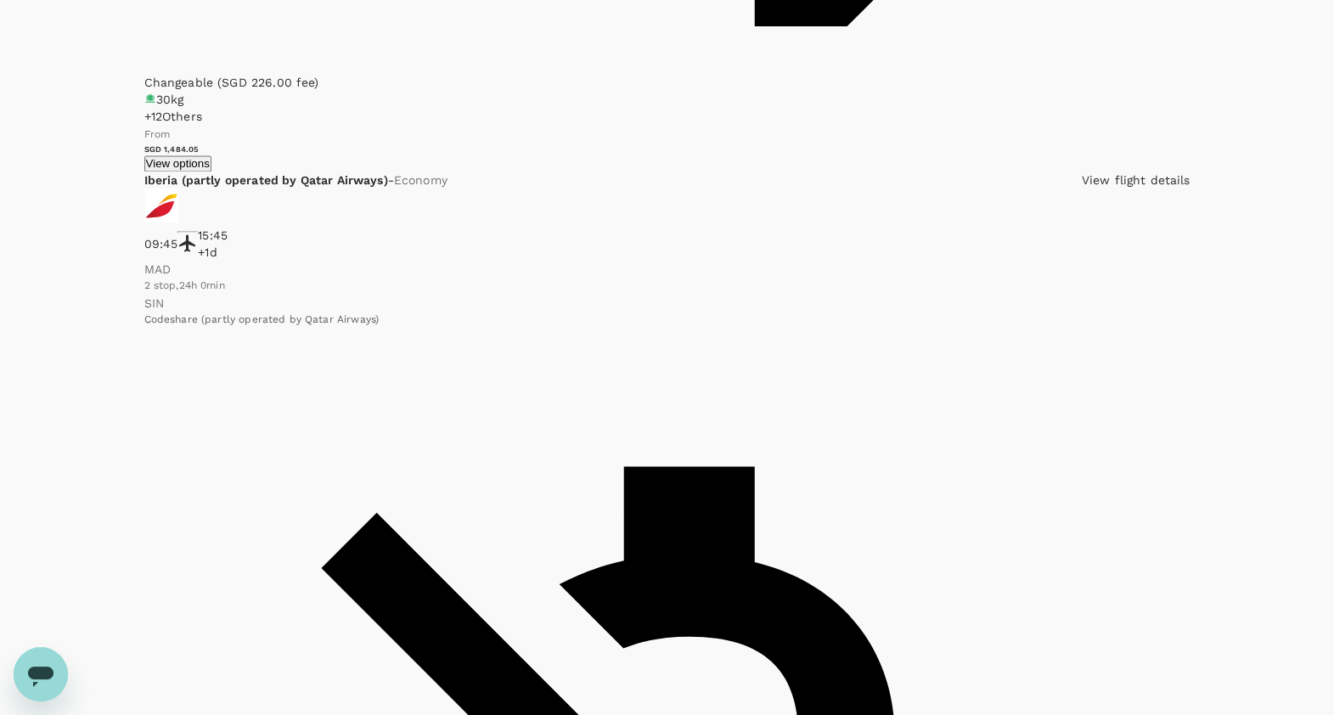
drag, startPoint x: 655, startPoint y: 639, endPoint x: 961, endPoint y: 575, distance: 313.2
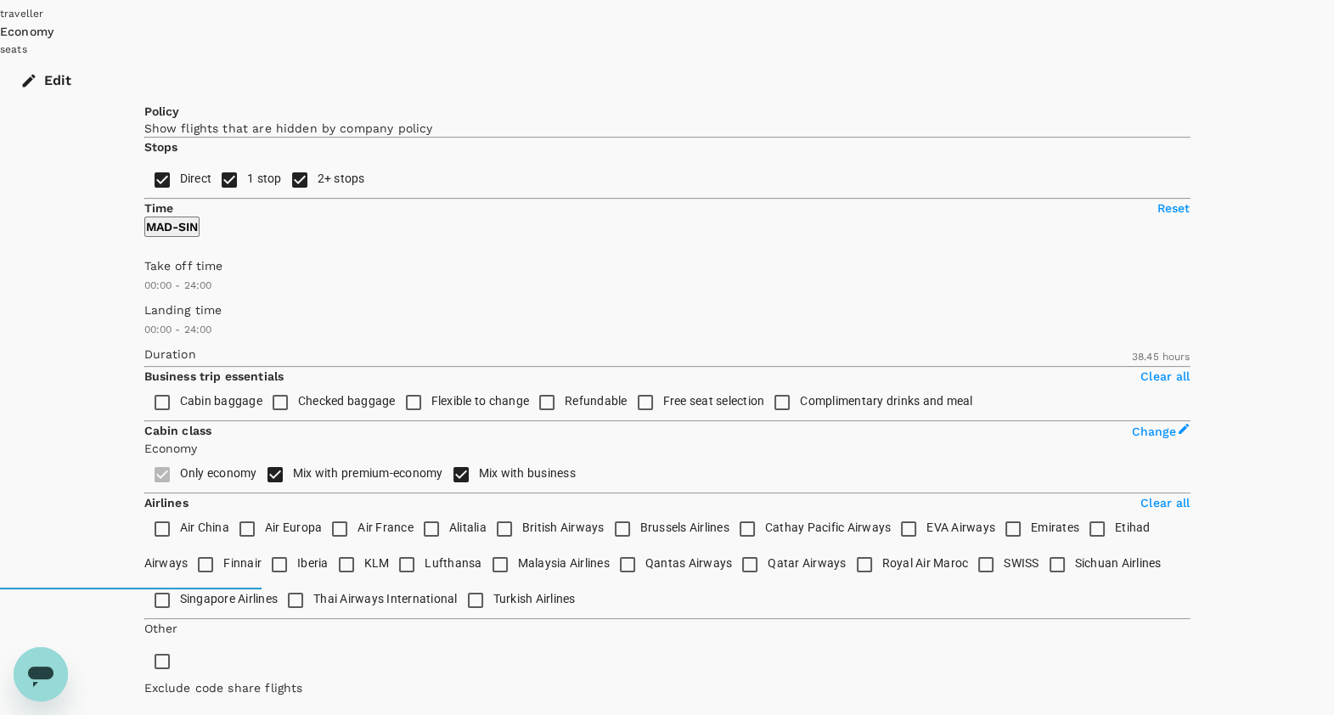
scroll to position [0, 0]
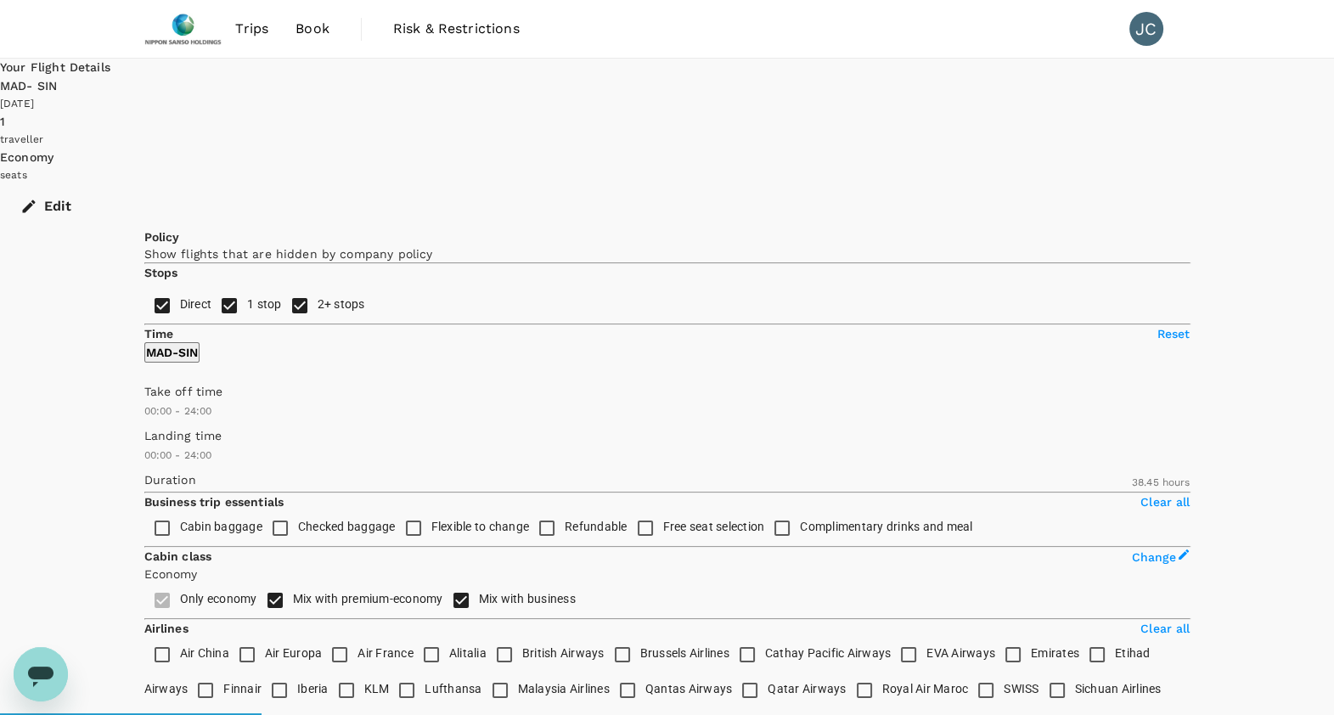
type input "SGD"
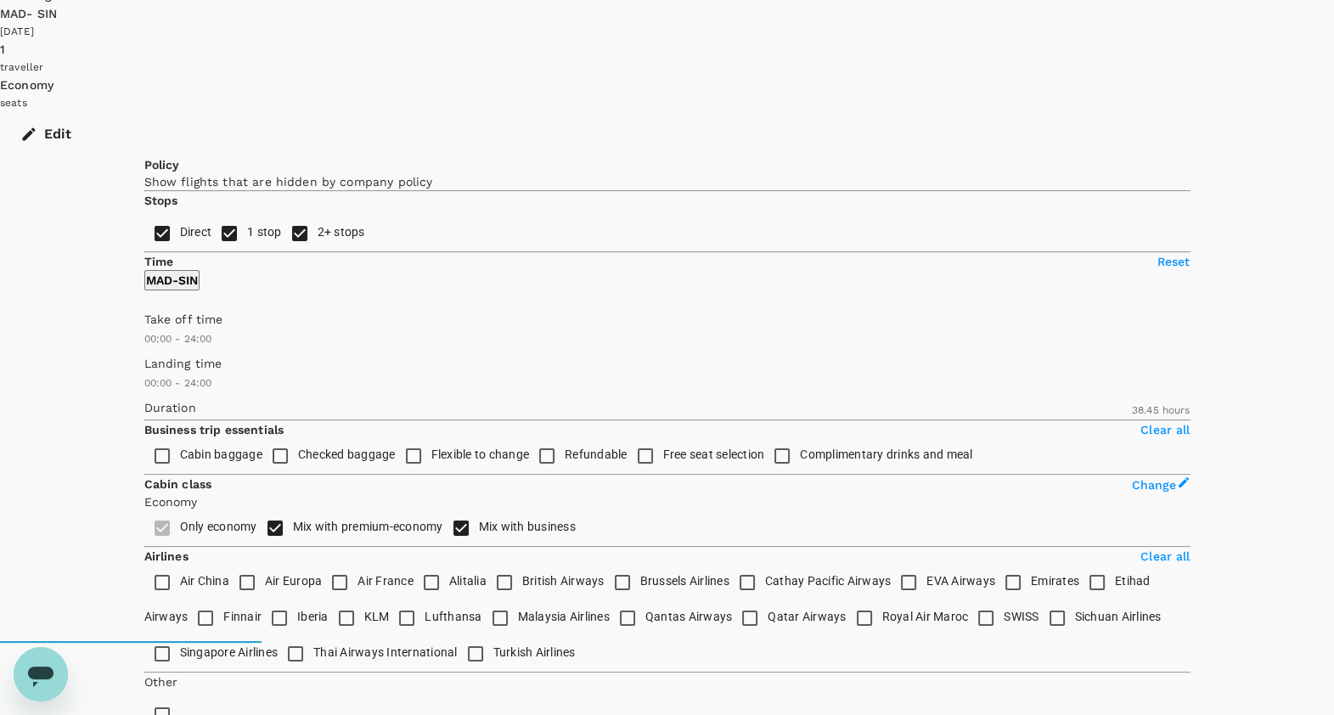
scroll to position [84, 0]
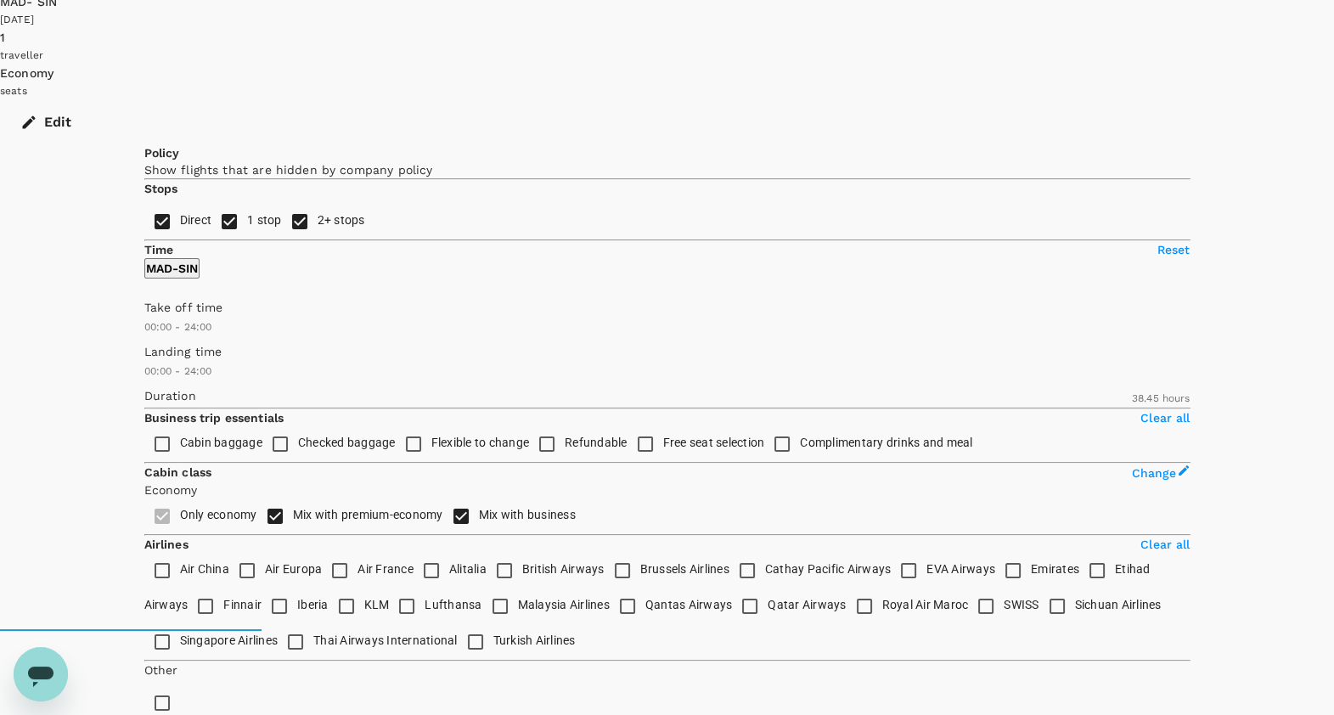
drag, startPoint x: 1343, startPoint y: 696, endPoint x: 1279, endPoint y: 166, distance: 533.6
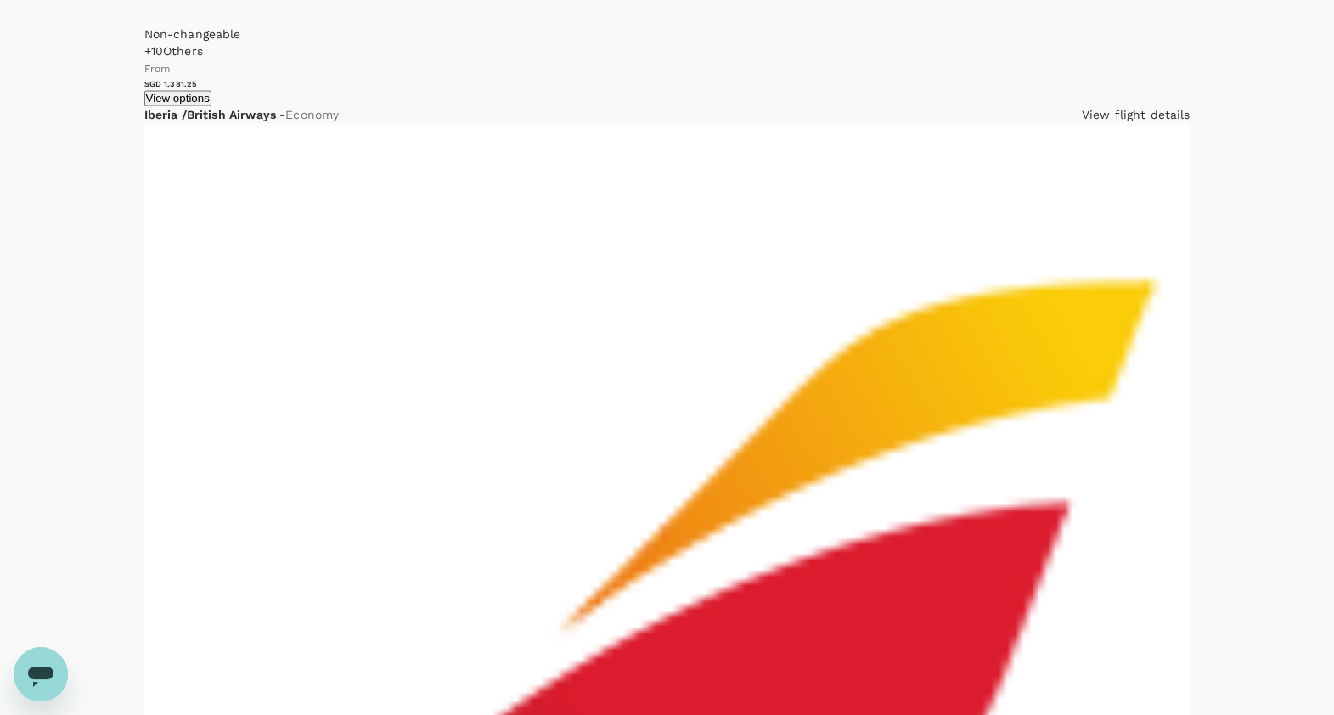
scroll to position [3224, 0]
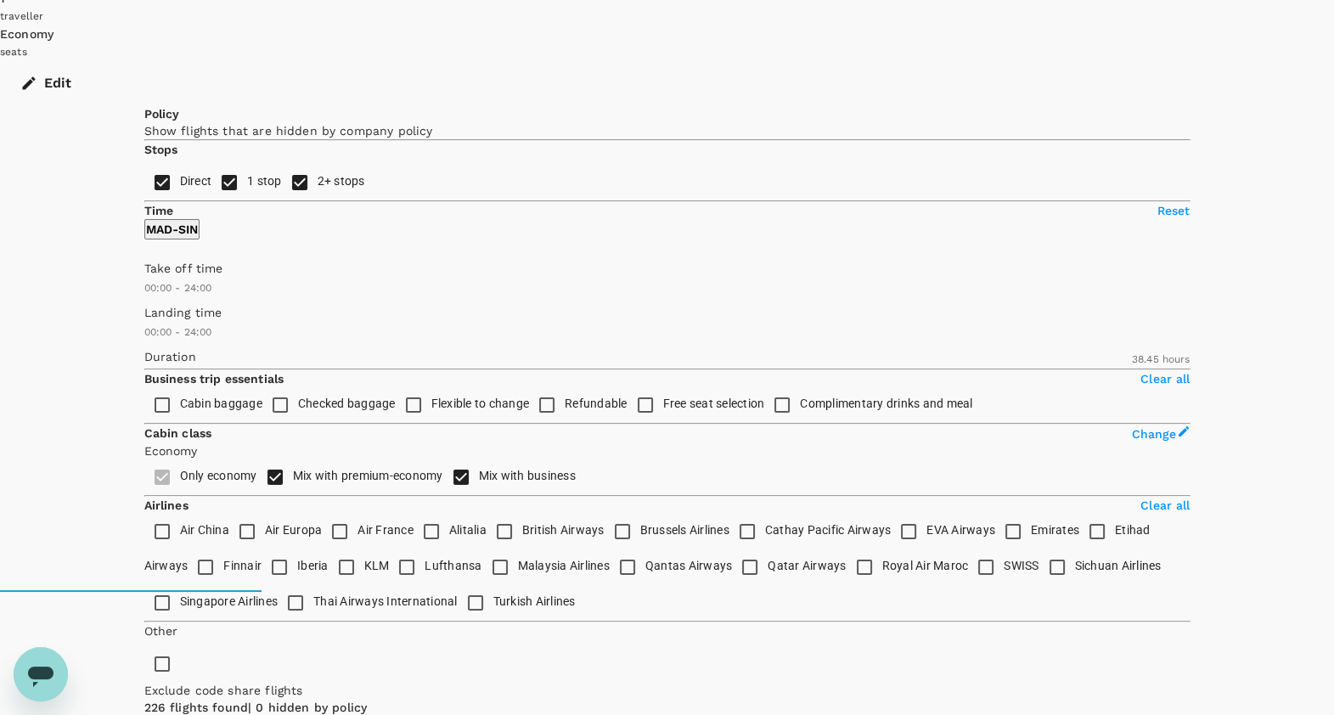
scroll to position [318, 0]
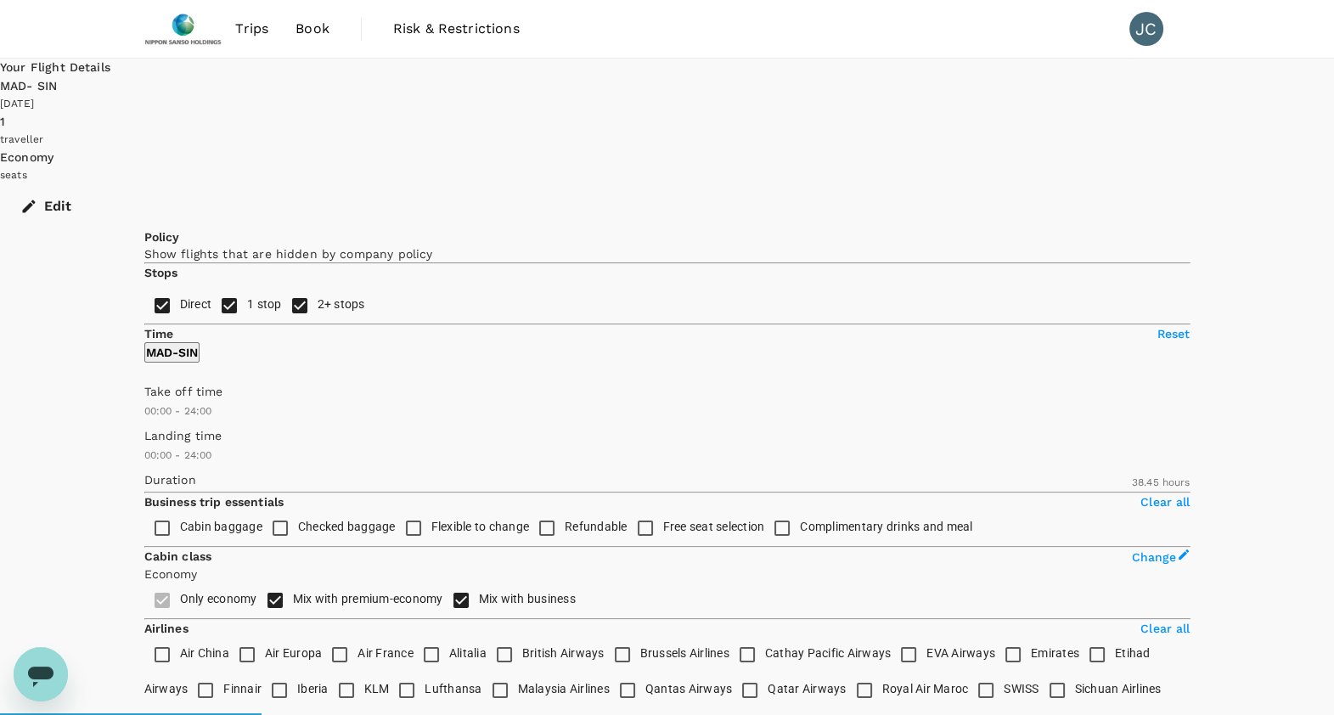
click at [37, 198] on icon "button" at bounding box center [28, 206] width 17 height 17
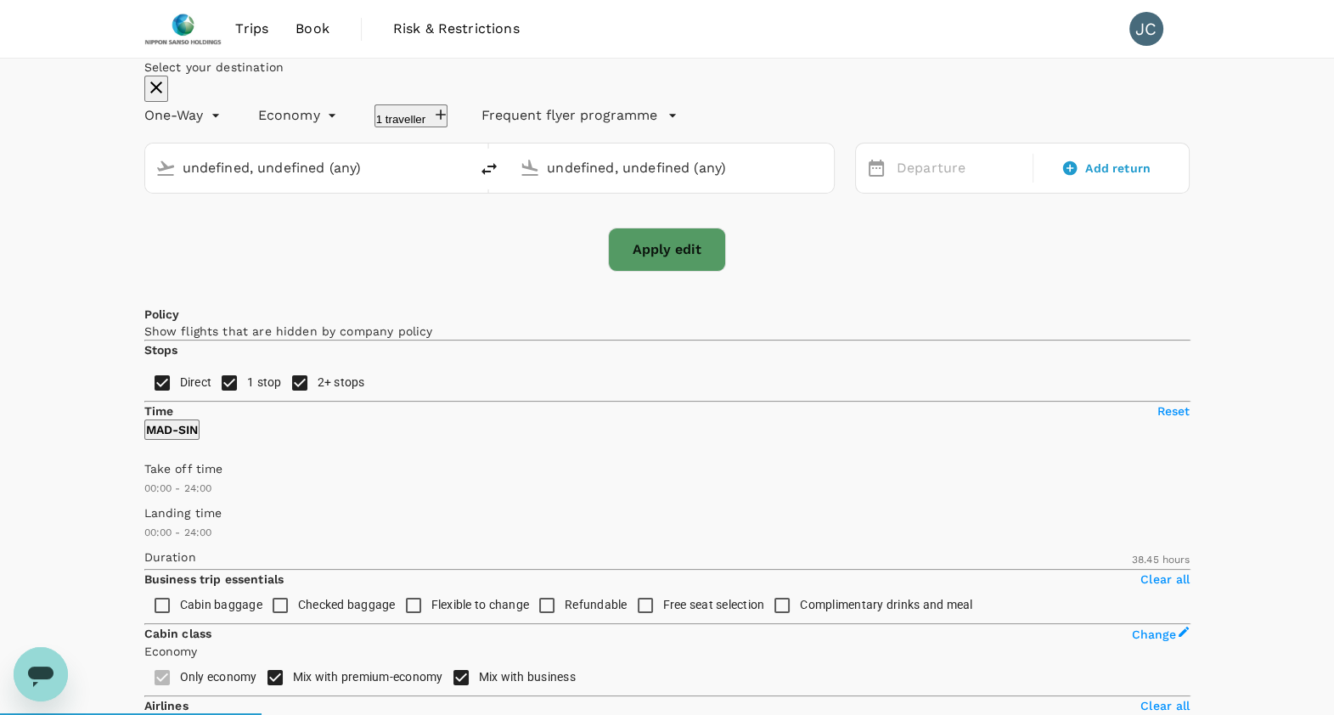
type input "[GEOGRAPHIC_DATA]–[PERSON_NAME] (MAD)"
type input "Singapore Changi (SIN)"
type input "[GEOGRAPHIC_DATA]–[PERSON_NAME] (MAD)"
type input "Singapore Changi (SIN)"
click at [941, 194] on div "[DATE] Add return" at bounding box center [1022, 168] width 335 height 51
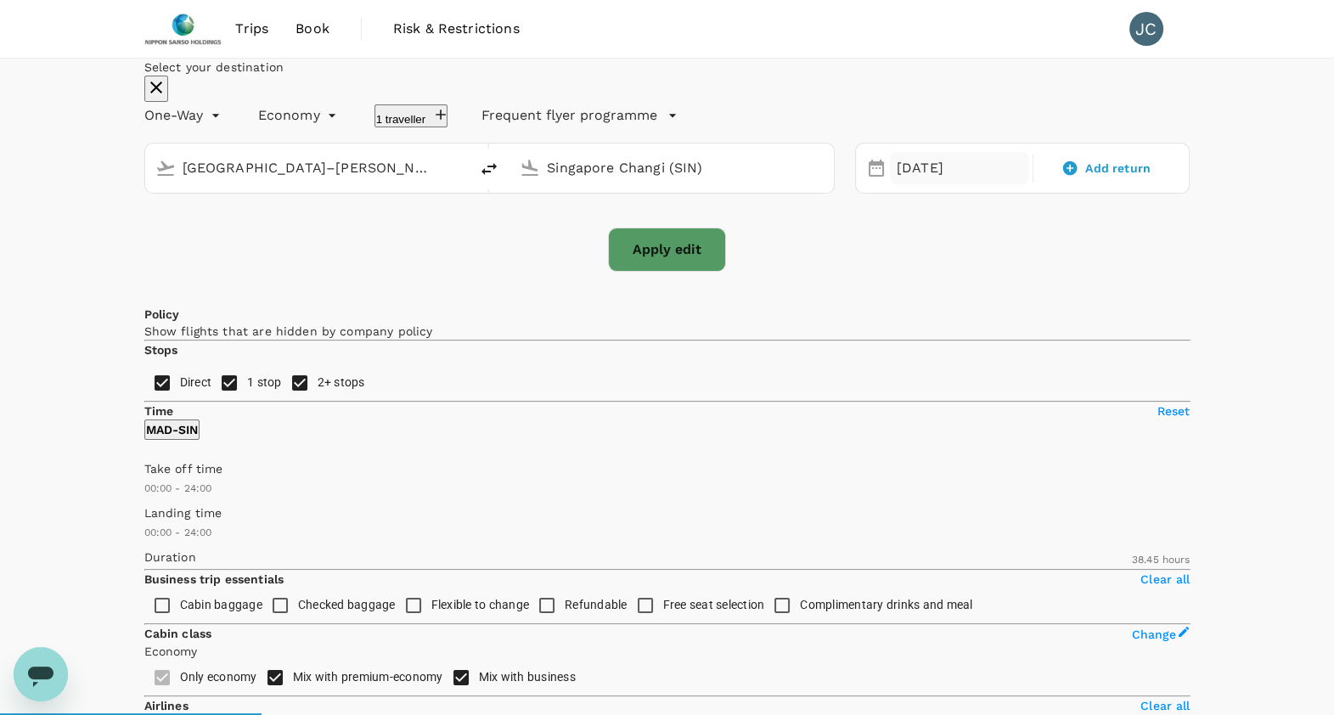
click at [930, 185] on div "[DATE]" at bounding box center [959, 168] width 139 height 33
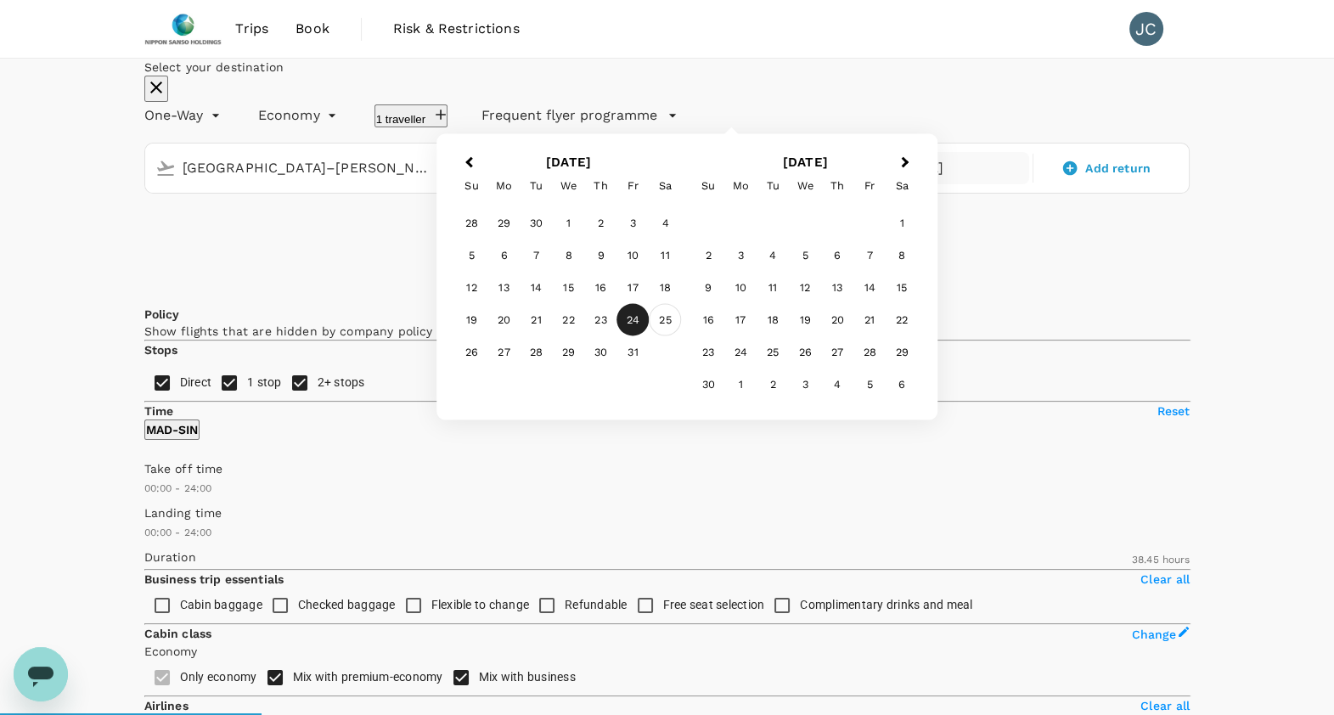
click at [682, 336] on div "25" at bounding box center [665, 320] width 32 height 32
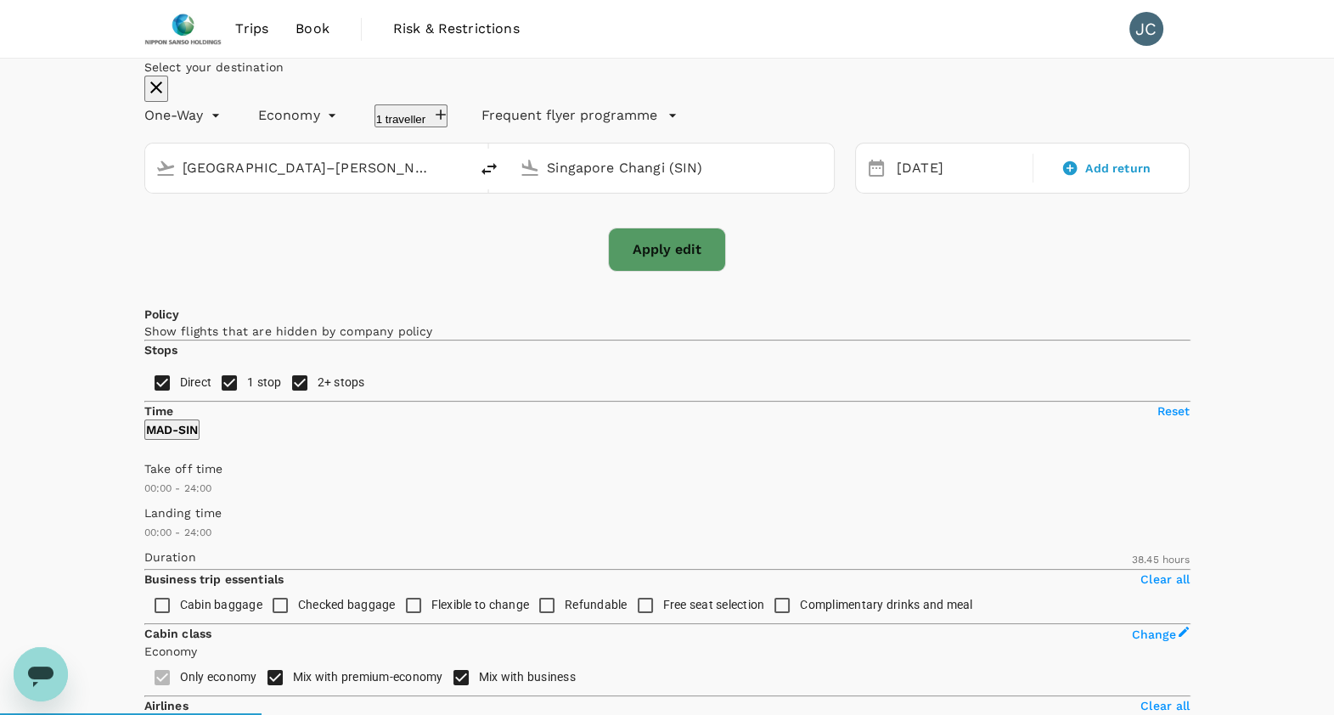
click at [701, 272] on button "Apply edit" at bounding box center [667, 250] width 118 height 44
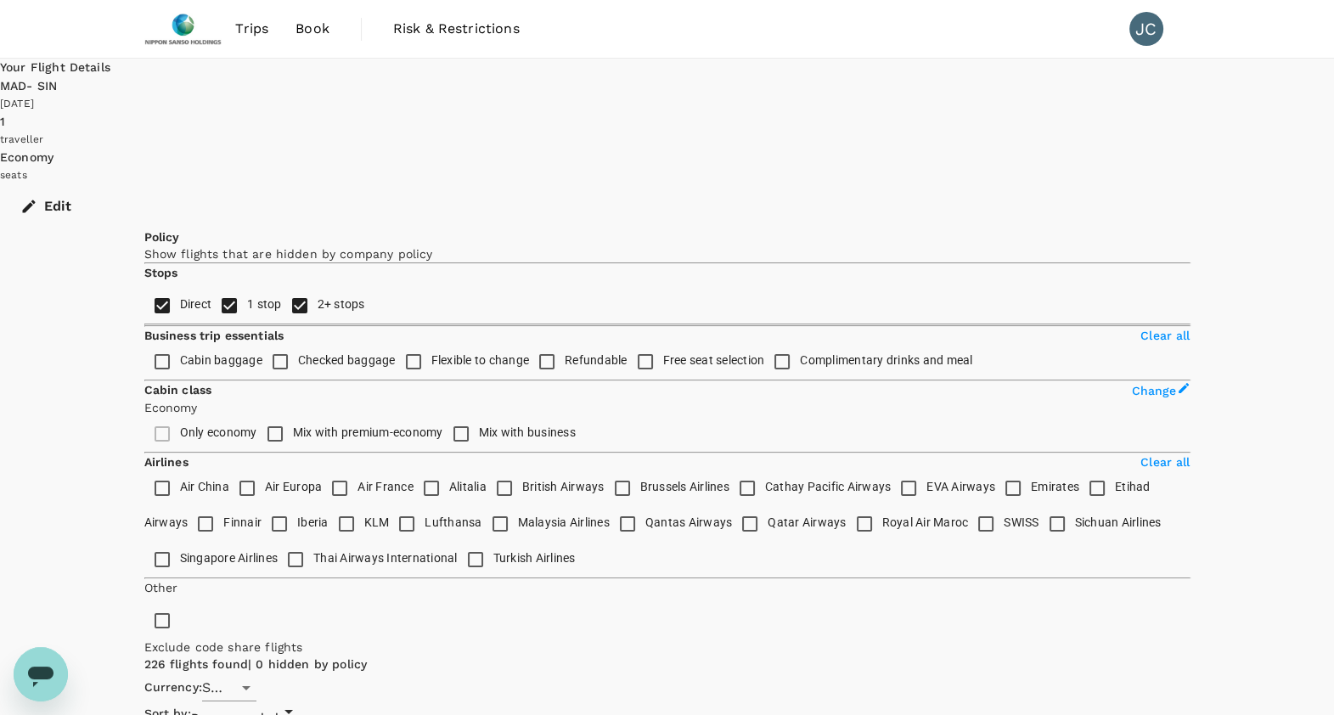
checkbox input "false"
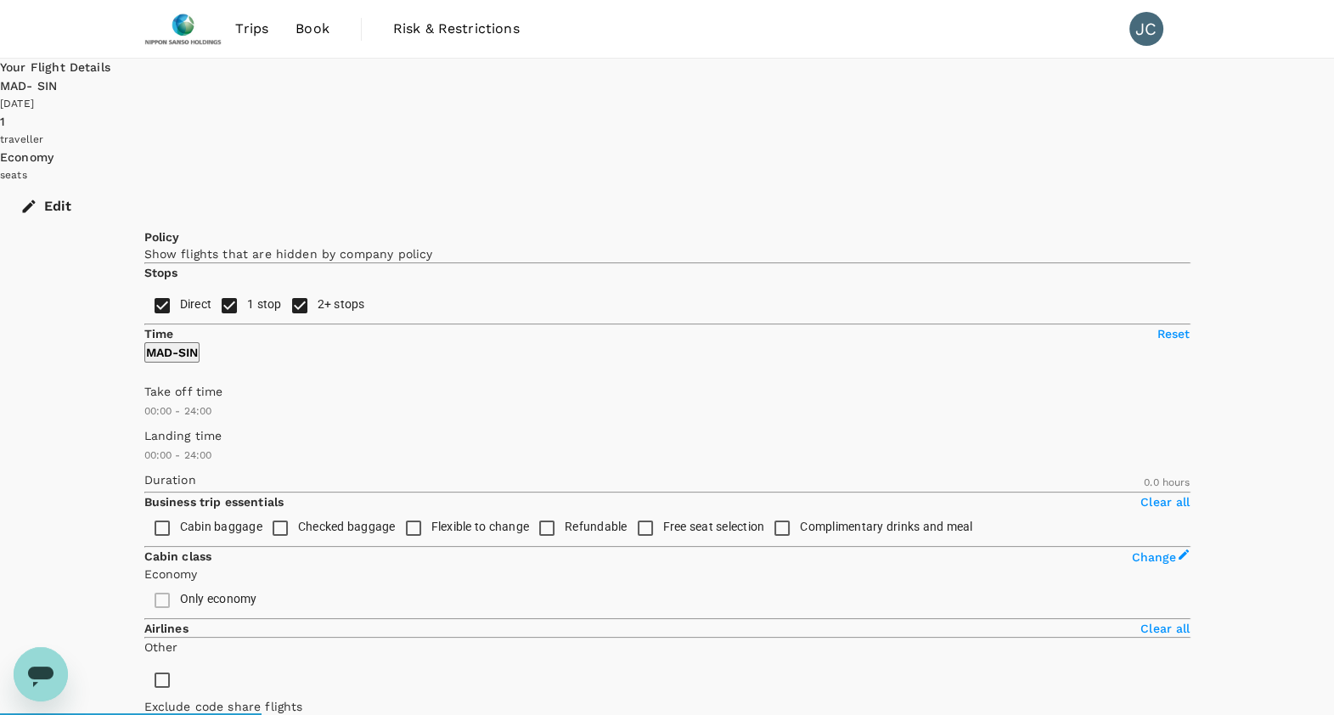
click at [927, 86] on div "MAD - SIN" at bounding box center [667, 86] width 1334 height 19
click at [1228, 116] on div "Your Flight Details MAD - SIN [DATE] 1 traveller Economy seats Edit Policy Show…" at bounding box center [667, 622] width 1334 height 1127
click at [1160, 184] on div "Edit" at bounding box center [667, 206] width 1334 height 44
click at [95, 184] on button "Edit" at bounding box center [47, 206] width 95 height 44
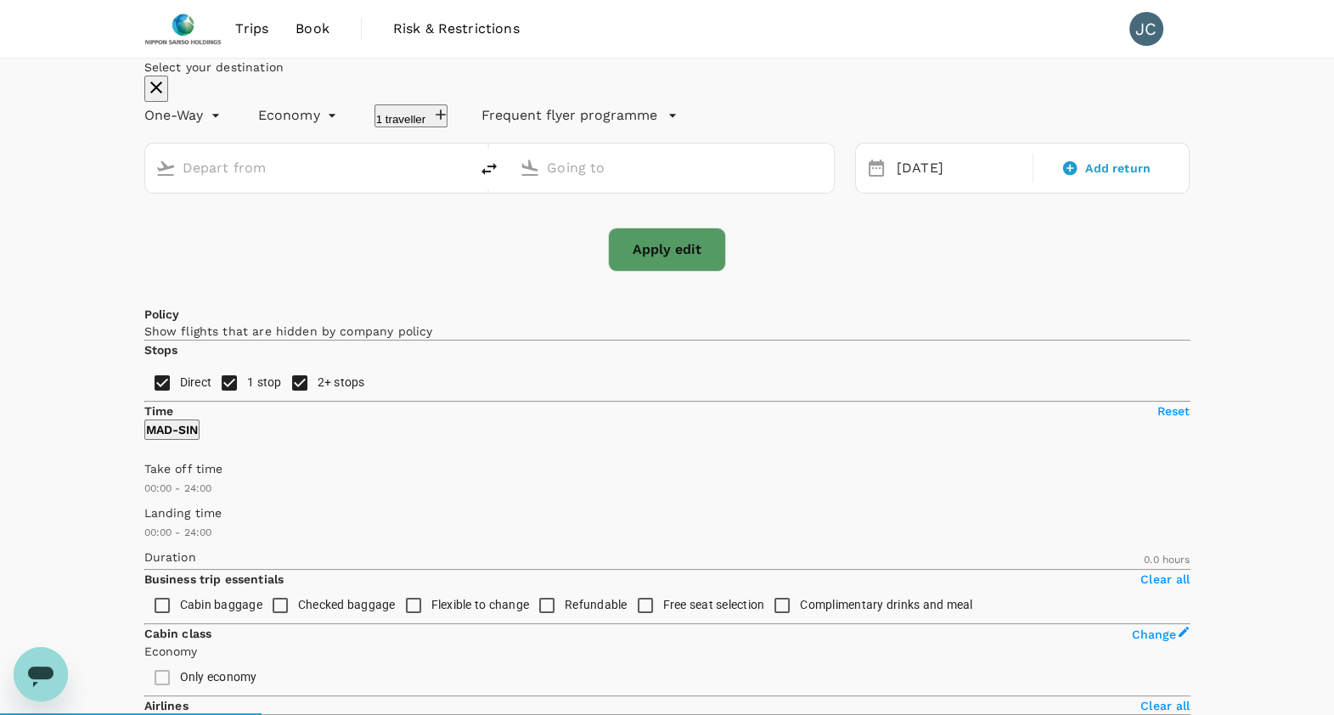
type input "[GEOGRAPHIC_DATA]–[PERSON_NAME] (MAD)"
type input "Singapore Changi (SIN)"
click at [947, 194] on div "[DATE] Add return" at bounding box center [1022, 168] width 335 height 51
click at [958, 185] on div "[DATE]" at bounding box center [959, 168] width 139 height 33
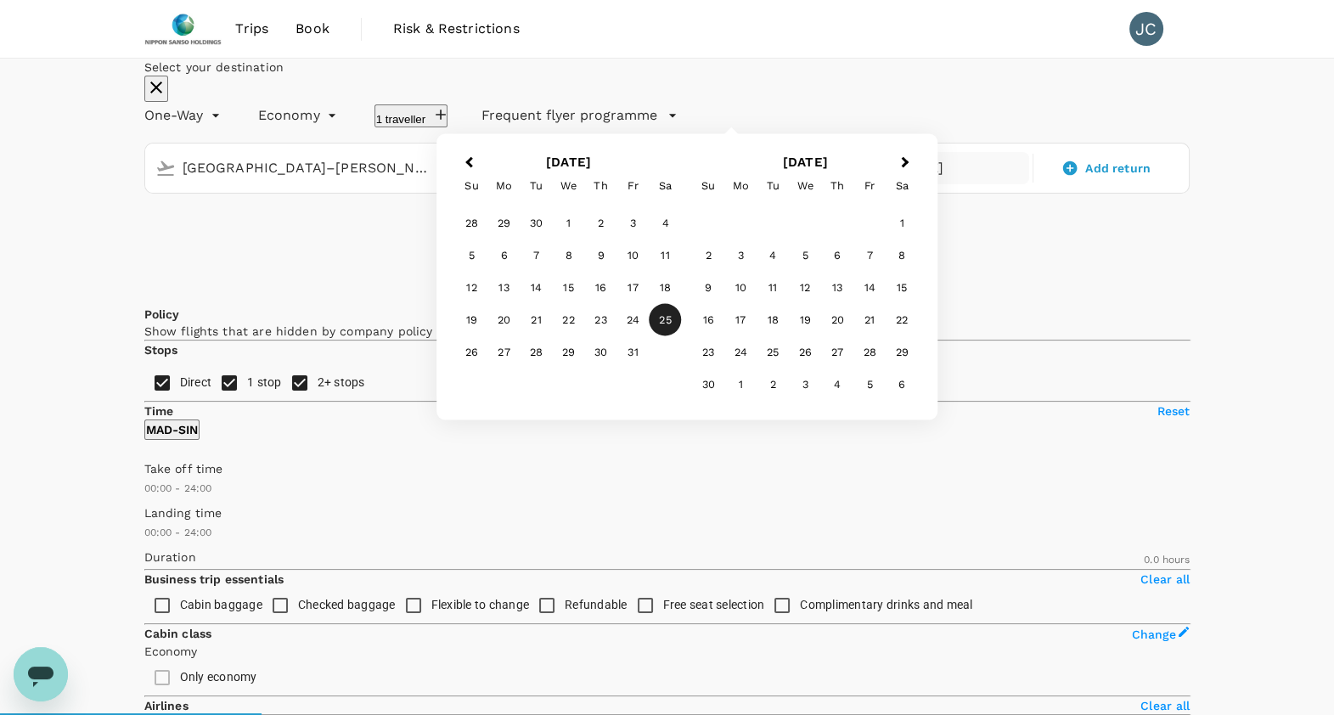
type input "1665"
checkbox input "true"
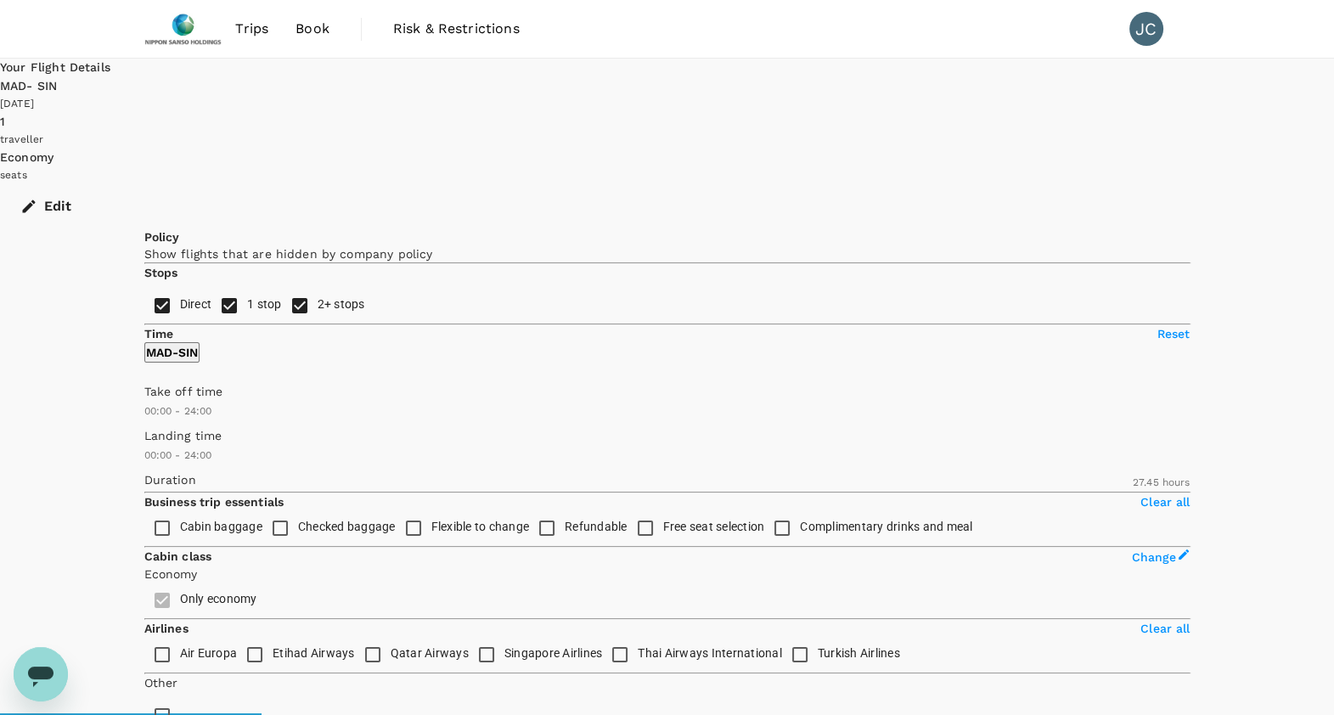
type input "1905"
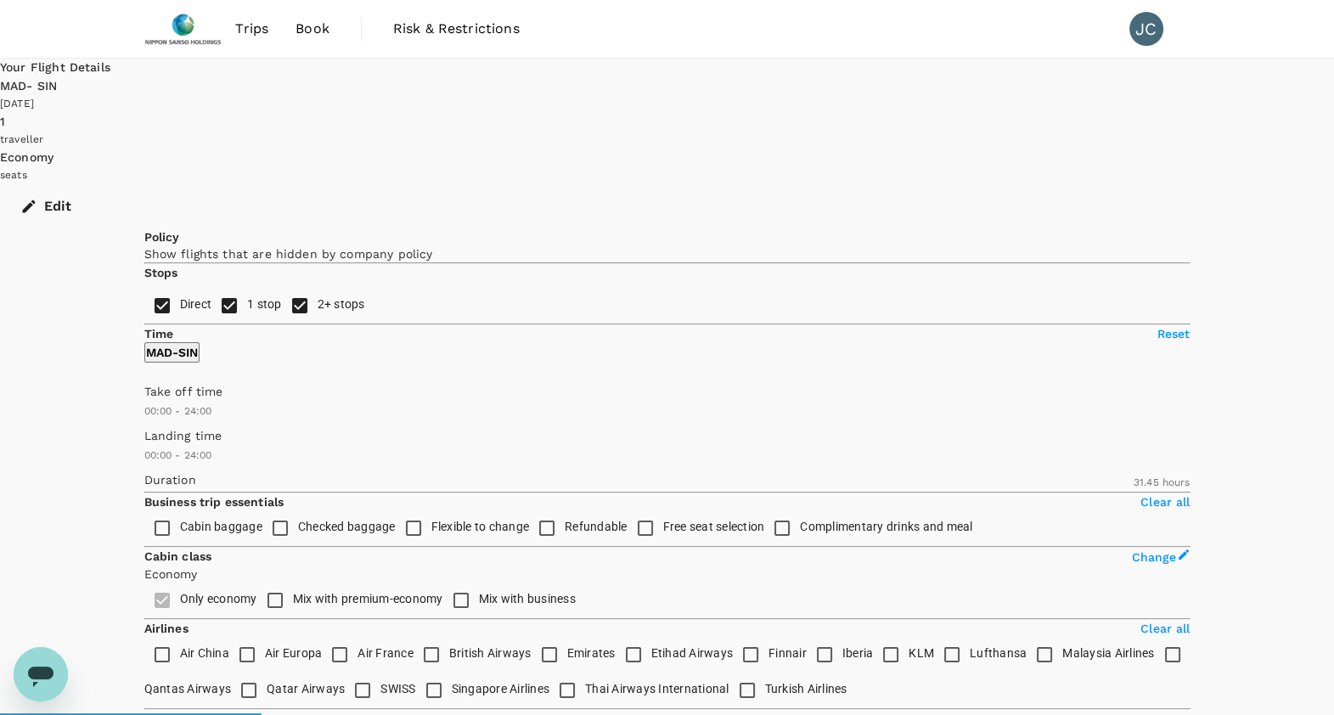
click at [95, 184] on button "Edit" at bounding box center [47, 206] width 95 height 44
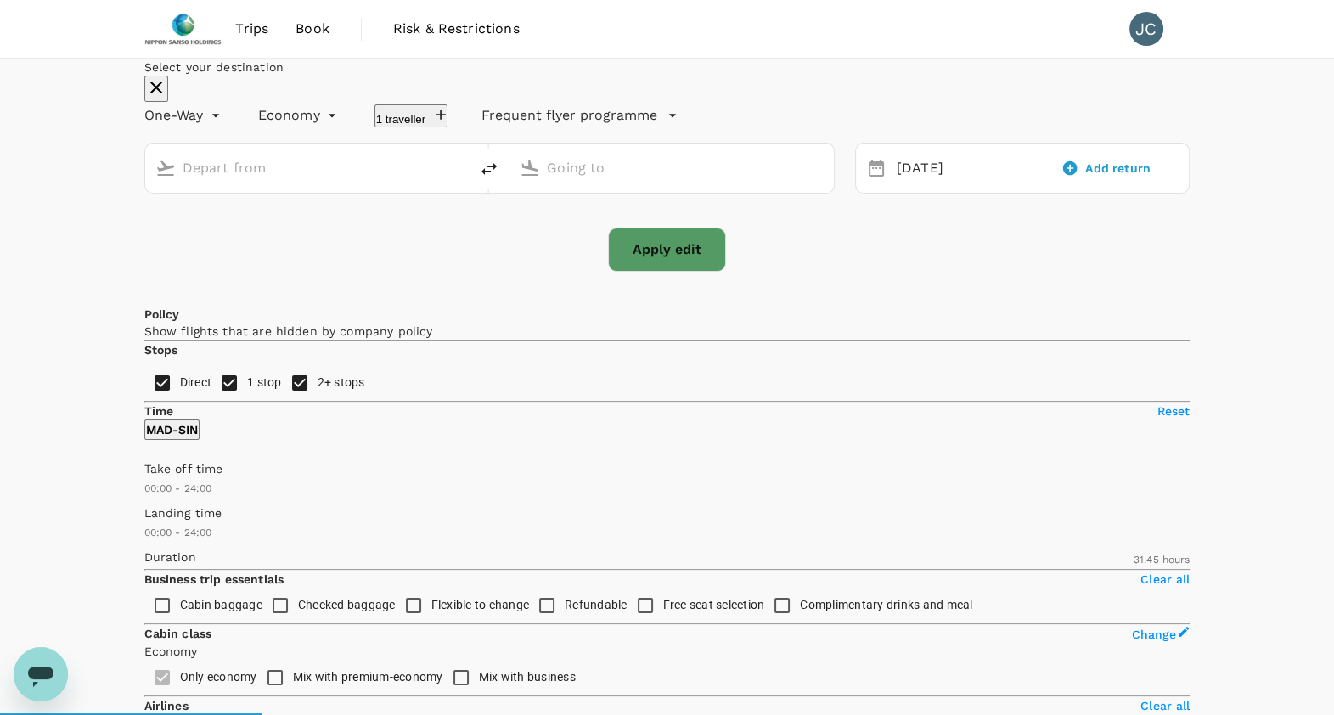
type input "[GEOGRAPHIC_DATA]–[PERSON_NAME] (MAD)"
type input "Singapore Changi (SIN)"
click at [914, 185] on div "[DATE]" at bounding box center [959, 168] width 139 height 33
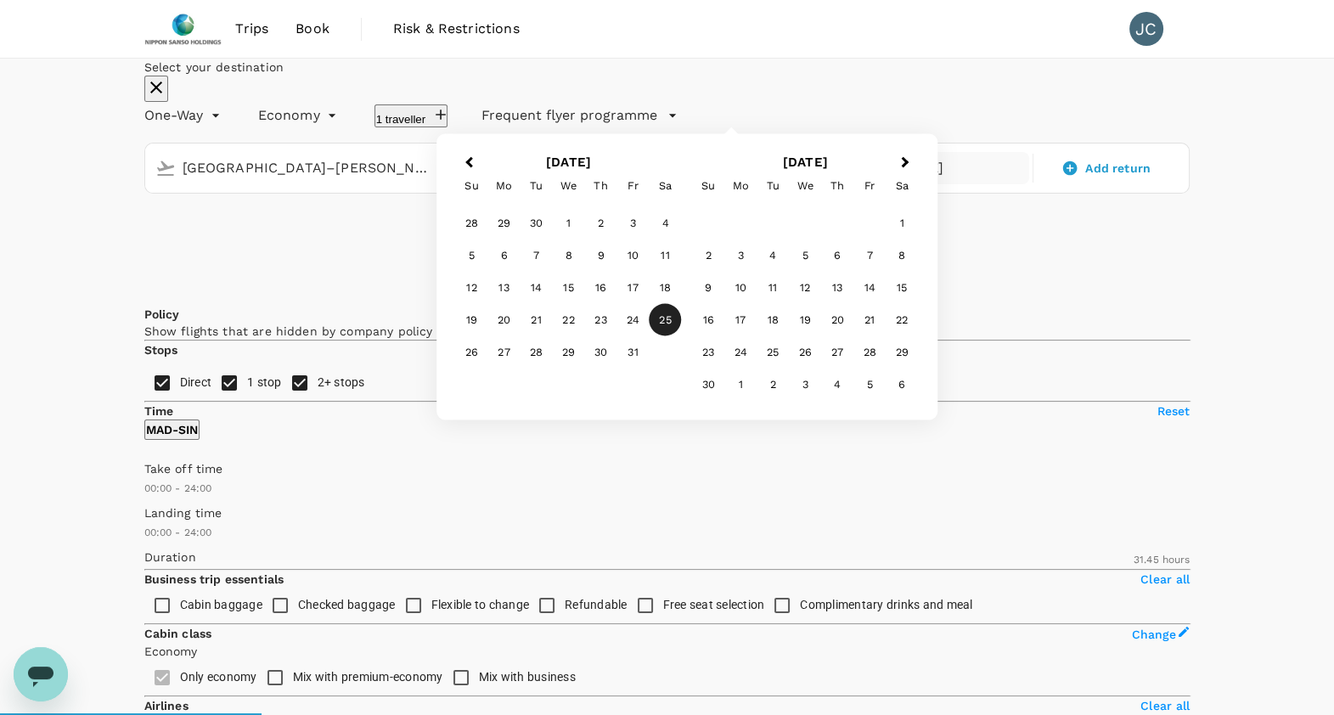
click at [649, 336] on div "24" at bounding box center [633, 320] width 32 height 32
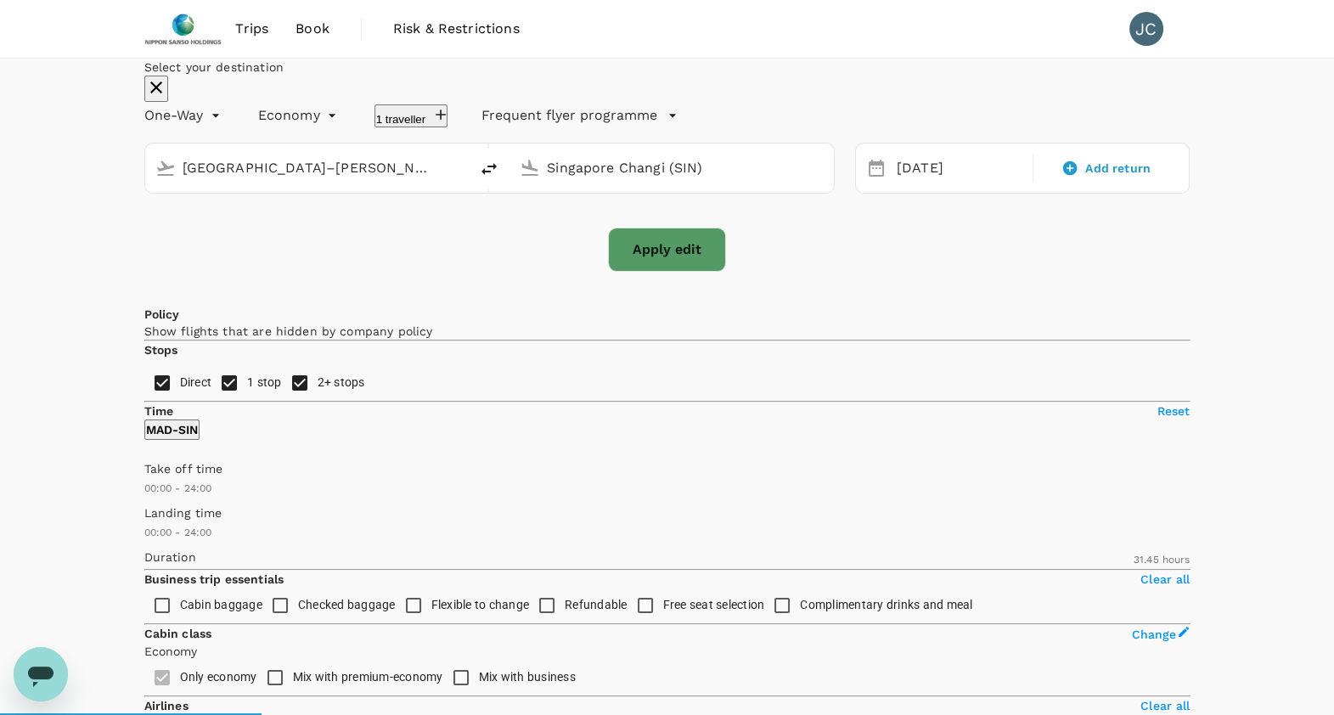
click at [635, 272] on button "Apply edit" at bounding box center [667, 250] width 118 height 44
type input "2360"
checkbox input "false"
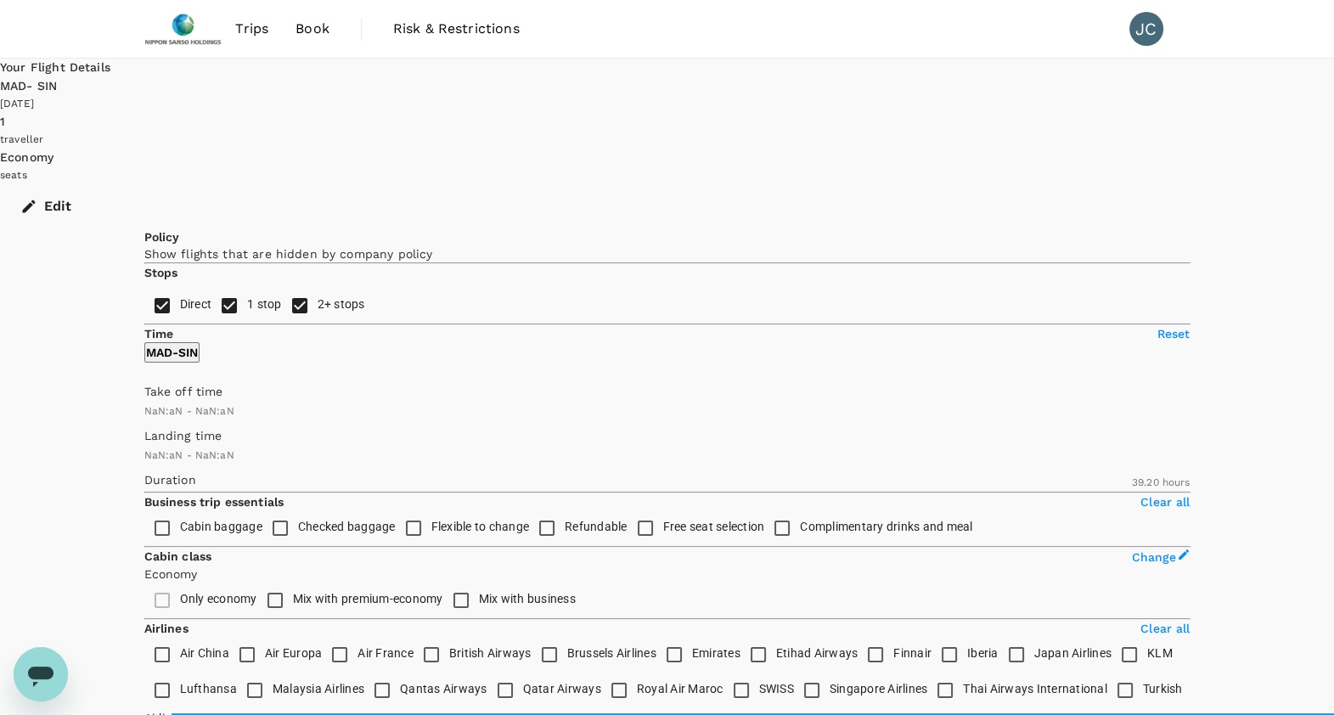
type input "1440"
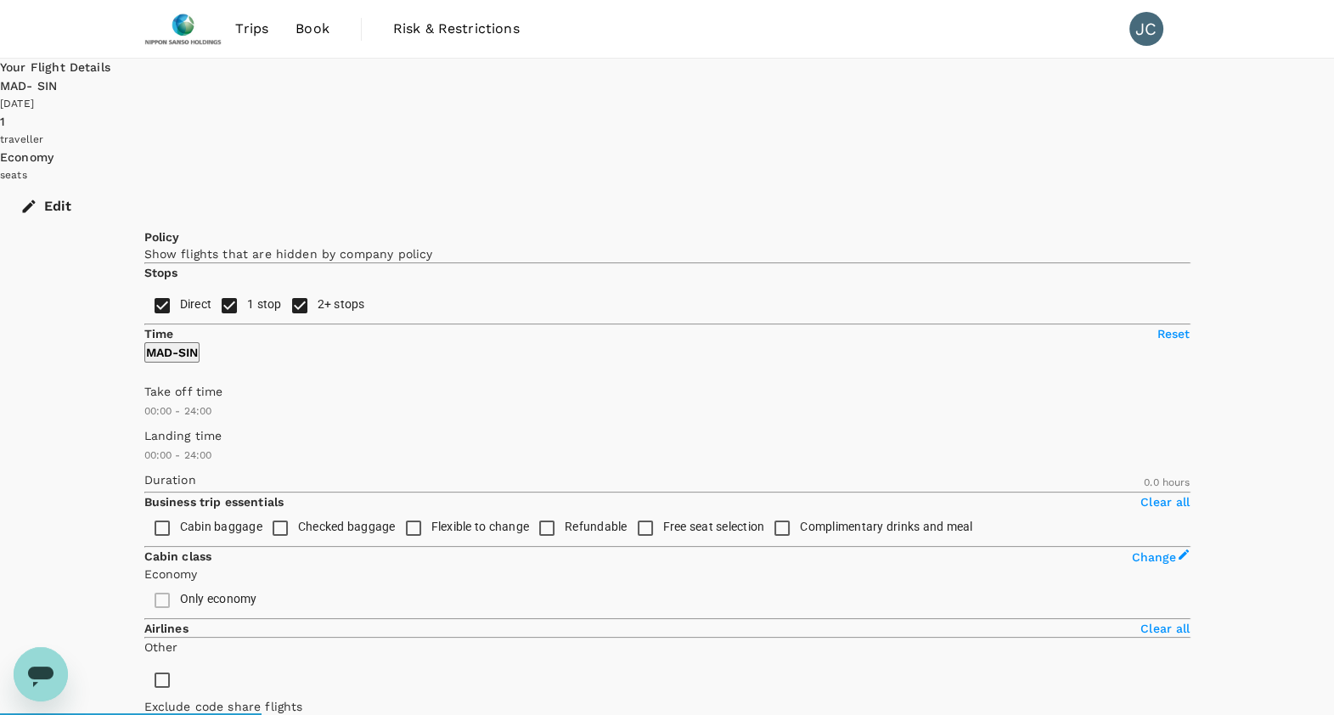
drag, startPoint x: 853, startPoint y: 671, endPoint x: 558, endPoint y: 180, distance: 572.8
type input "2205"
checkbox input "true"
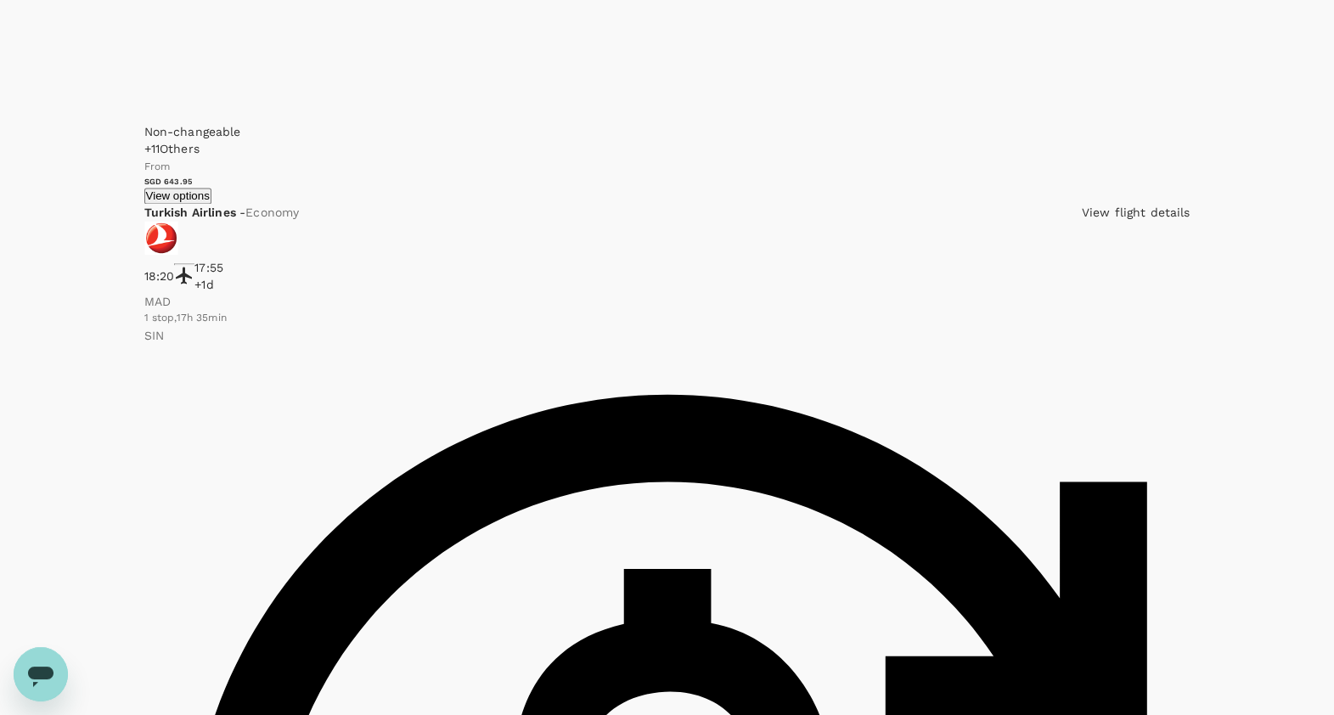
scroll to position [3069, 0]
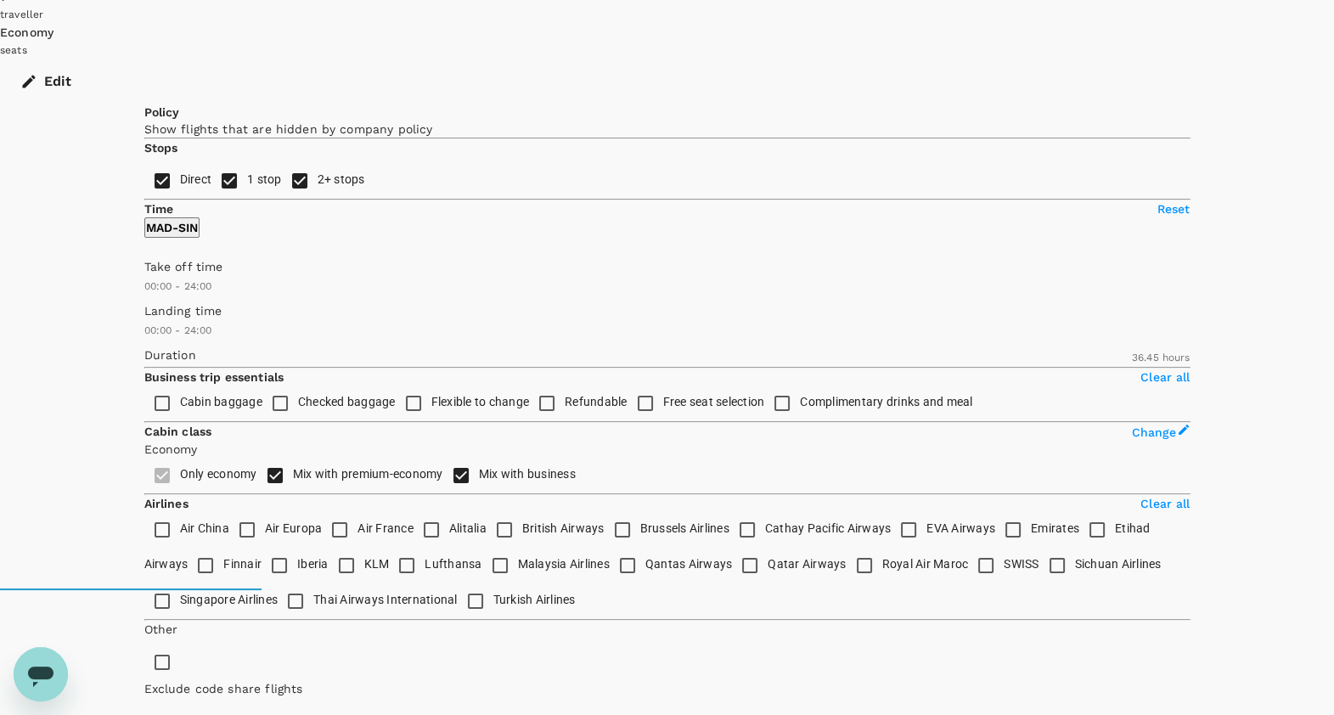
scroll to position [0, 0]
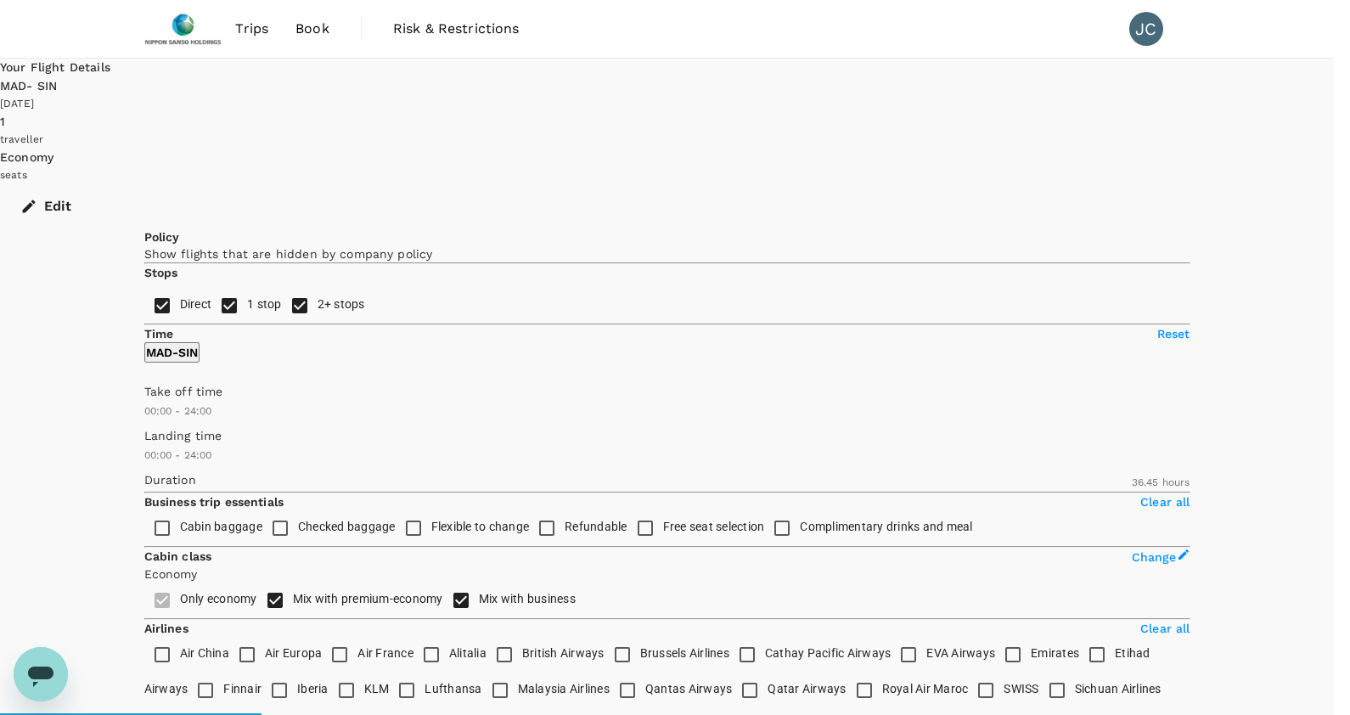
type input "2325"
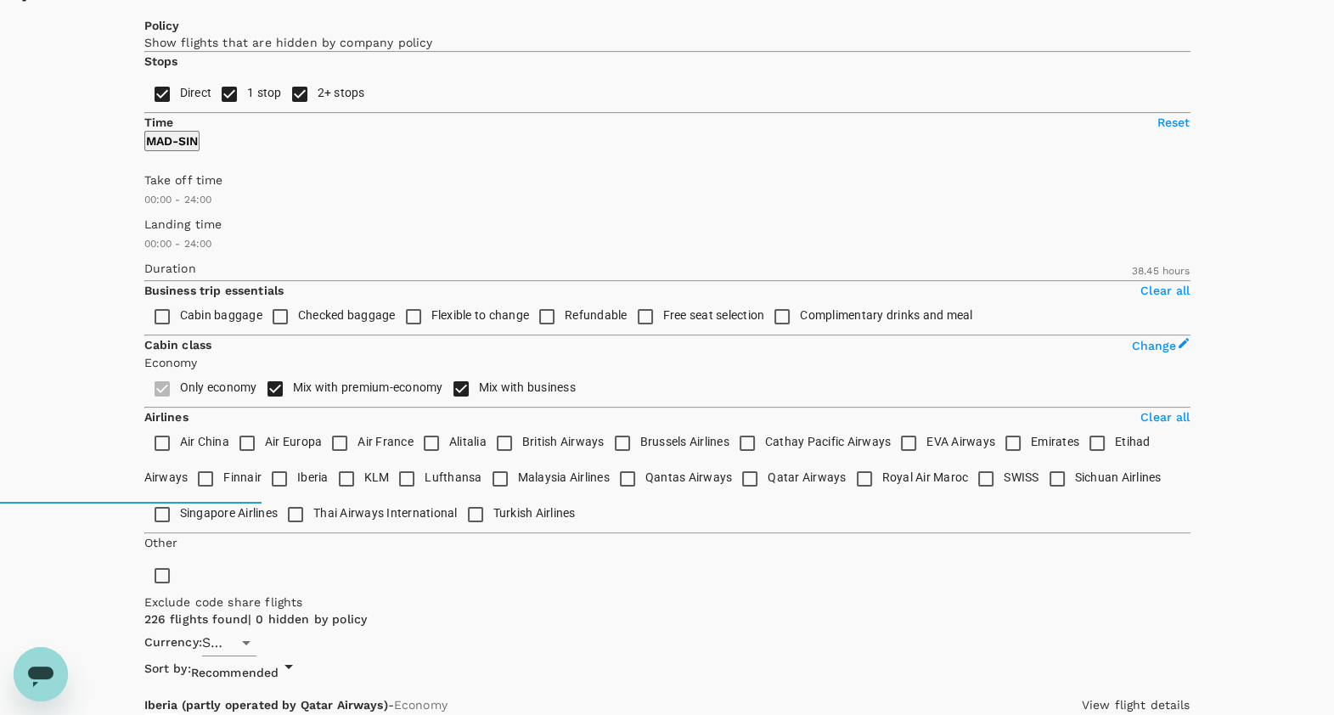
scroll to position [424, 0]
